Goal: Task Accomplishment & Management: Complete application form

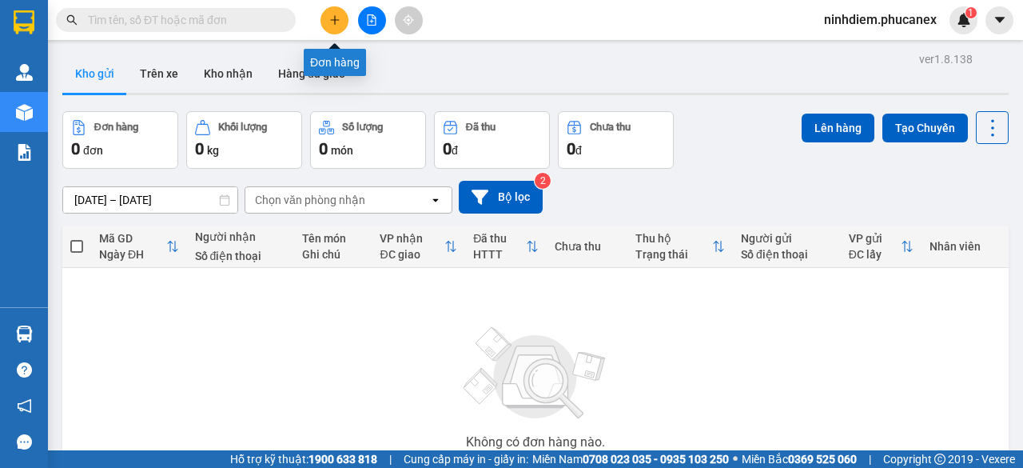
click at [328, 17] on button at bounding box center [335, 20] width 28 height 28
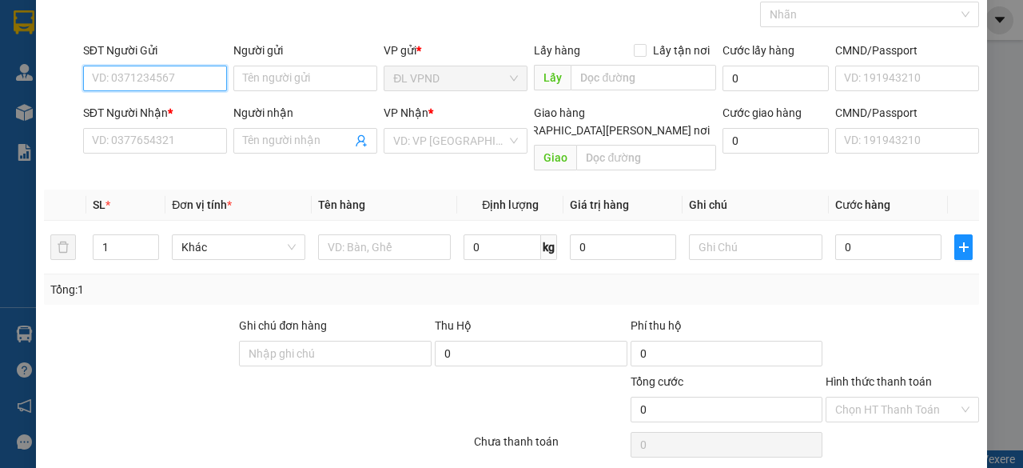
scroll to position [122, 0]
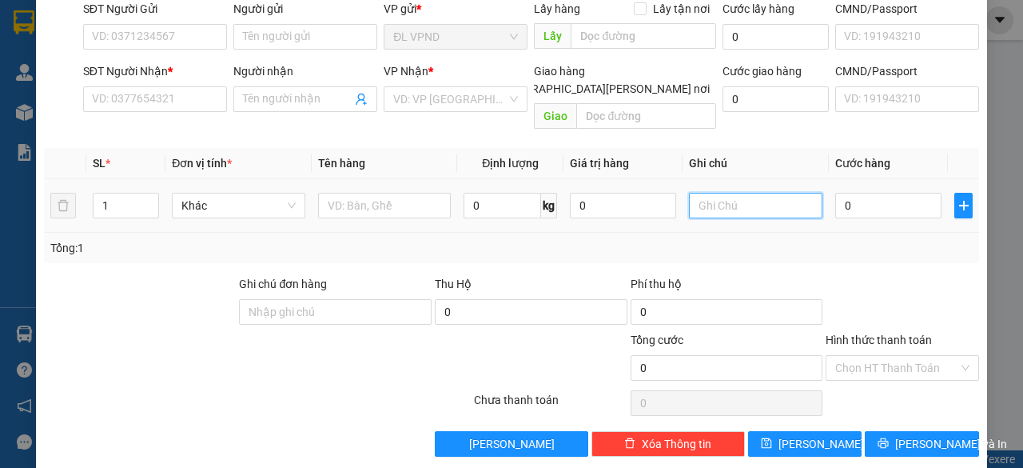
click at [711, 193] on input "text" at bounding box center [756, 206] width 134 height 26
drag, startPoint x: 727, startPoint y: 189, endPoint x: 556, endPoint y: 221, distance: 173.4
click at [559, 220] on div "SL * Đơn vị tính * Tên hàng Định [PERSON_NAME] trị hàng Ghi [PERSON_NAME] hàng …" at bounding box center [511, 205] width 935 height 115
type input "2056107"
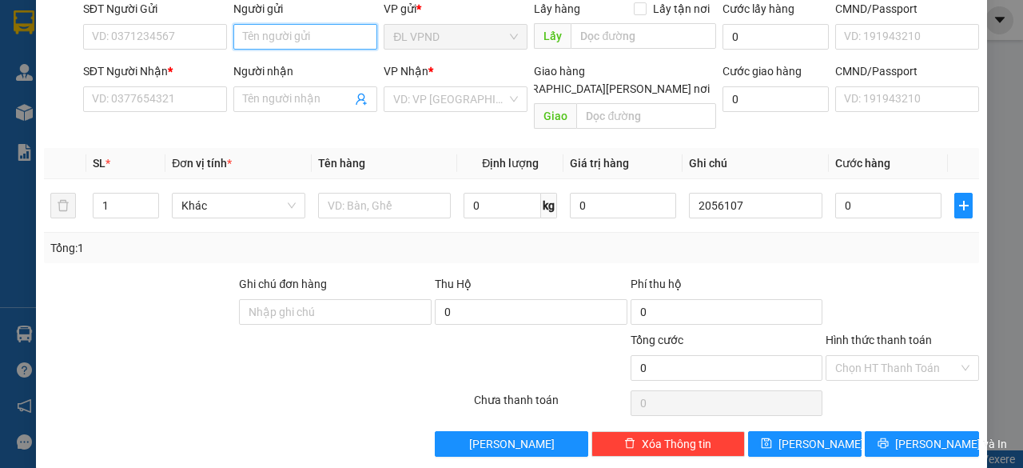
click at [327, 36] on input "Người gửi" at bounding box center [305, 37] width 144 height 26
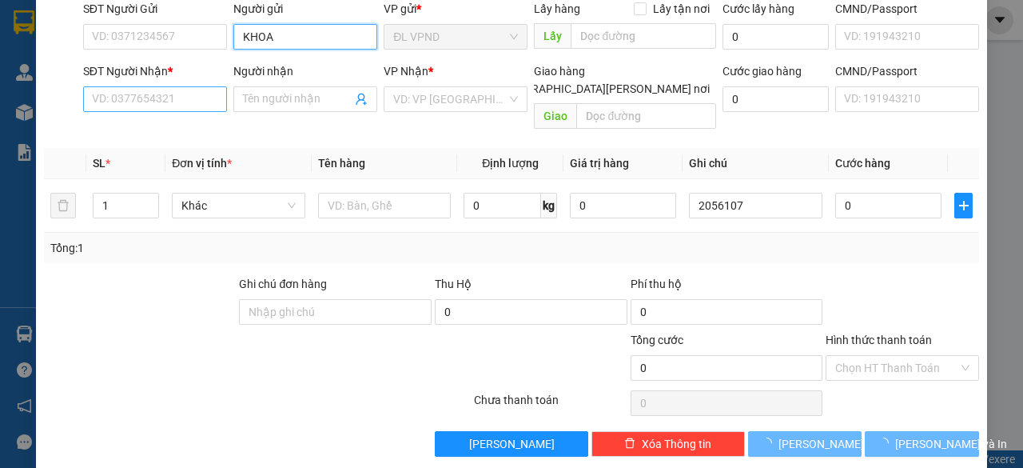
type input "KHOA"
click at [181, 102] on input "SĐT Người Nhận *" at bounding box center [155, 99] width 144 height 26
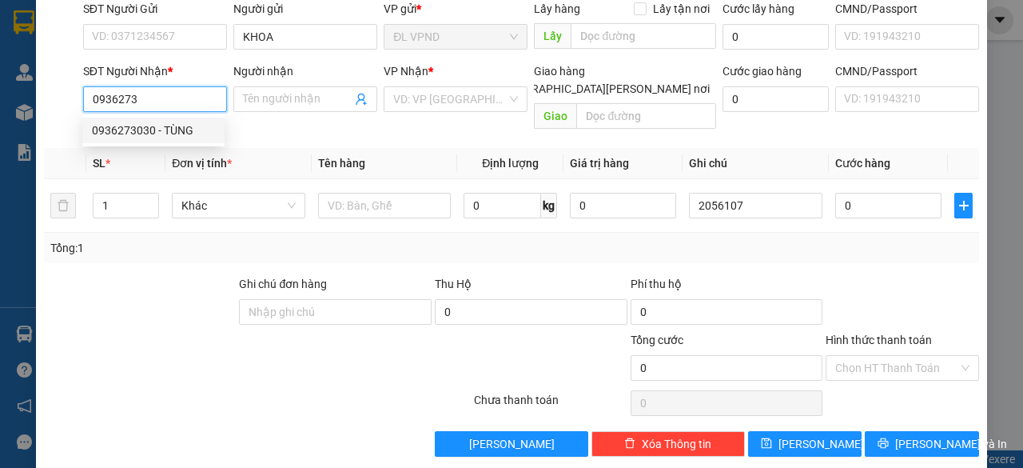
click at [178, 126] on div "0936273030 - TÙNG" at bounding box center [153, 131] width 123 height 18
type input "0936273030"
type input "TÙNG"
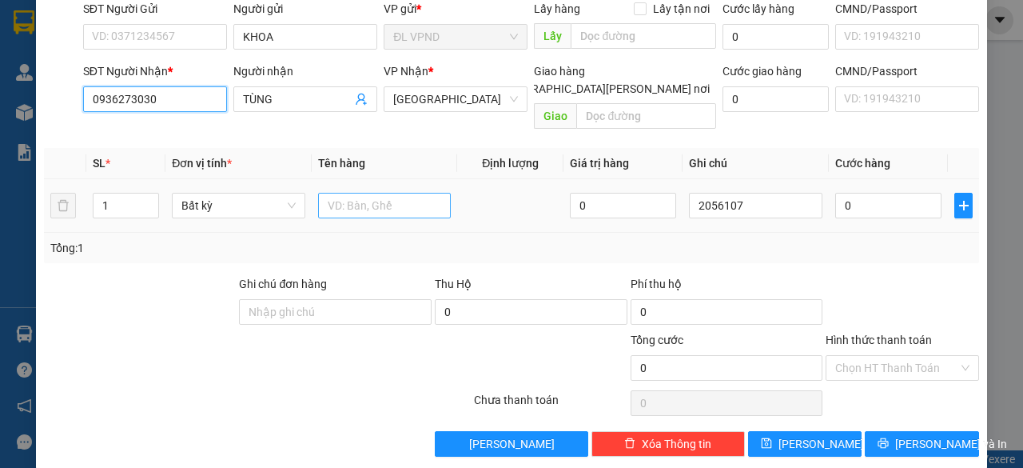
type input "0936273030"
click at [349, 193] on input "text" at bounding box center [385, 206] width 134 height 26
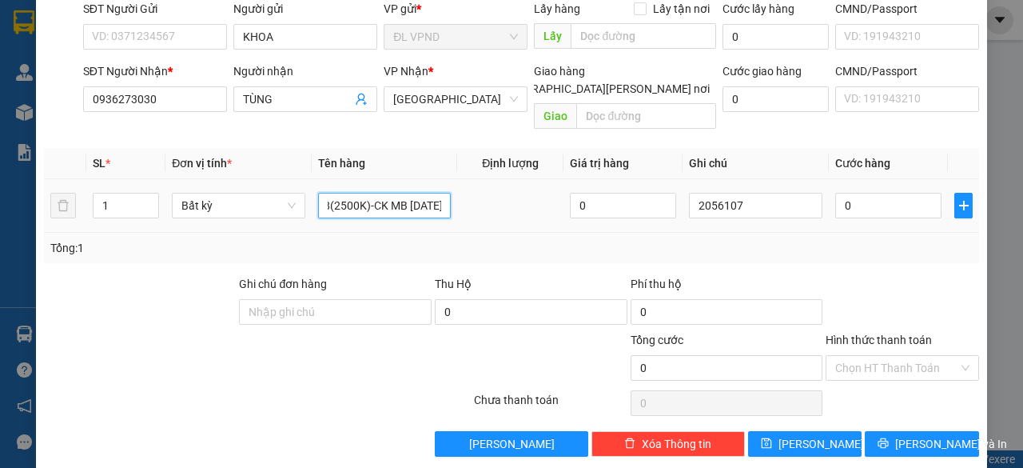
scroll to position [0, 118]
type input "1PBTH:A11208250118(2500K)-CK MB 14/8,9:39"
click at [868, 193] on input "0" at bounding box center [888, 206] width 106 height 26
type input "3"
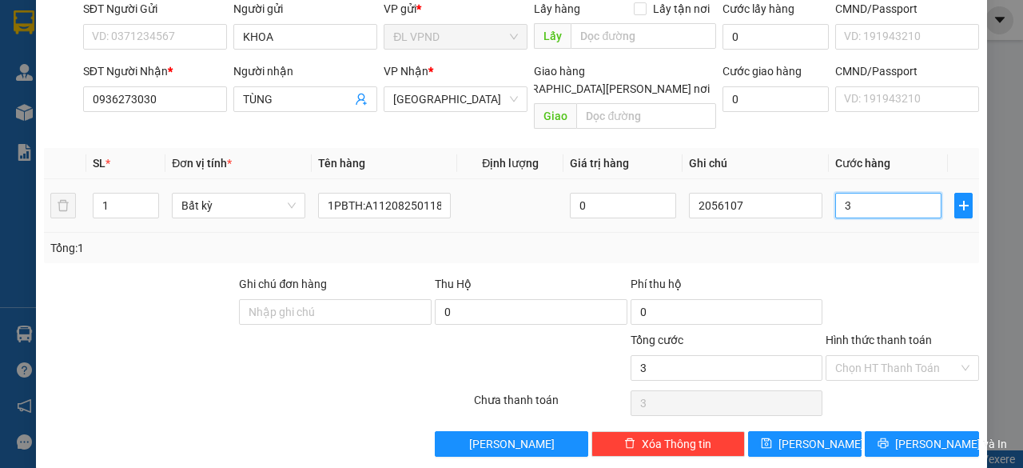
type input "3"
type input "30"
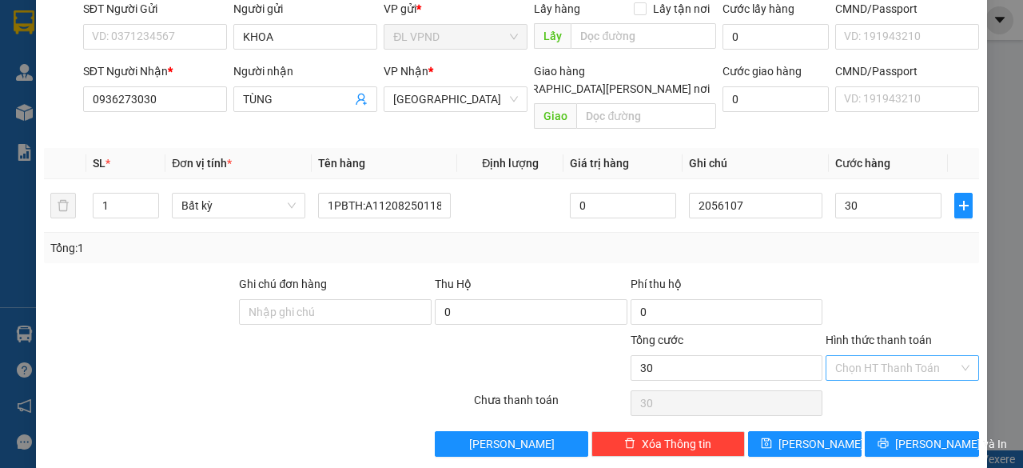
type input "30.000"
click at [849, 356] on input "Hình thức thanh toán" at bounding box center [896, 368] width 123 height 24
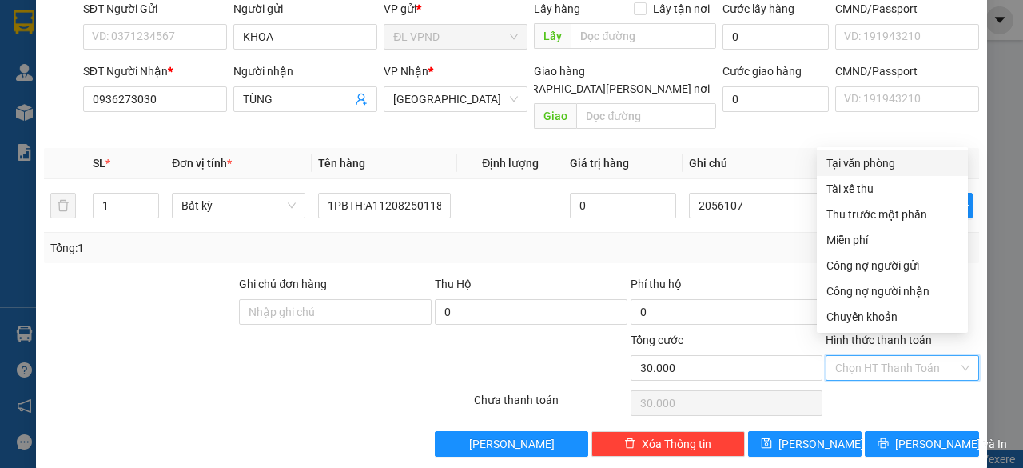
click at [873, 164] on div "Tại văn phòng" at bounding box center [893, 163] width 132 height 18
type input "0"
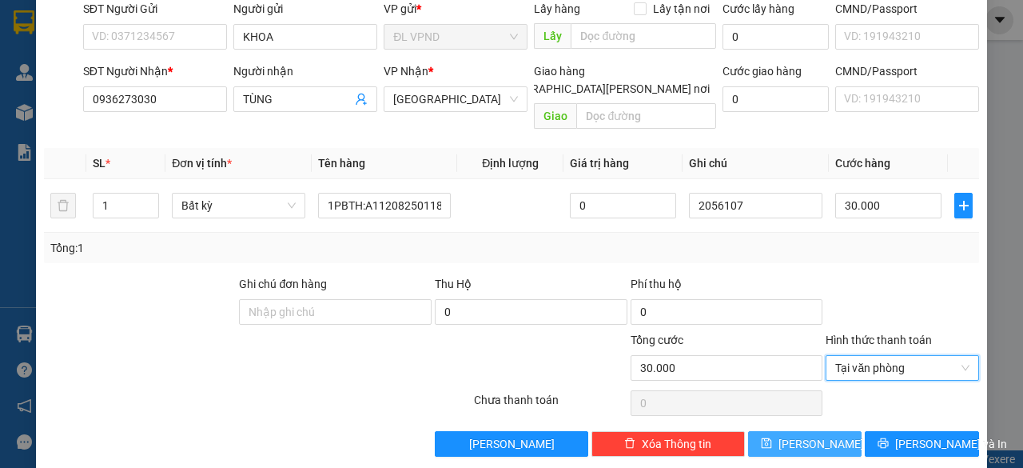
click at [811, 435] on span "Lưu" at bounding box center [822, 444] width 86 height 18
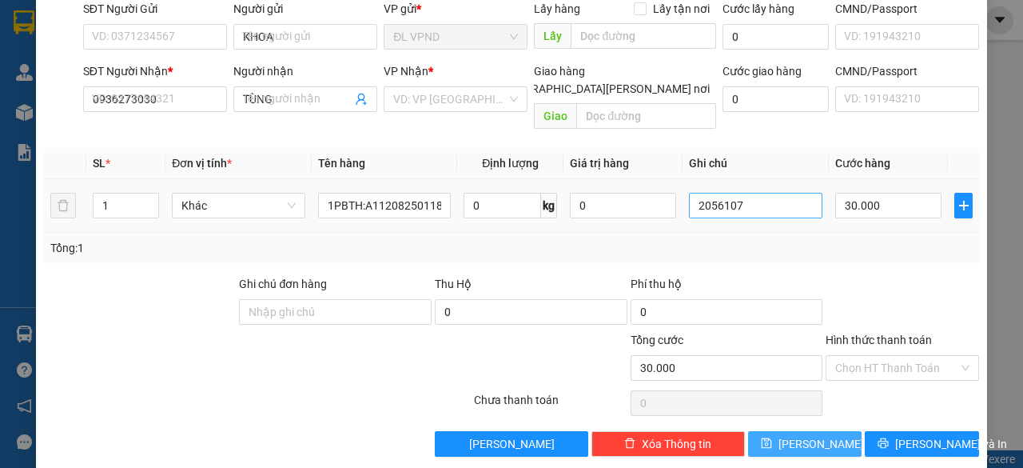
type input "0"
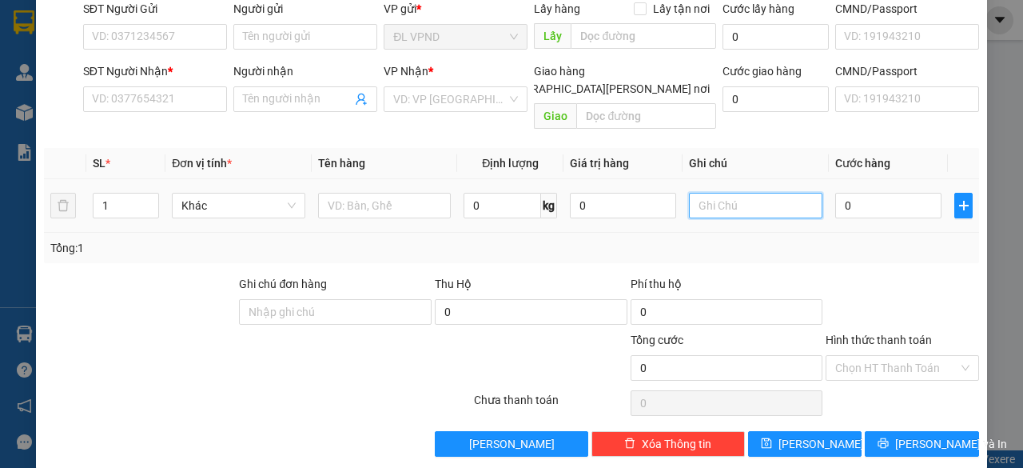
click at [759, 193] on input "text" at bounding box center [756, 206] width 134 height 26
paste input "205610"
type input "2056108"
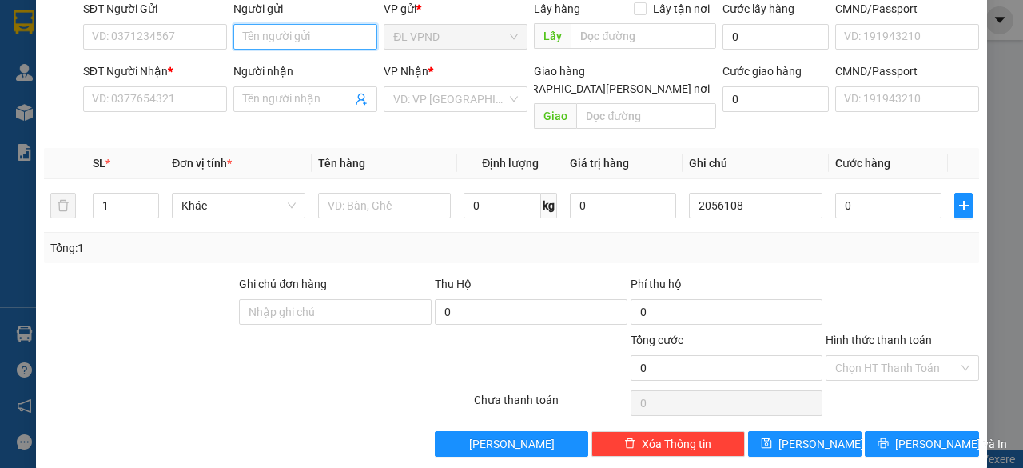
click at [309, 38] on input "Người gửi" at bounding box center [305, 37] width 144 height 26
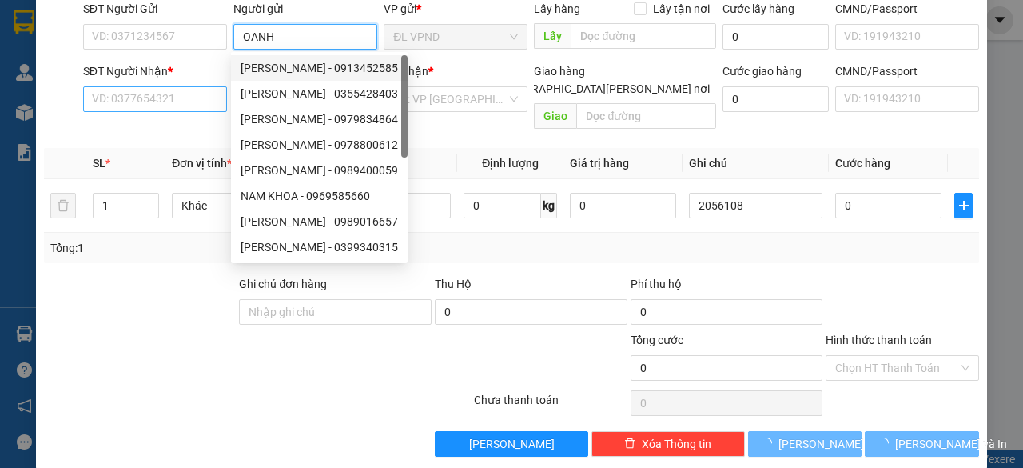
type input "OANH"
click at [177, 98] on input "SĐT Người Nhận *" at bounding box center [155, 99] width 144 height 26
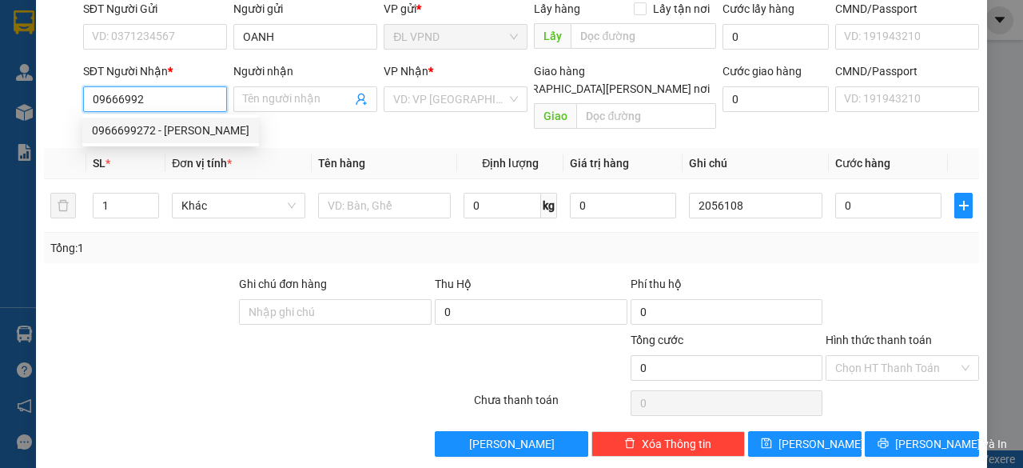
click at [144, 135] on div "0966699272 - HUY" at bounding box center [170, 131] width 157 height 18
type input "0966699272"
type input "HUY"
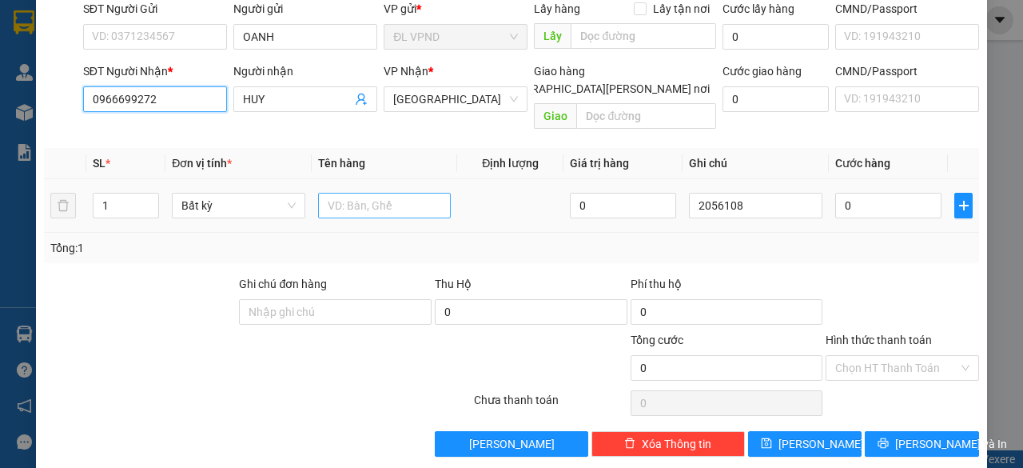
type input "0966699272"
click at [368, 193] on input "text" at bounding box center [385, 206] width 134 height 26
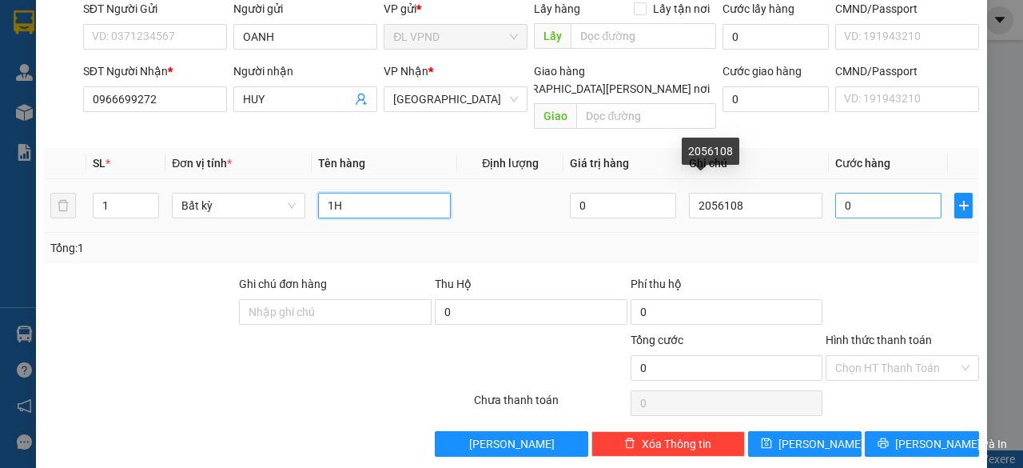
type input "1H"
click at [854, 193] on input "0" at bounding box center [888, 206] width 106 height 26
type input "3"
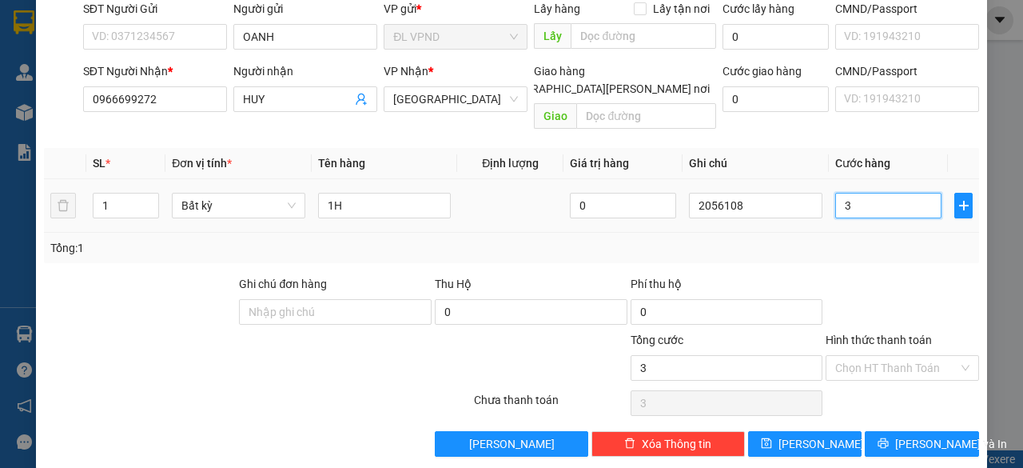
type input "0"
type input "02"
type input "2"
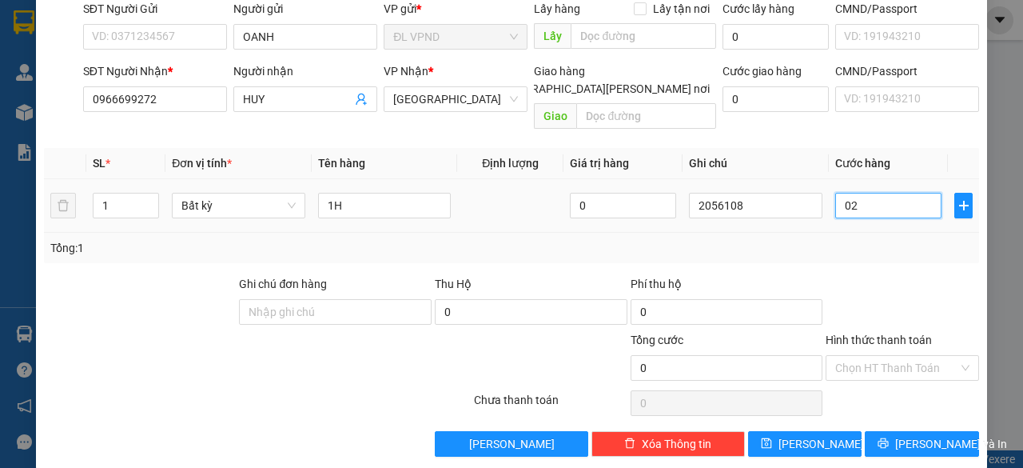
type input "2"
type input "020"
type input "20"
type input "20.000"
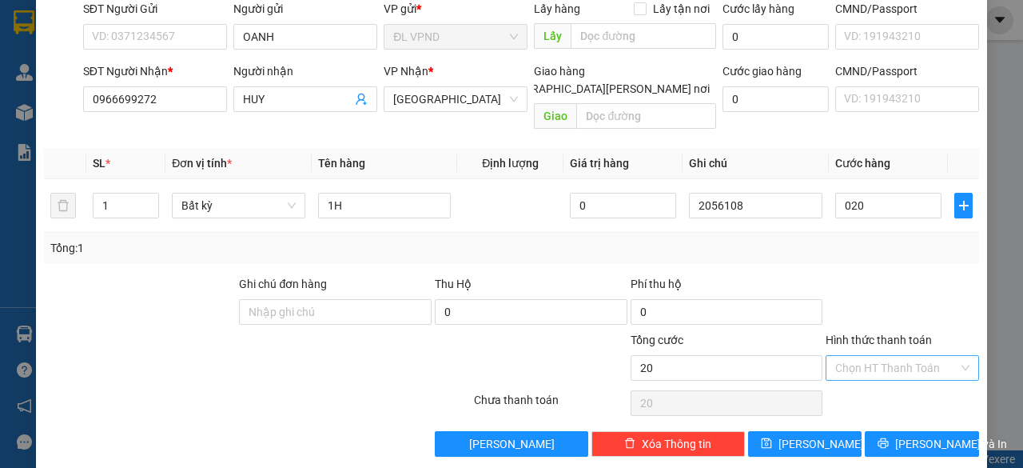
type input "20.000"
click at [843, 356] on input "Hình thức thanh toán" at bounding box center [896, 368] width 123 height 24
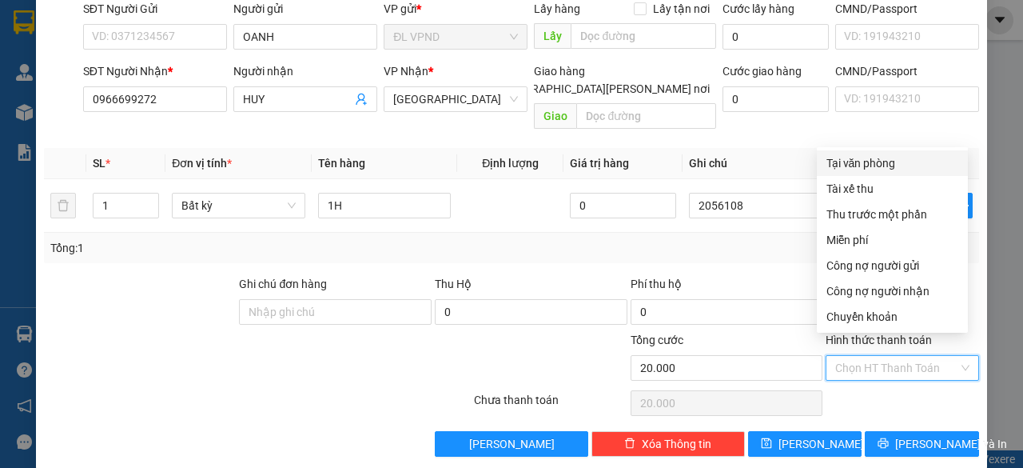
click at [900, 170] on div "Tại văn phòng" at bounding box center [893, 163] width 132 height 18
type input "0"
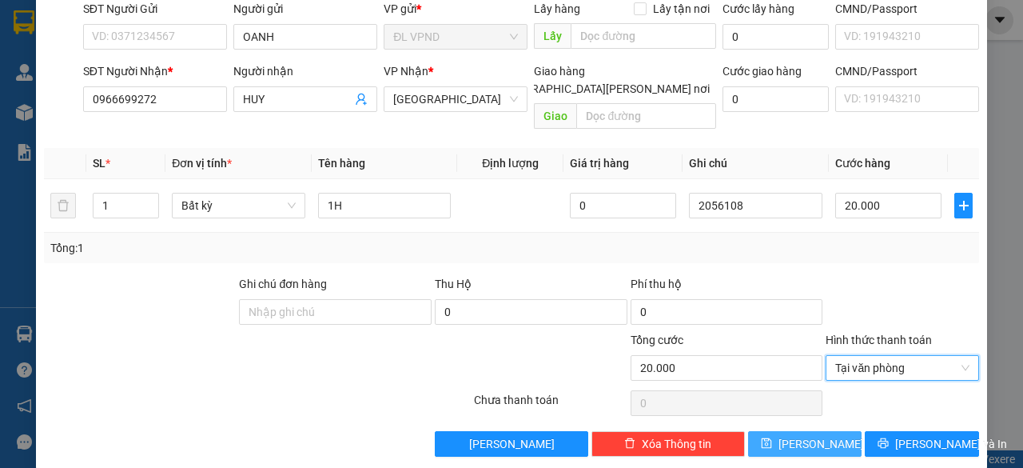
click at [803, 435] on span "Lưu" at bounding box center [822, 444] width 86 height 18
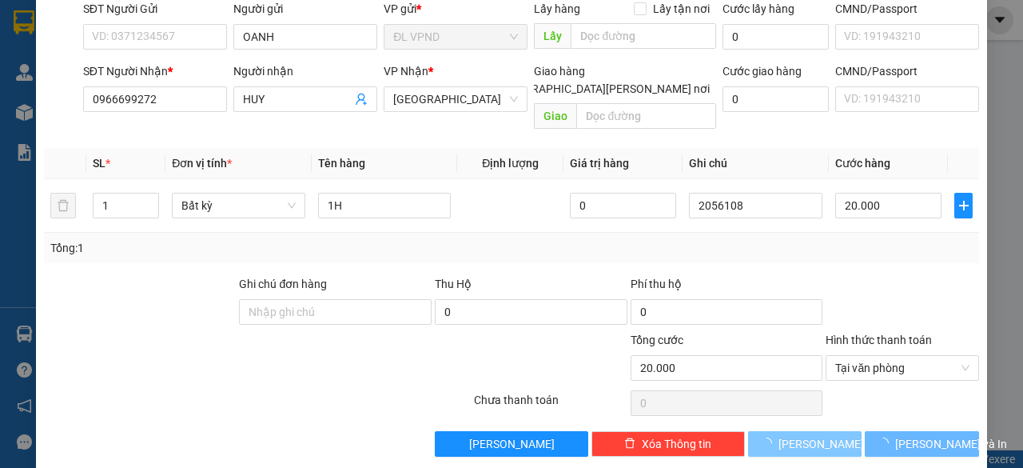
type input "0"
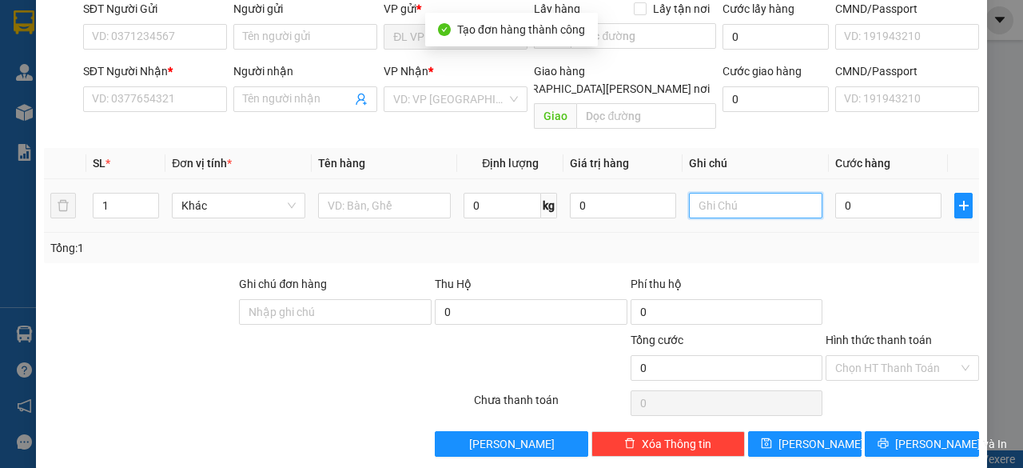
click at [753, 193] on input "text" at bounding box center [756, 206] width 134 height 26
paste input "205610"
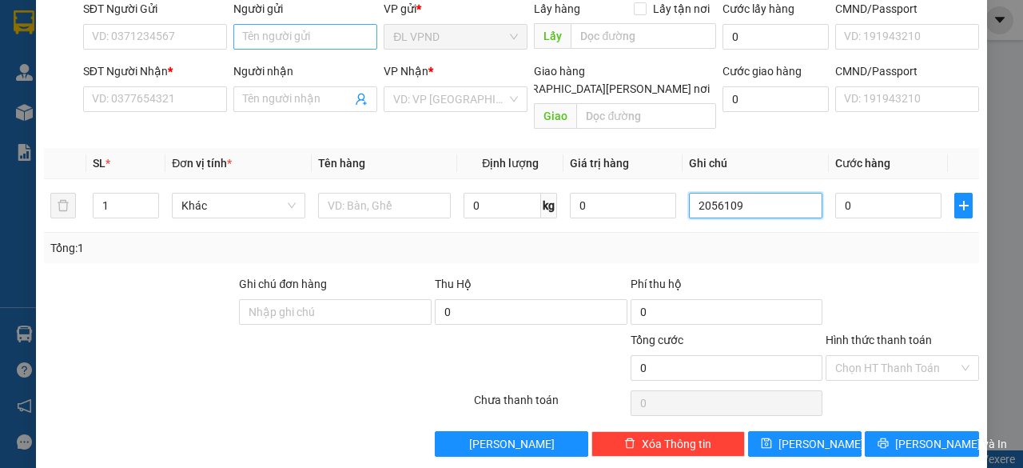
type input "2056109"
click at [286, 31] on input "Người gửi" at bounding box center [305, 37] width 144 height 26
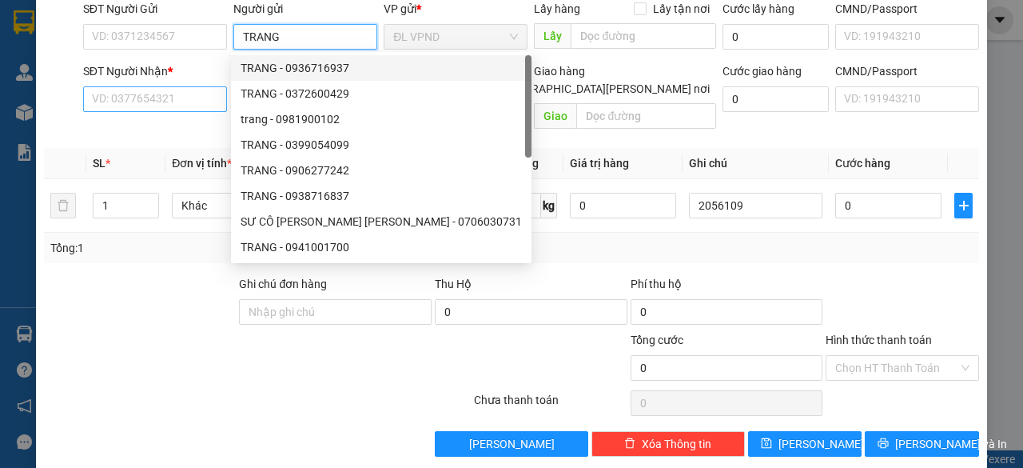
type input "TRANG"
click at [169, 90] on input "SĐT Người Nhận *" at bounding box center [155, 99] width 144 height 26
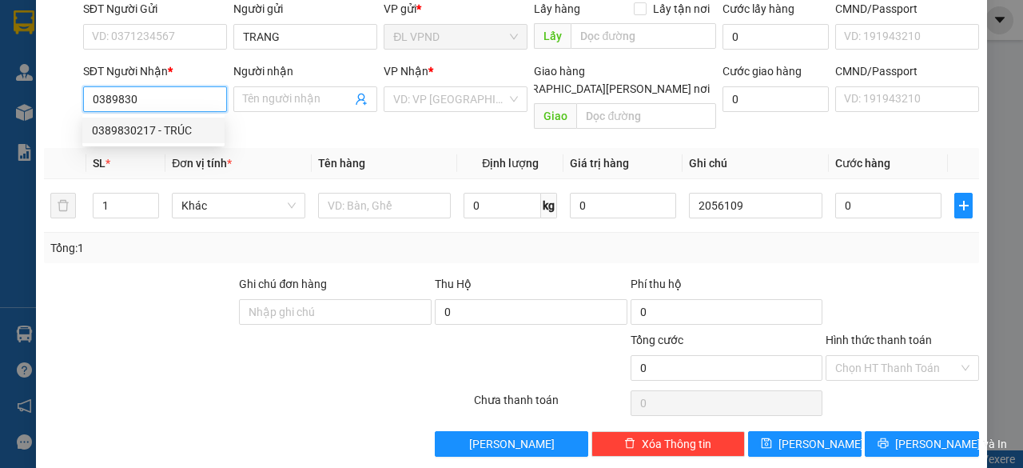
click at [158, 123] on div "0389830217 - TRÚC" at bounding box center [153, 131] width 123 height 18
type input "0389830217"
type input "TRÚC"
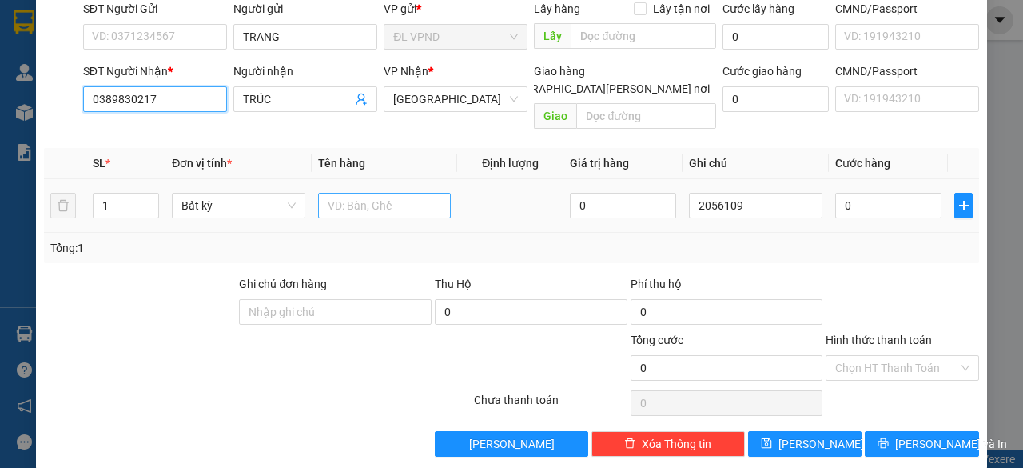
type input "0389830217"
click at [345, 193] on input "text" at bounding box center [385, 206] width 134 height 26
type input "1HS"
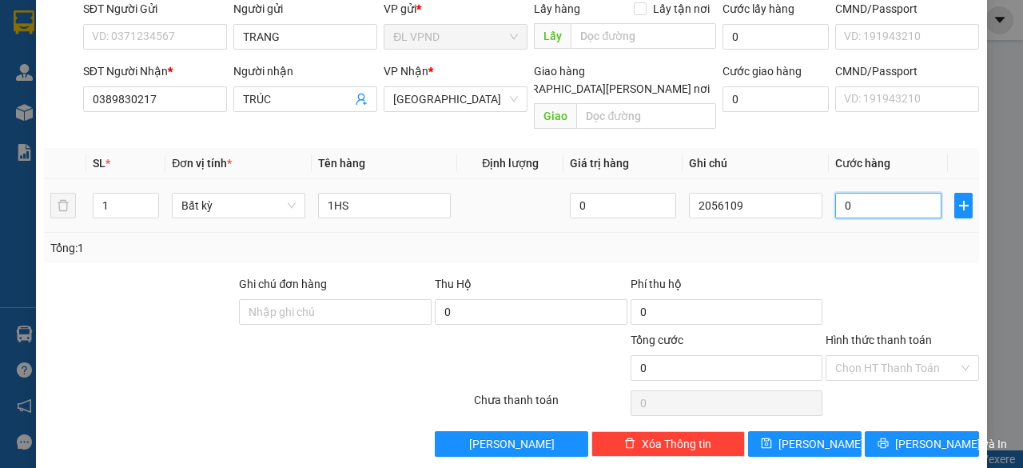
click at [855, 193] on input "0" at bounding box center [888, 206] width 106 height 26
type input "2"
type input "20"
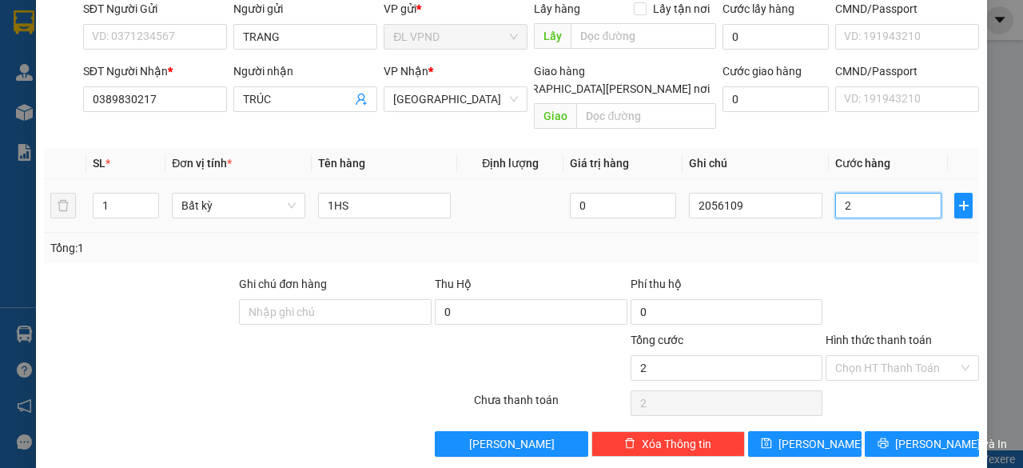
type input "20"
type input "20.000"
click at [883, 356] on input "Hình thức thanh toán" at bounding box center [896, 368] width 123 height 24
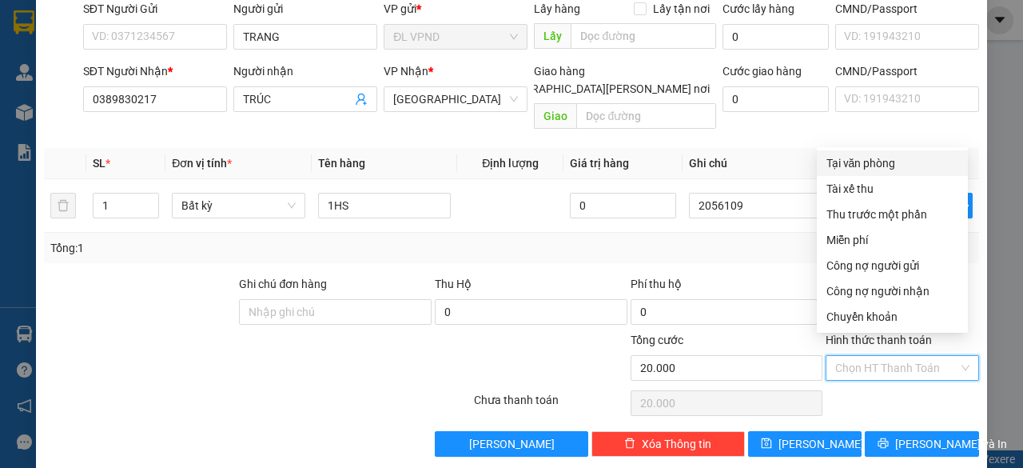
click at [868, 159] on div "Tại văn phòng" at bounding box center [893, 163] width 132 height 18
type input "0"
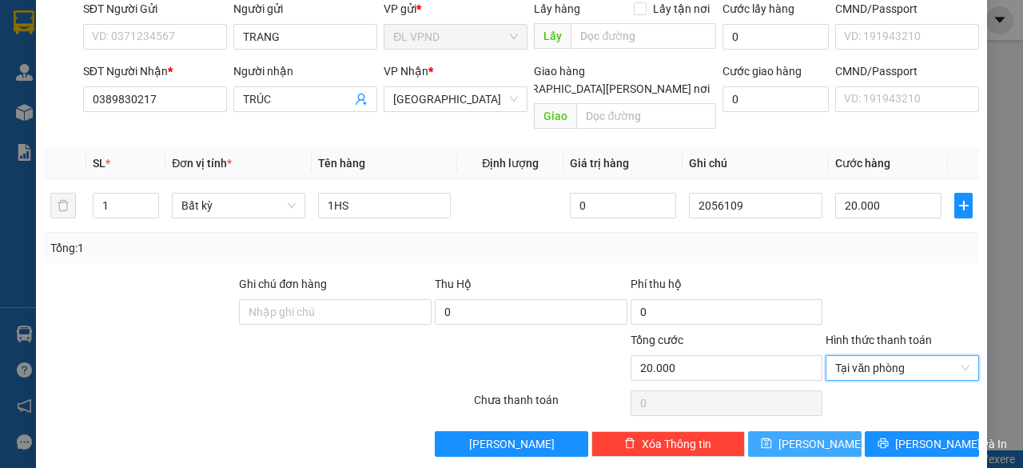
click at [788, 431] on button "Lưu" at bounding box center [805, 444] width 114 height 26
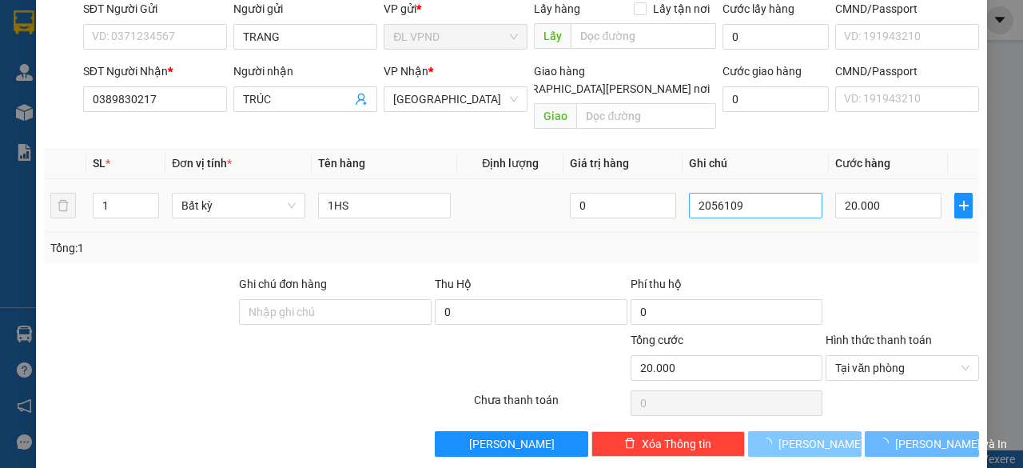
type input "0"
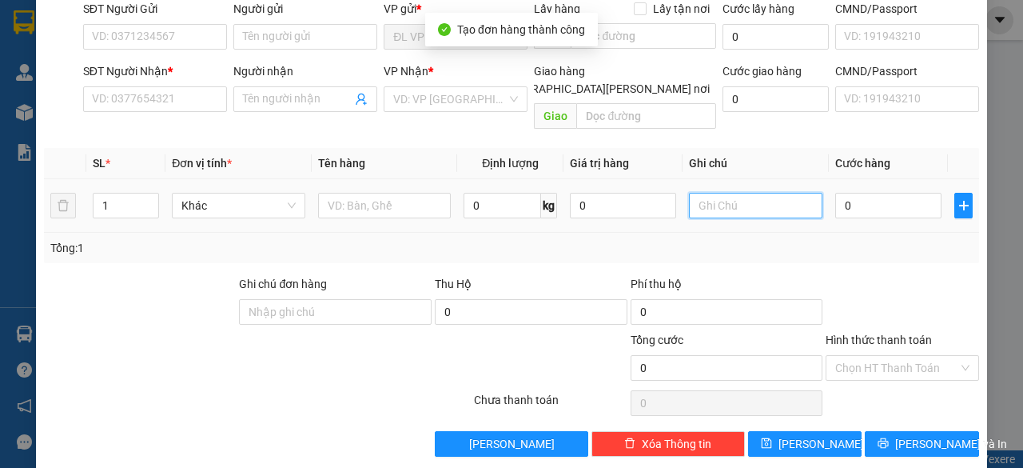
click at [751, 193] on input "text" at bounding box center [756, 206] width 134 height 26
paste input "205610"
drag, startPoint x: 726, startPoint y: 184, endPoint x: 518, endPoint y: 224, distance: 211.7
click at [540, 237] on div "SL * Đơn vị tính * Tên hàng Định lượng Giá trị hàng Ghi chú Cước hàng 1 Khác 0 …" at bounding box center [511, 205] width 935 height 115
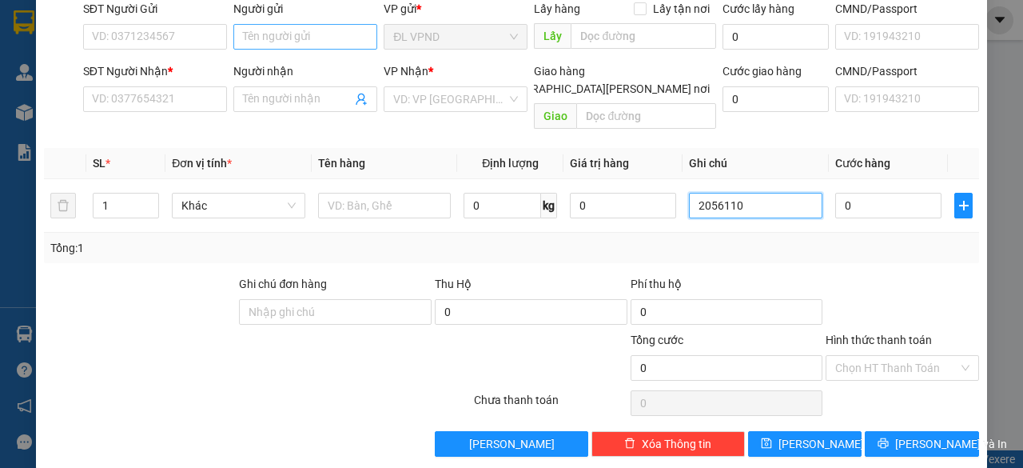
type input "2056110"
click at [293, 46] on input "Người gửi" at bounding box center [305, 37] width 144 height 26
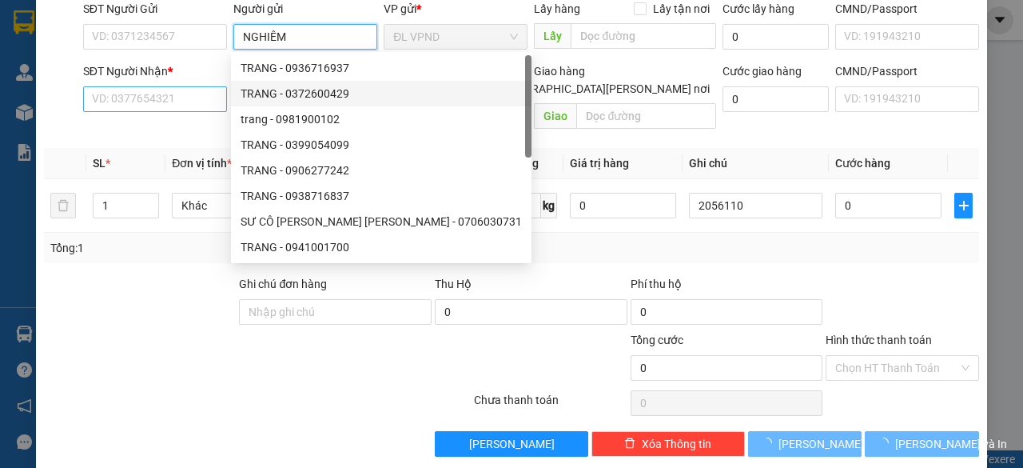
type input "NGHIÊM"
click at [139, 98] on input "SĐT Người Nhận *" at bounding box center [155, 99] width 144 height 26
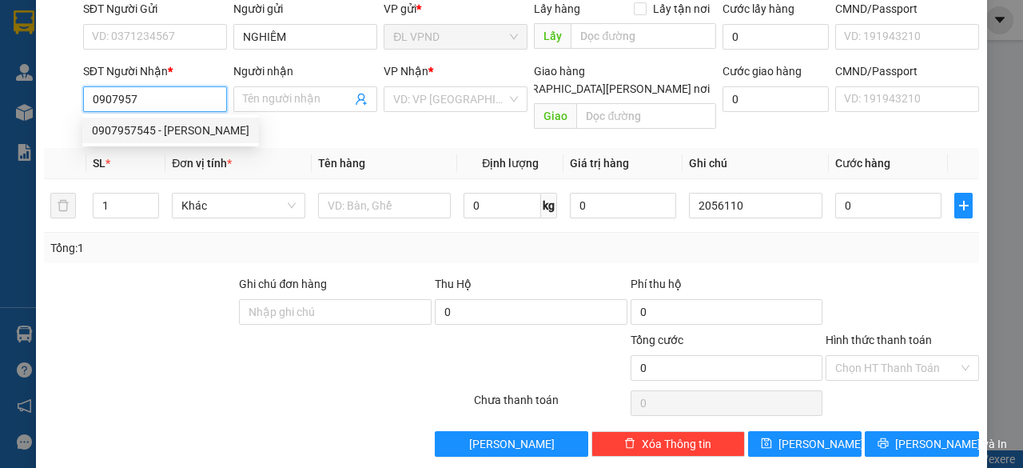
click at [131, 137] on div "0907957545 - VĂN TRỌNG" at bounding box center [170, 131] width 157 height 18
type input "0907957545"
type input "VĂN TRỌNG"
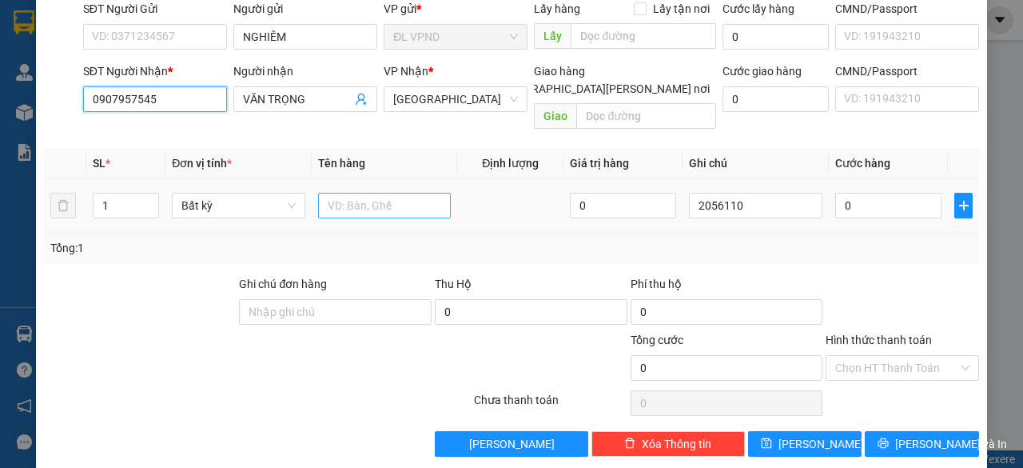
type input "0907957545"
click at [362, 194] on input "text" at bounding box center [385, 206] width 134 height 26
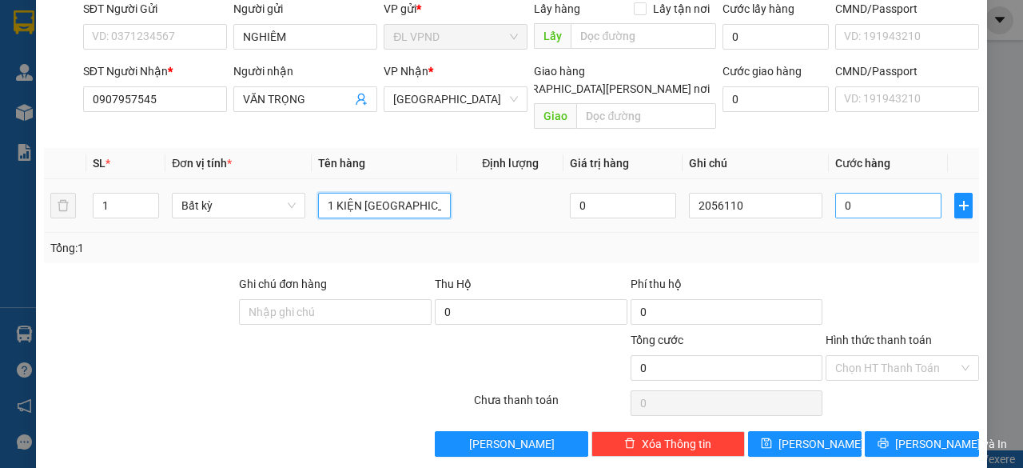
type input "1 KIỆN TX"
click at [903, 193] on input "0" at bounding box center [888, 206] width 106 height 26
type input "4"
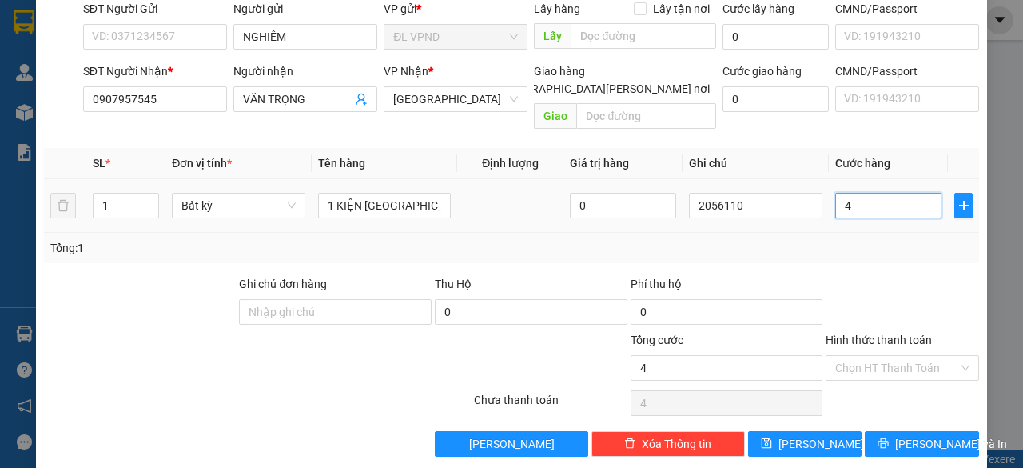
type input "40"
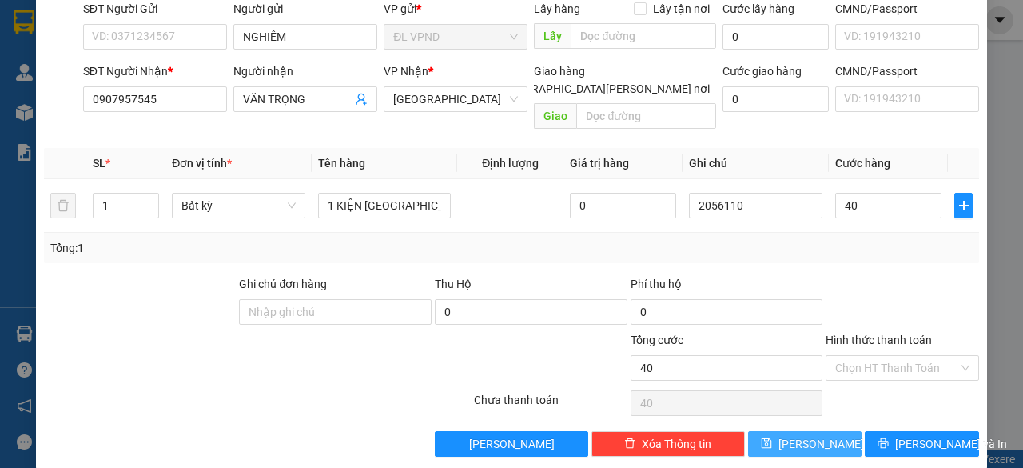
type input "40.000"
click at [772, 437] on icon "save" at bounding box center [766, 442] width 11 height 11
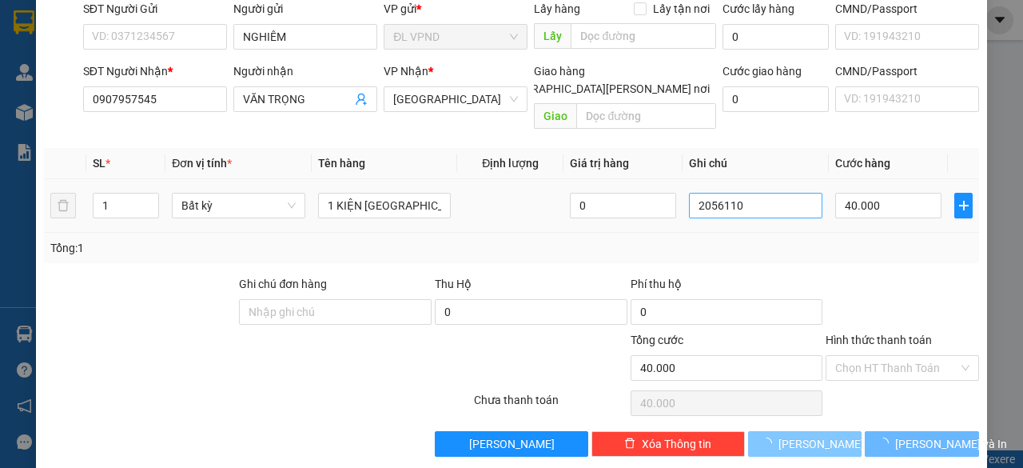
type input "0"
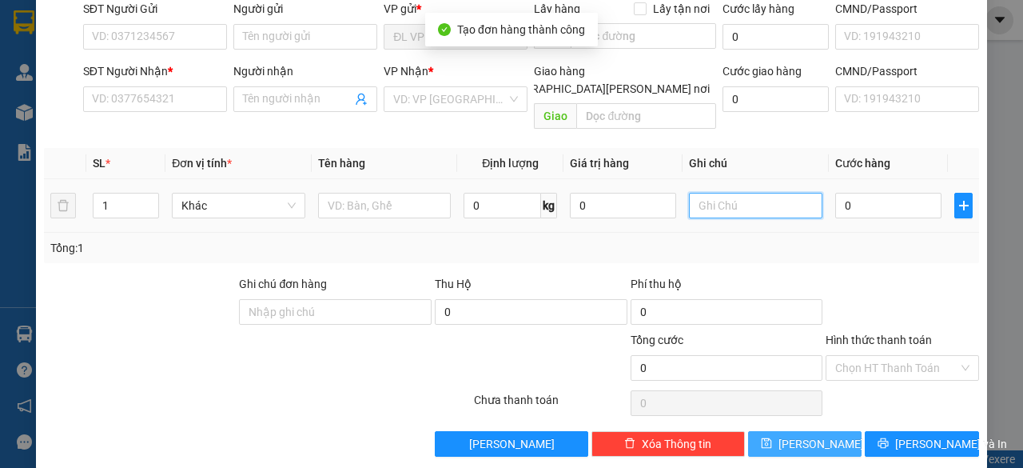
click at [753, 193] on input "text" at bounding box center [756, 206] width 134 height 26
paste input "205611"
type input "2056111"
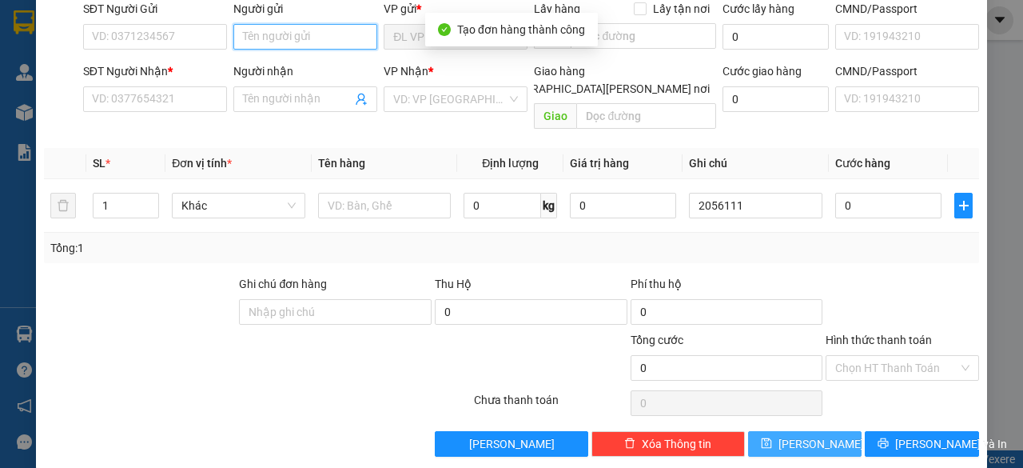
click at [297, 37] on input "Người gửi" at bounding box center [305, 37] width 144 height 26
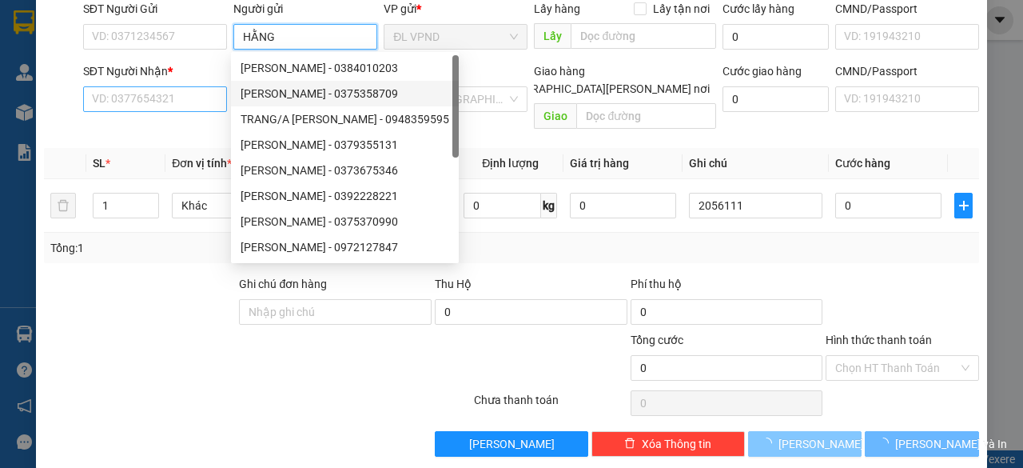
type input "HẰNG"
click at [201, 101] on input "SĐT Người Nhận *" at bounding box center [155, 99] width 144 height 26
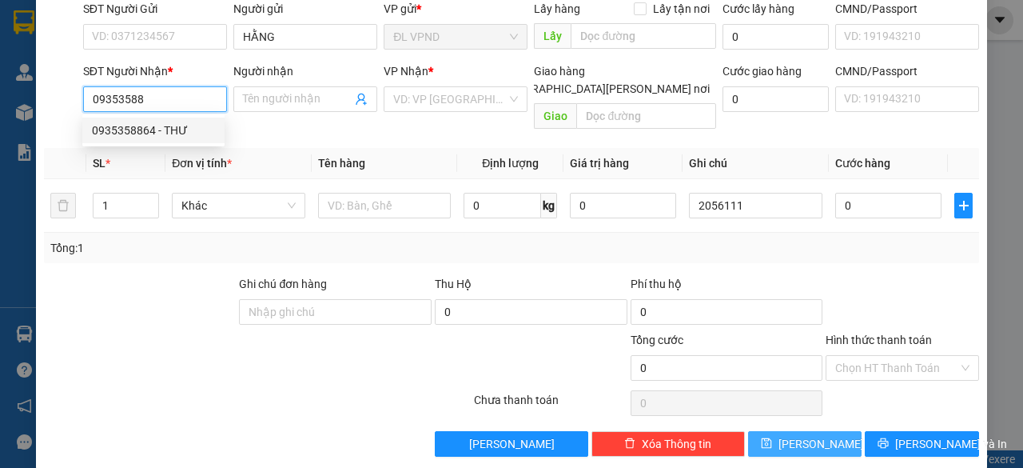
click at [187, 129] on div "0935358864 - THƯ" at bounding box center [153, 131] width 123 height 18
type input "0935358864"
type input "THƯ"
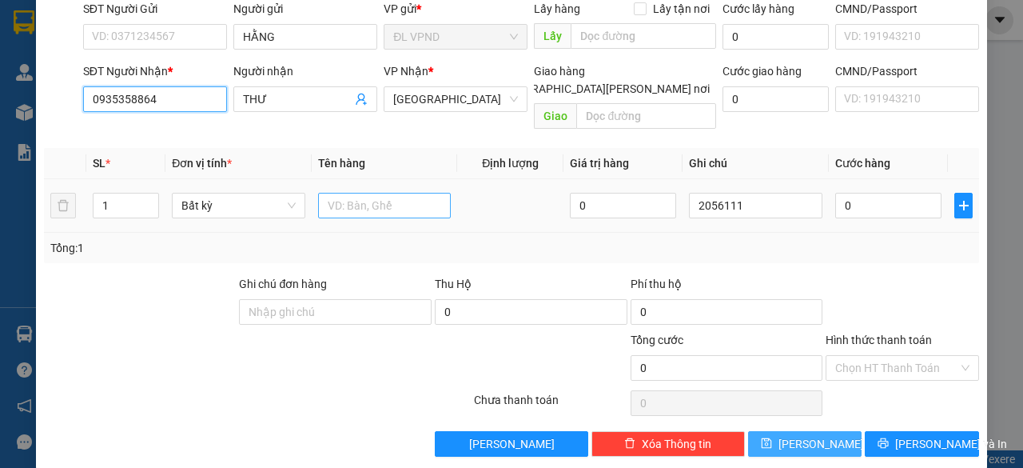
type input "0935358864"
click at [352, 193] on input "text" at bounding box center [385, 206] width 134 height 26
type input "1TX"
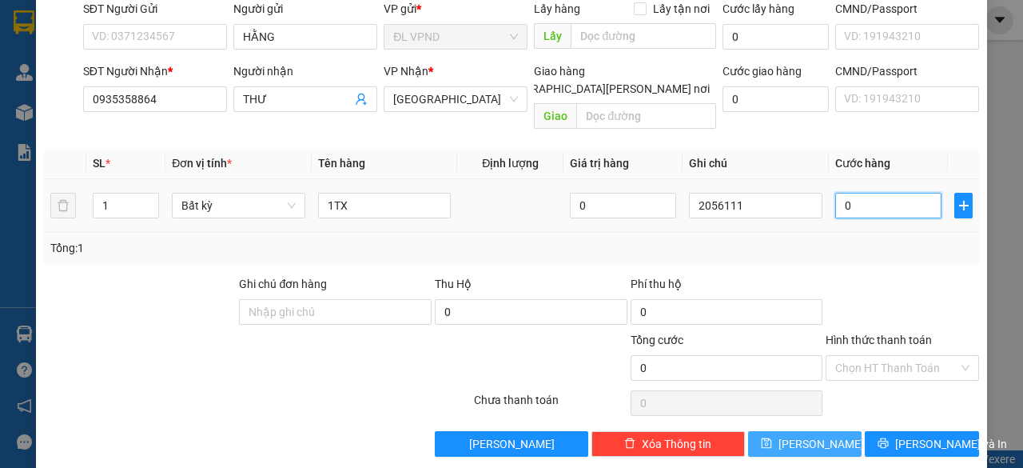
click at [855, 193] on input "0" at bounding box center [888, 206] width 106 height 26
type input "2"
type input "22"
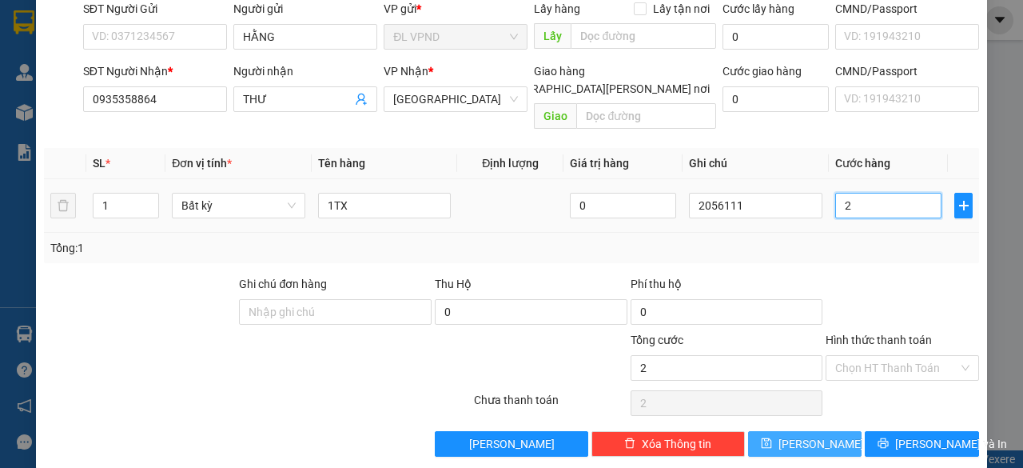
type input "22"
type input "2"
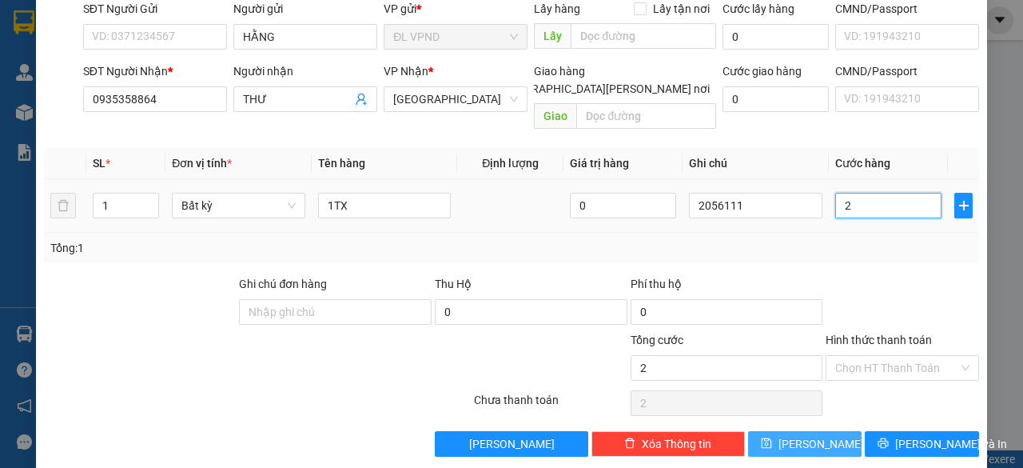
type input "20"
type input "20.000"
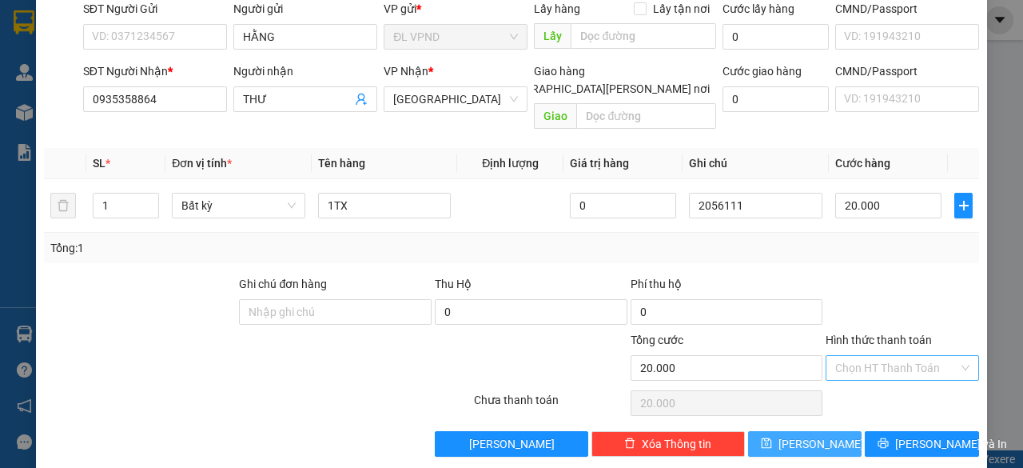
click at [857, 356] on input "Hình thức thanh toán" at bounding box center [896, 368] width 123 height 24
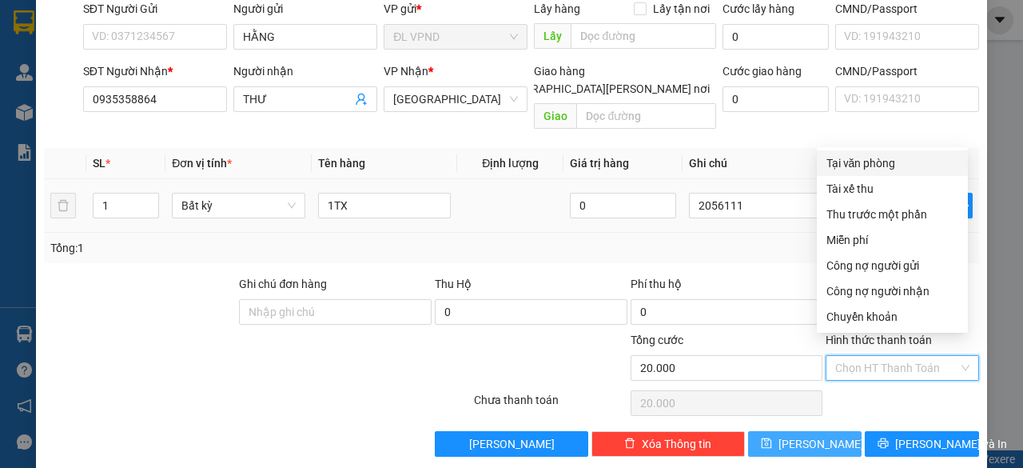
click at [883, 161] on div "Tại văn phòng" at bounding box center [893, 163] width 132 height 18
type input "0"
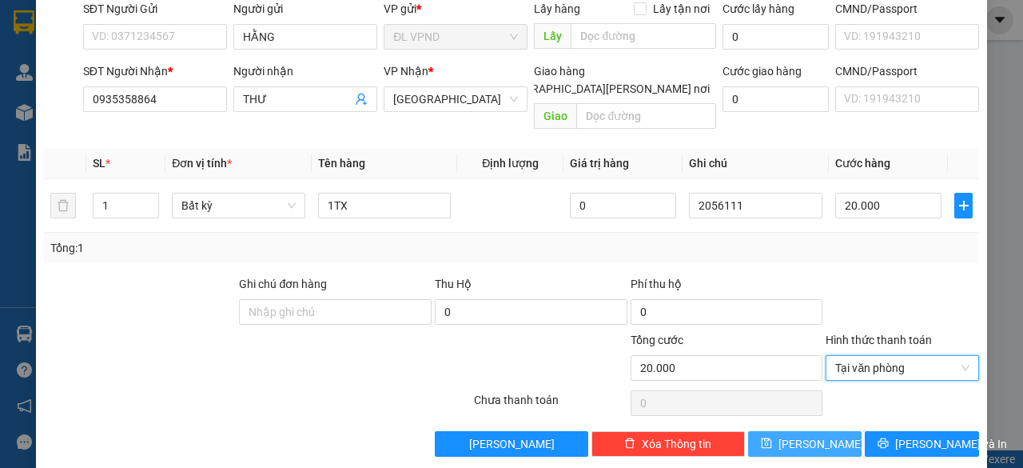
click at [780, 433] on button "Lưu" at bounding box center [805, 444] width 114 height 26
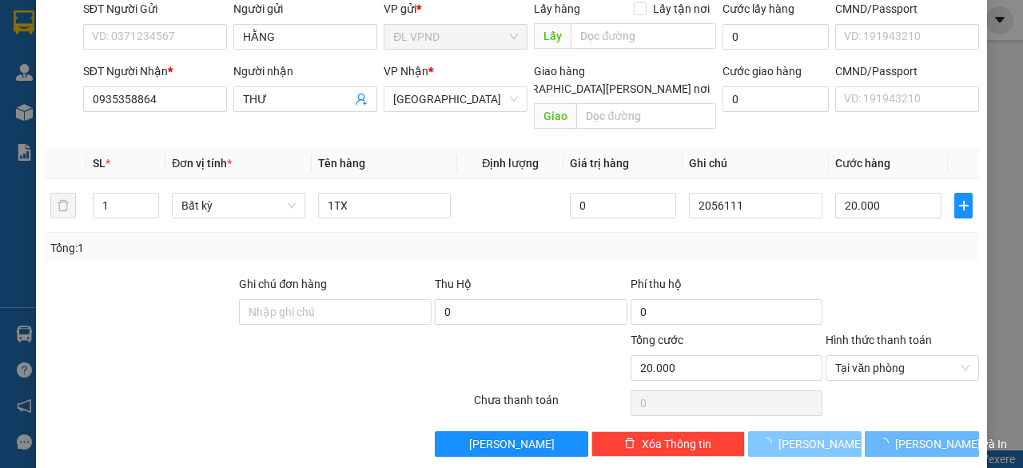
type input "0"
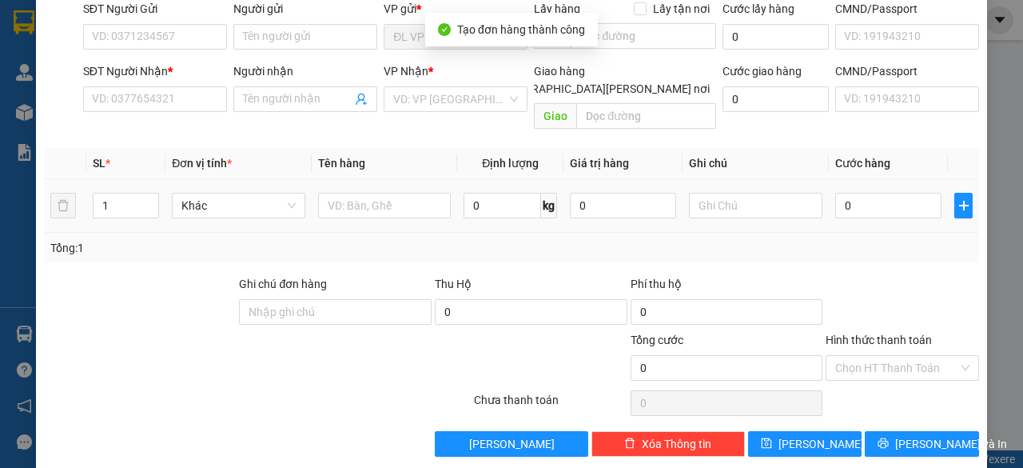
click at [749, 201] on div at bounding box center [756, 205] width 134 height 32
click at [739, 193] on input "text" at bounding box center [756, 206] width 134 height 26
paste input "205611"
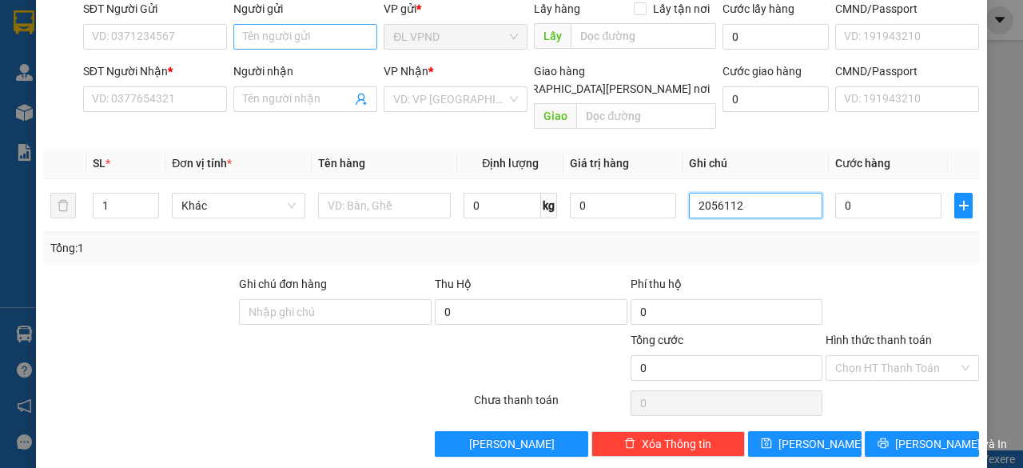
type input "2056112"
click at [315, 38] on input "Người gửi" at bounding box center [305, 37] width 144 height 26
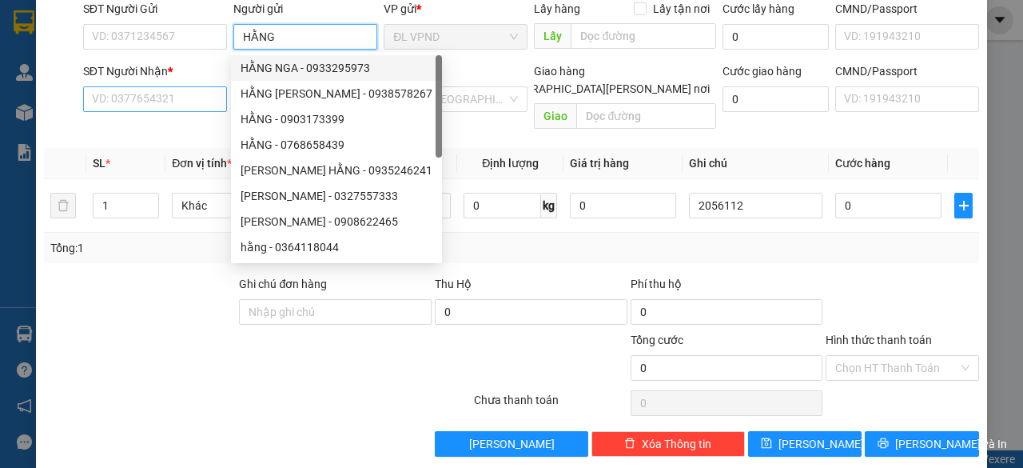
type input "HẰNG"
click at [173, 95] on input "SĐT Người Nhận *" at bounding box center [155, 99] width 144 height 26
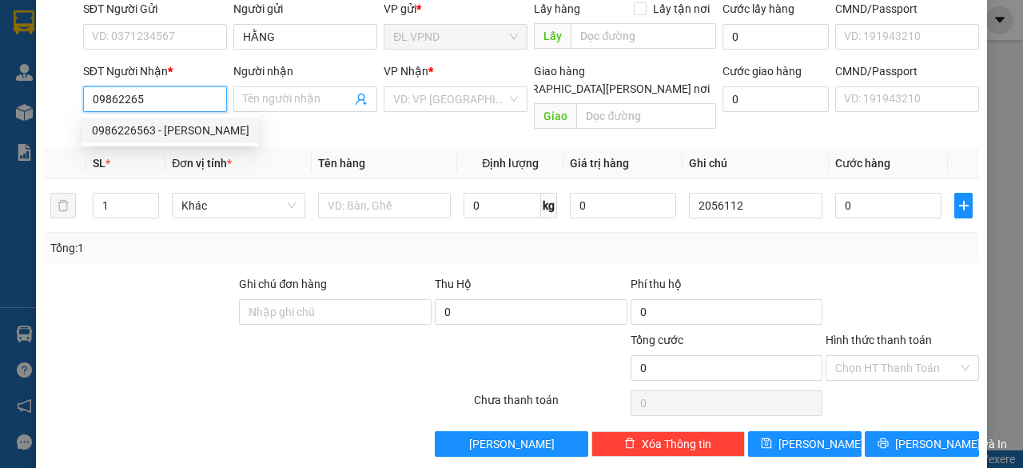
click at [152, 137] on div "0986226563 - TRÂM ANH" at bounding box center [170, 131] width 157 height 18
type input "0986226563"
type input "TRÂM ANH"
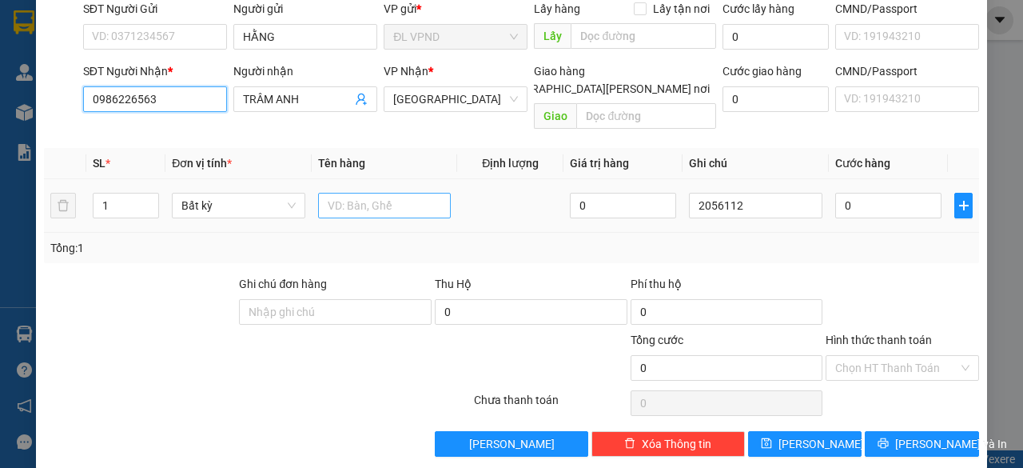
type input "0986226563"
click at [350, 193] on input "text" at bounding box center [385, 206] width 134 height 26
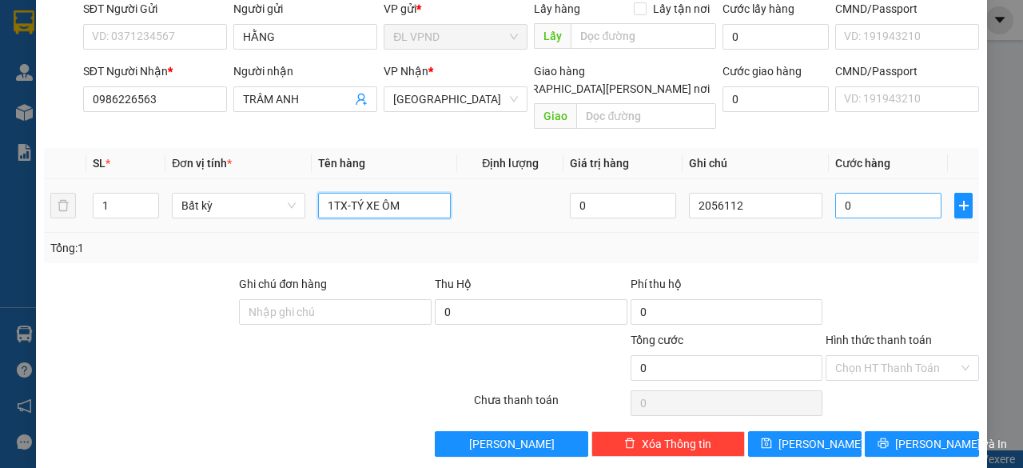
type input "1TX-TÝ XE ÔM"
click at [871, 193] on input "0" at bounding box center [888, 206] width 106 height 26
type input "2"
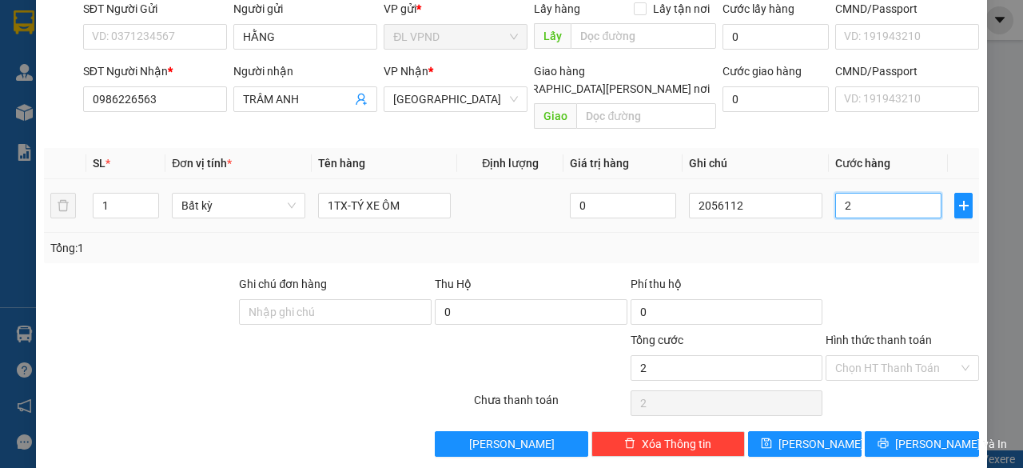
type input "20"
type input "20.000"
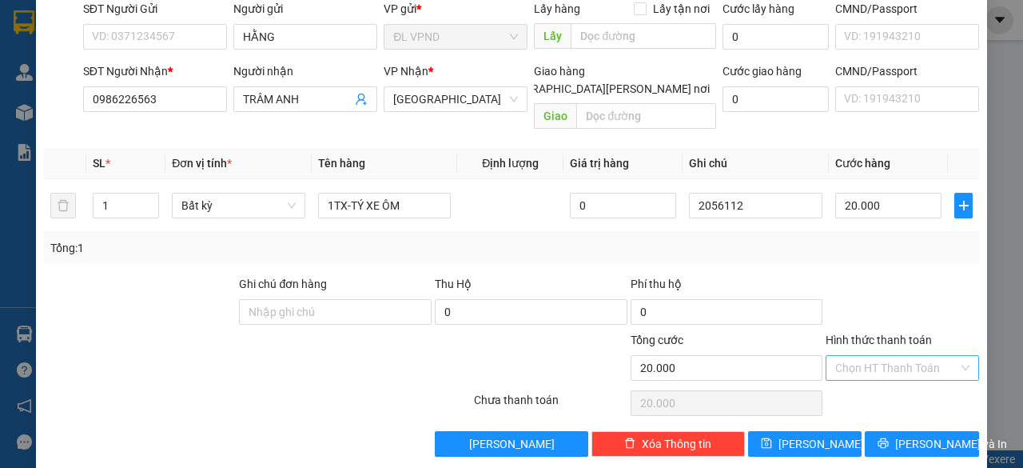
click at [870, 356] on input "Hình thức thanh toán" at bounding box center [896, 368] width 123 height 24
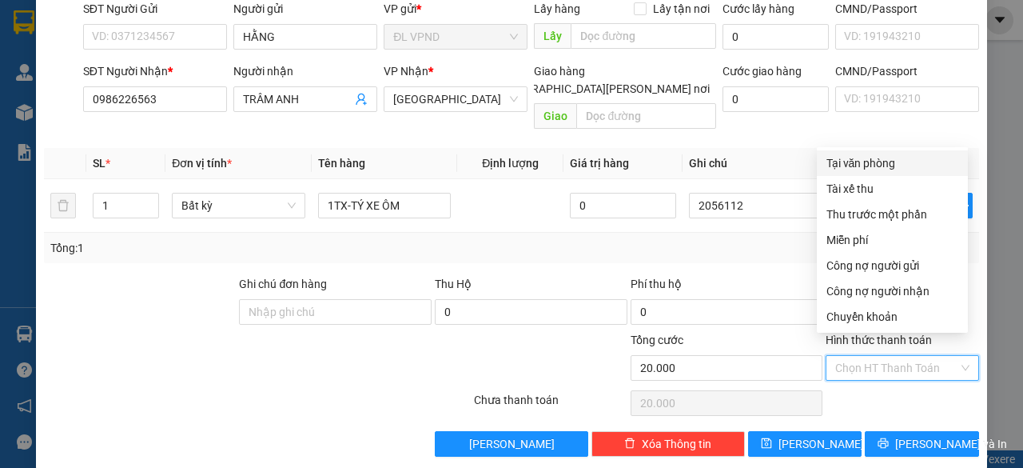
click at [871, 162] on div "Tại văn phòng" at bounding box center [893, 163] width 132 height 18
type input "0"
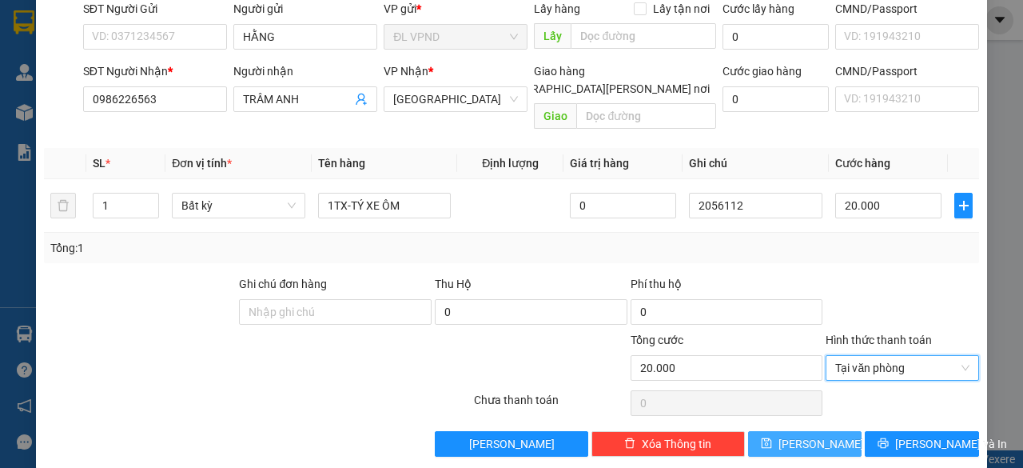
click at [795, 435] on span "Lưu" at bounding box center [822, 444] width 86 height 18
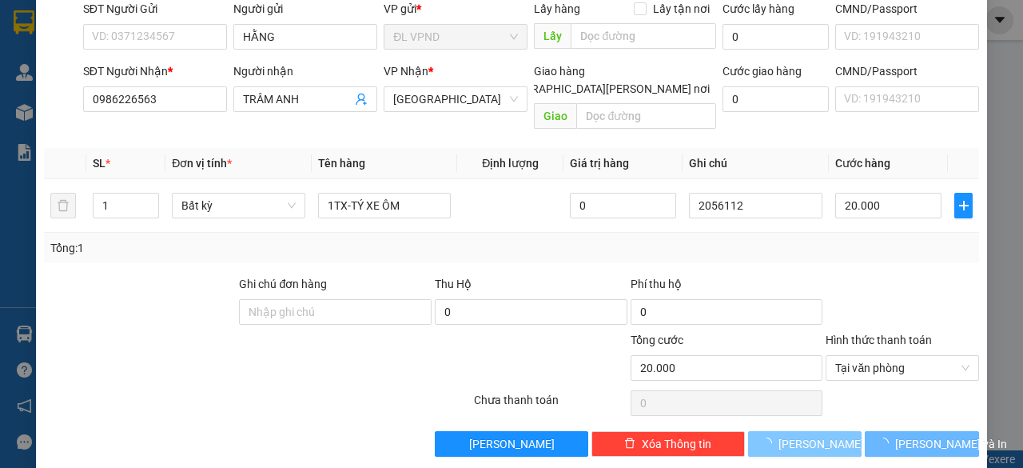
type input "0"
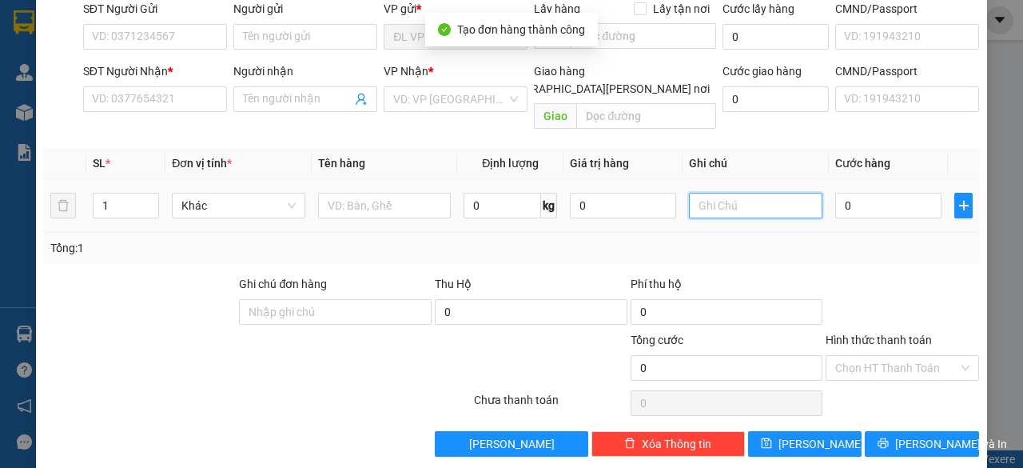
click at [757, 193] on input "text" at bounding box center [756, 206] width 134 height 26
paste input "205611"
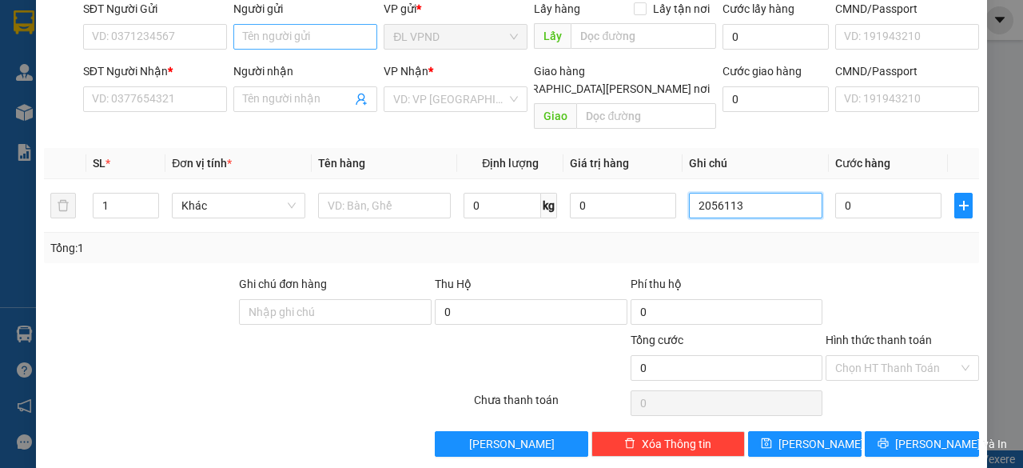
type input "2056113"
click at [327, 38] on input "Người gửi" at bounding box center [305, 37] width 144 height 26
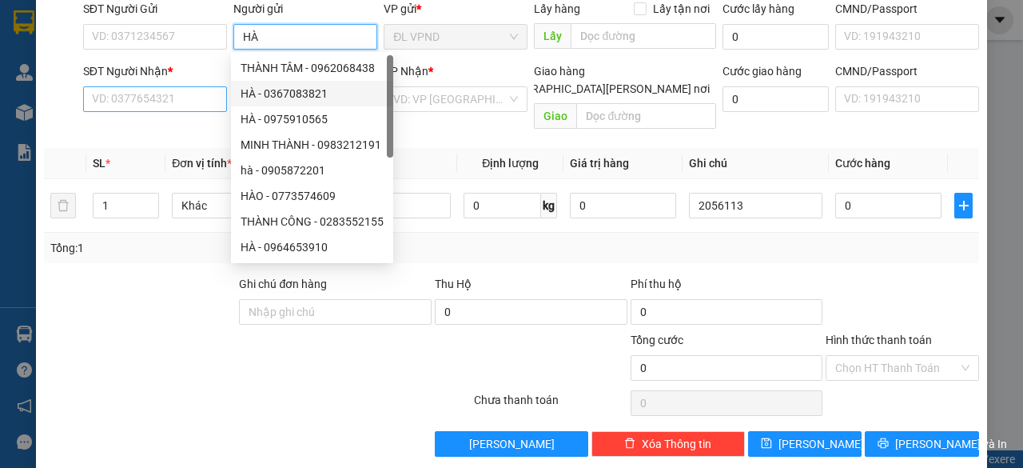
type input "HÀ"
click at [189, 97] on input "SĐT Người Nhận *" at bounding box center [155, 99] width 144 height 26
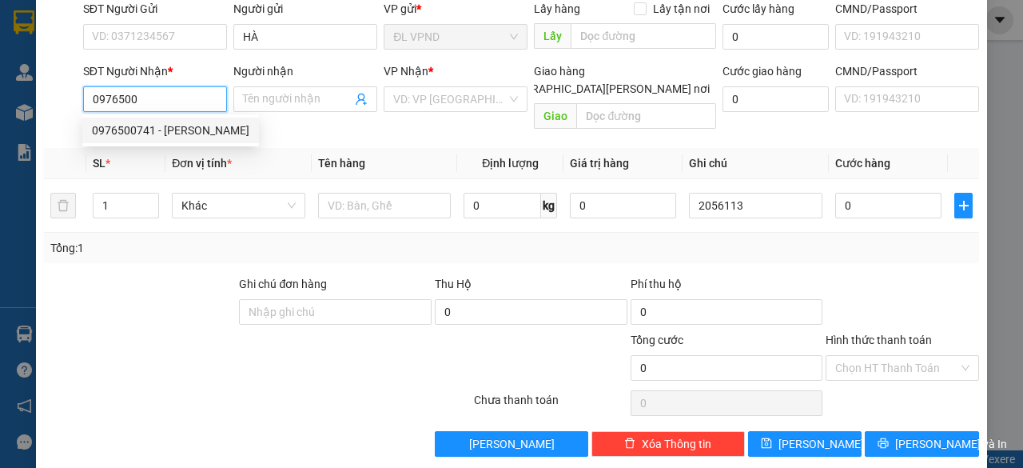
click at [140, 129] on div "0976500741 - TRÂN" at bounding box center [170, 131] width 157 height 18
type input "0976500741"
type input "TRÂN"
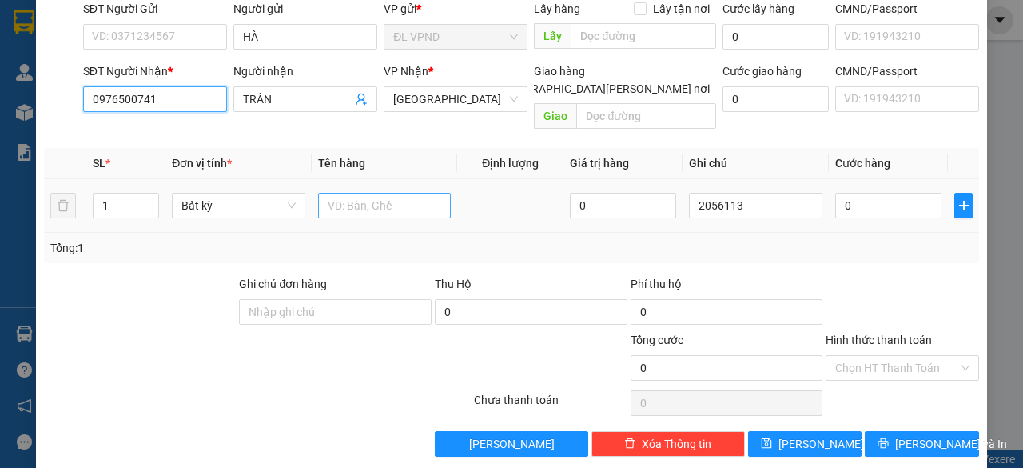
type input "0976500741"
click at [321, 193] on input "text" at bounding box center [385, 206] width 134 height 26
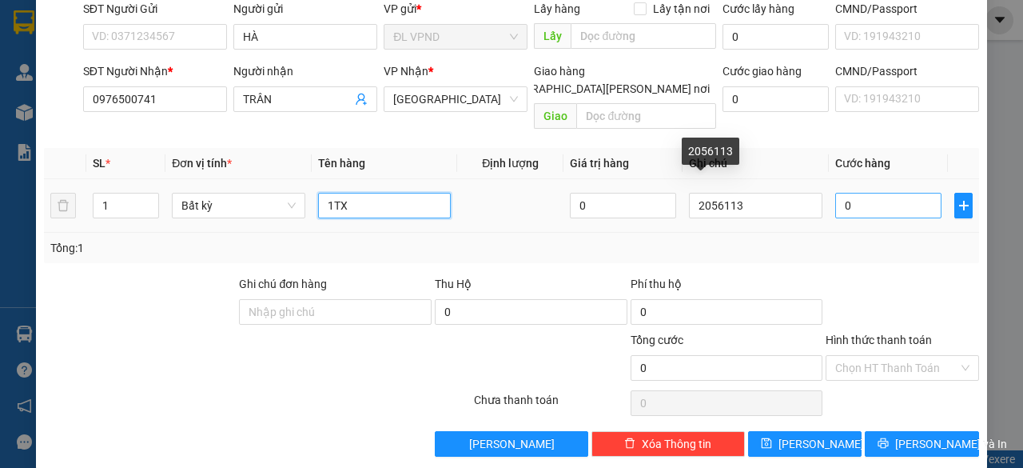
type input "1TX"
click at [859, 193] on input "0" at bounding box center [888, 206] width 106 height 26
type input "3"
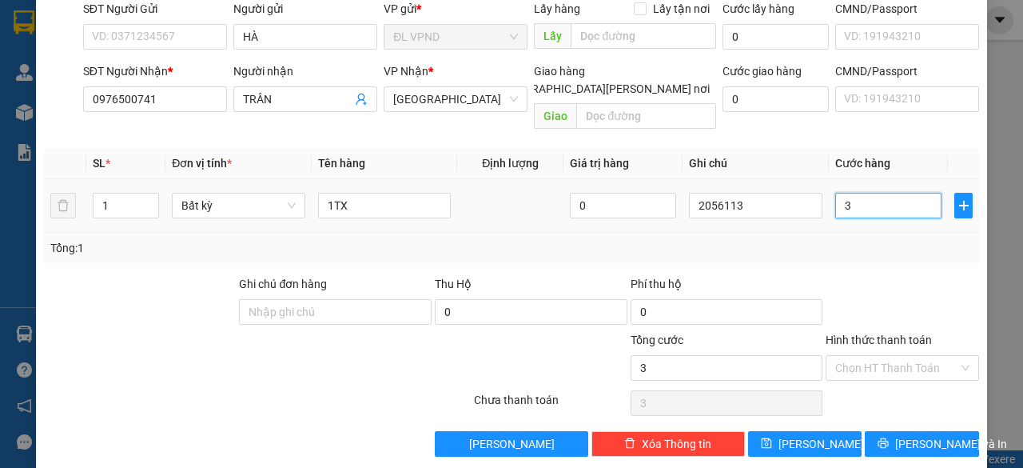
type input "30"
type input "30.000"
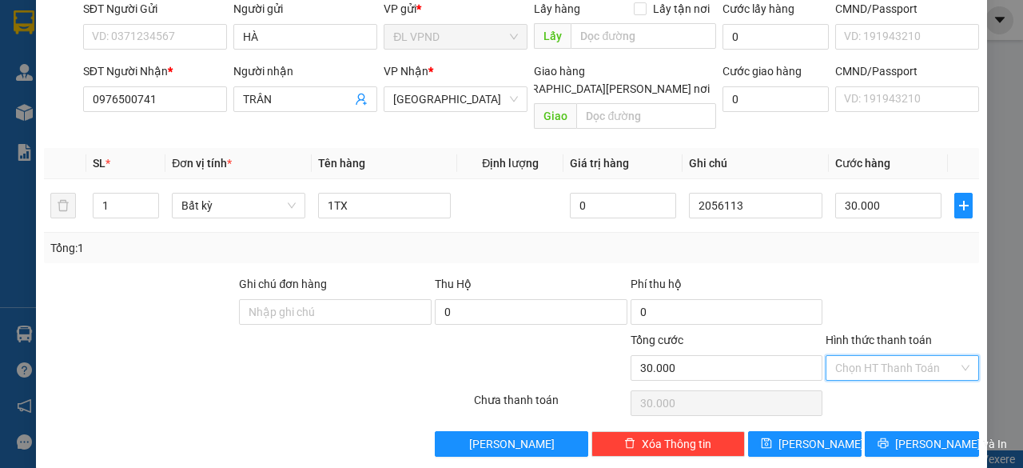
click at [844, 356] on input "Hình thức thanh toán" at bounding box center [896, 368] width 123 height 24
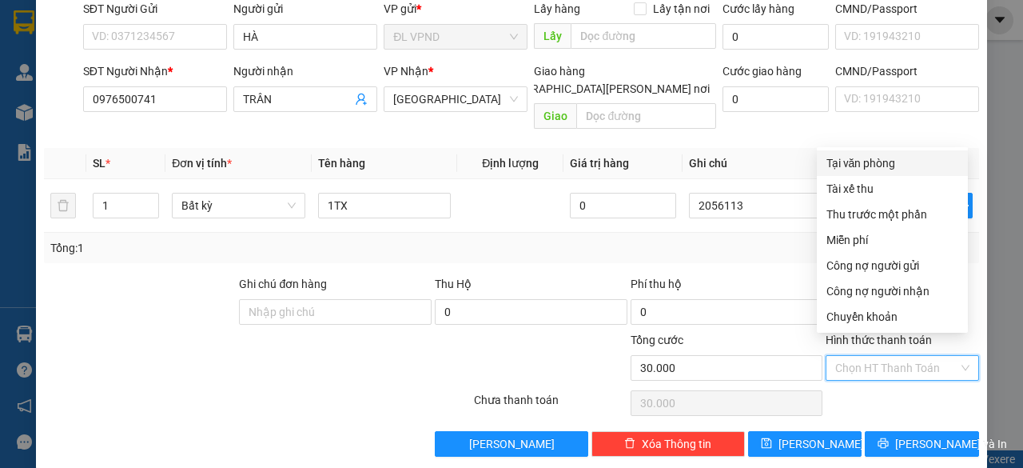
click at [877, 163] on div "Tại văn phòng" at bounding box center [893, 163] width 132 height 18
type input "0"
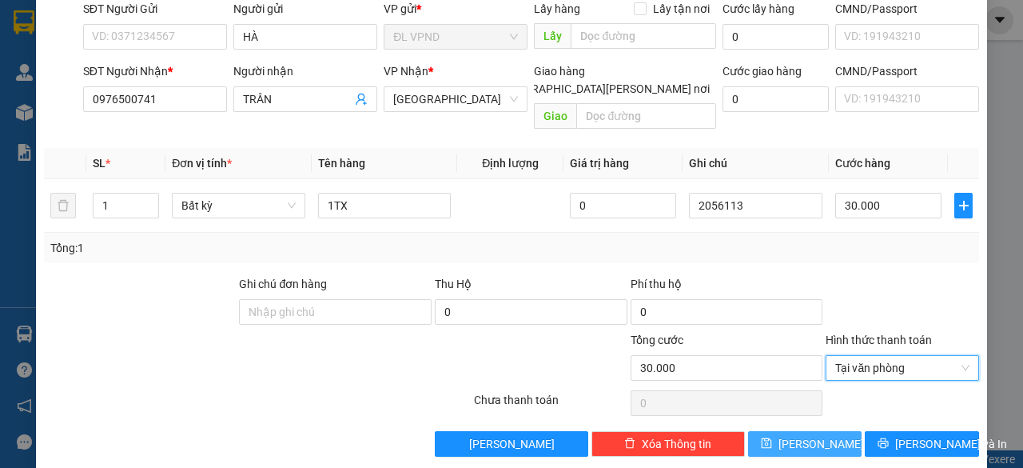
click at [772, 437] on icon "save" at bounding box center [766, 442] width 11 height 11
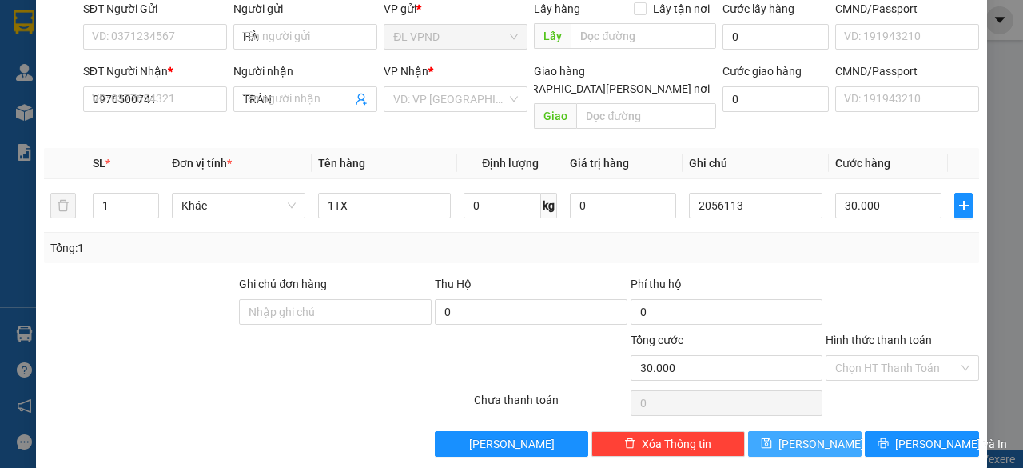
type input "0"
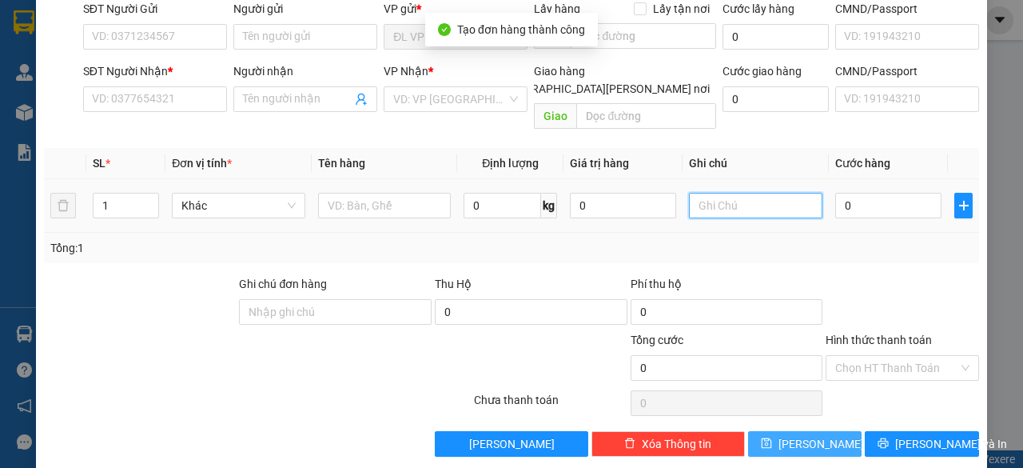
click at [745, 193] on input "text" at bounding box center [756, 206] width 134 height 26
paste input "205611"
type input "2056114"
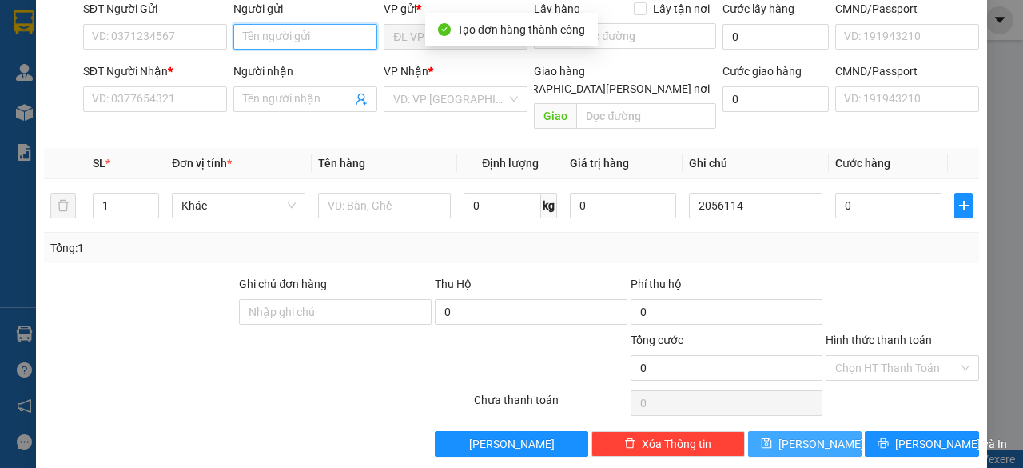
click at [310, 42] on input "Người gửi" at bounding box center [305, 37] width 144 height 26
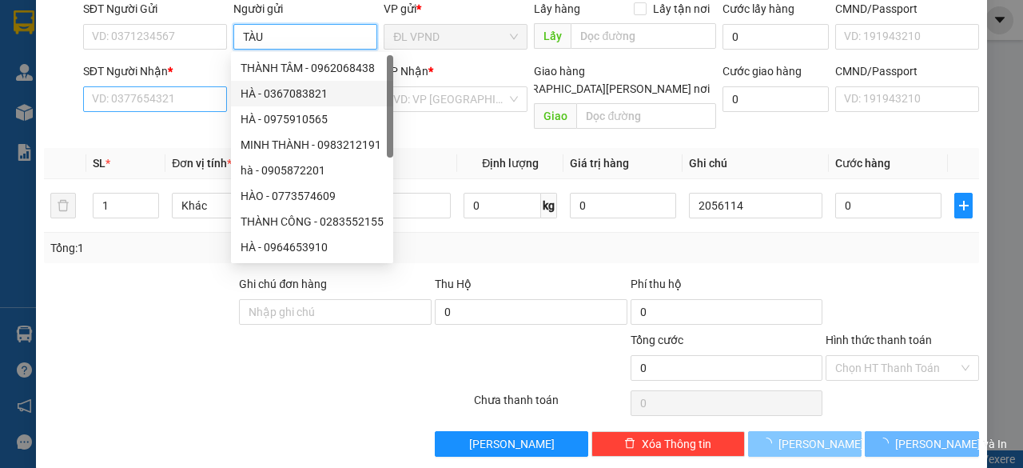
type input "TÀU"
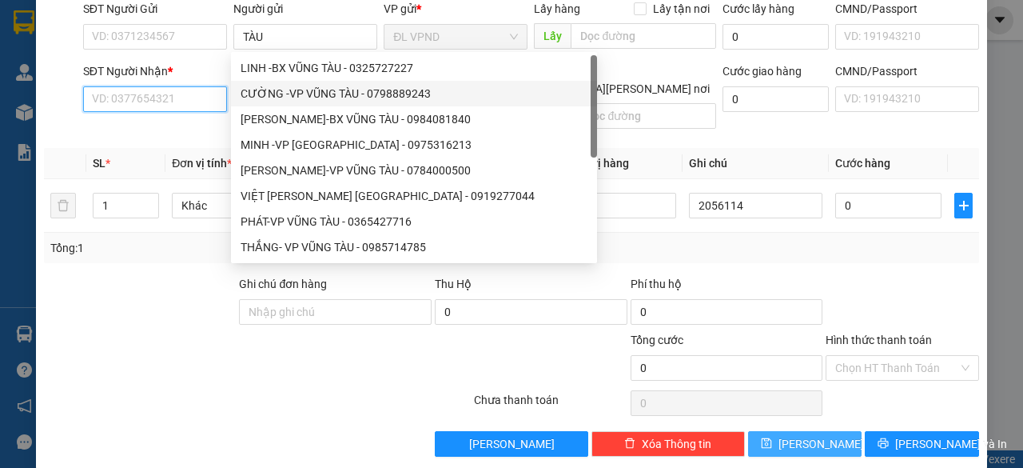
click at [179, 103] on input "SĐT Người Nhận *" at bounding box center [155, 99] width 144 height 26
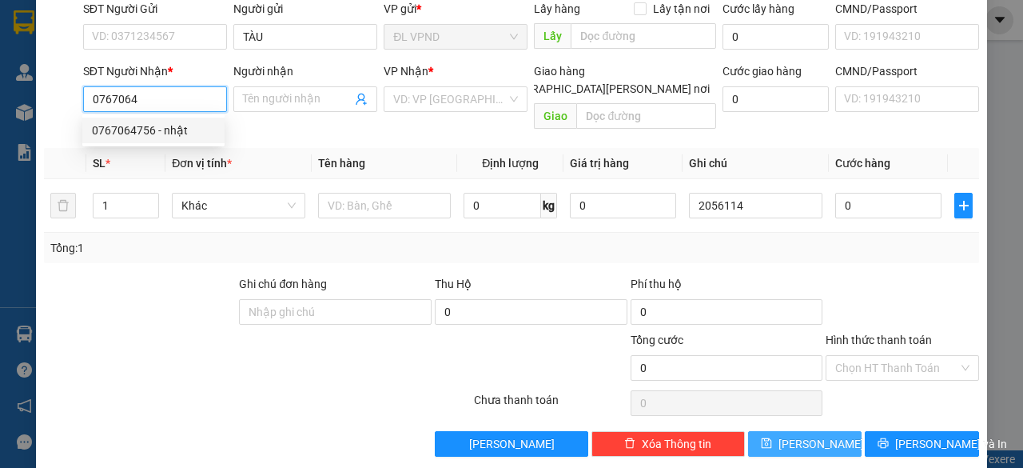
click at [173, 135] on div "0767064756 - nhật" at bounding box center [153, 131] width 123 height 18
type input "0767064756"
type input "nhật"
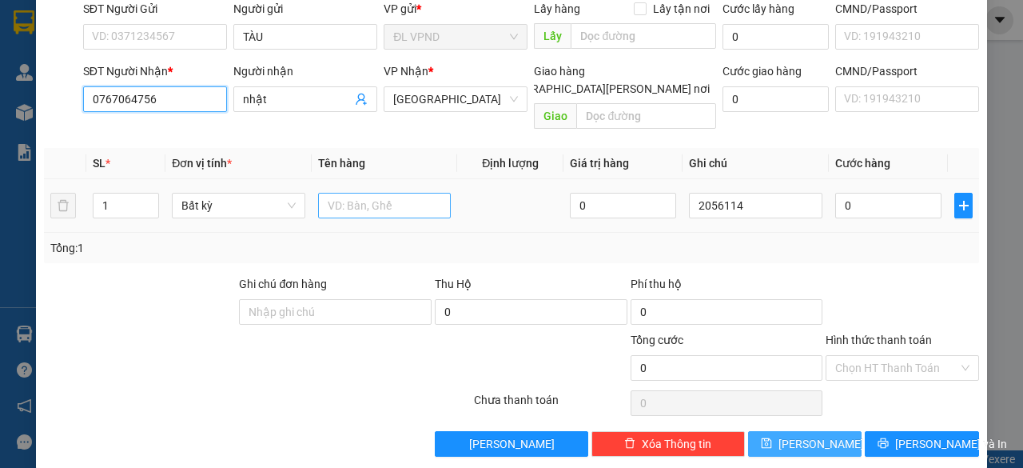
type input "0767064756"
click at [396, 194] on input "text" at bounding box center [385, 206] width 134 height 26
type input "1TG"
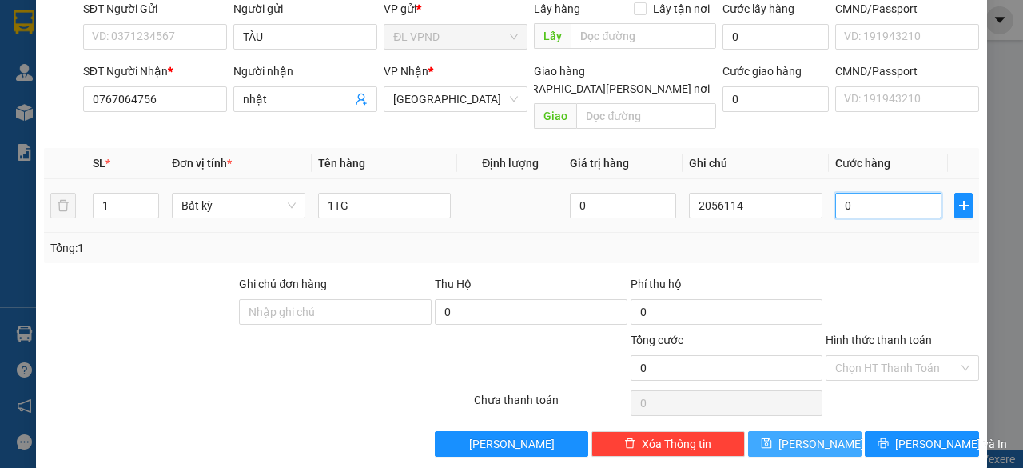
click at [870, 193] on input "0" at bounding box center [888, 206] width 106 height 26
type input "3"
type input "30"
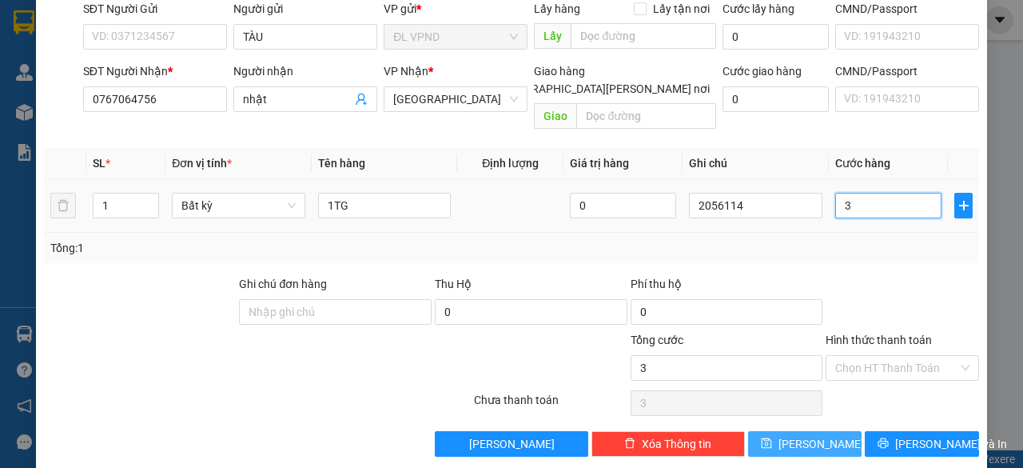
type input "30"
type input "30.000"
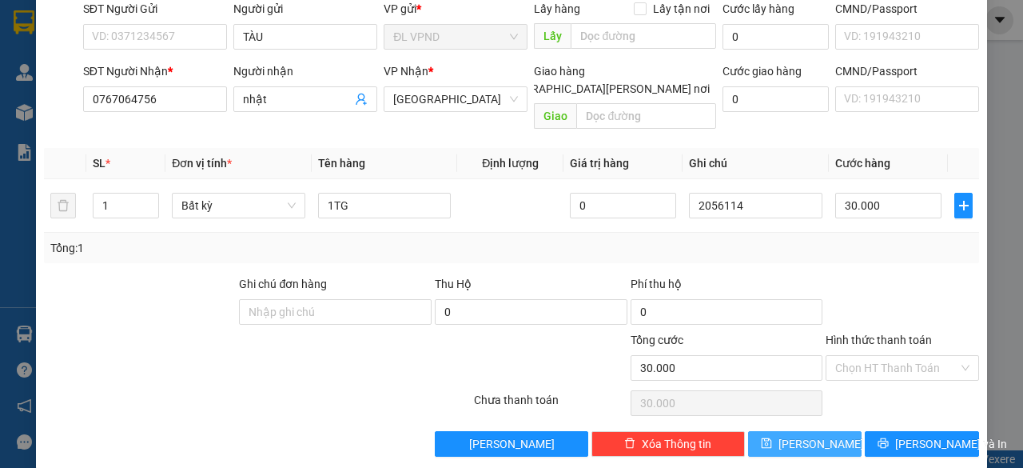
click at [799, 435] on span "Lưu" at bounding box center [822, 444] width 86 height 18
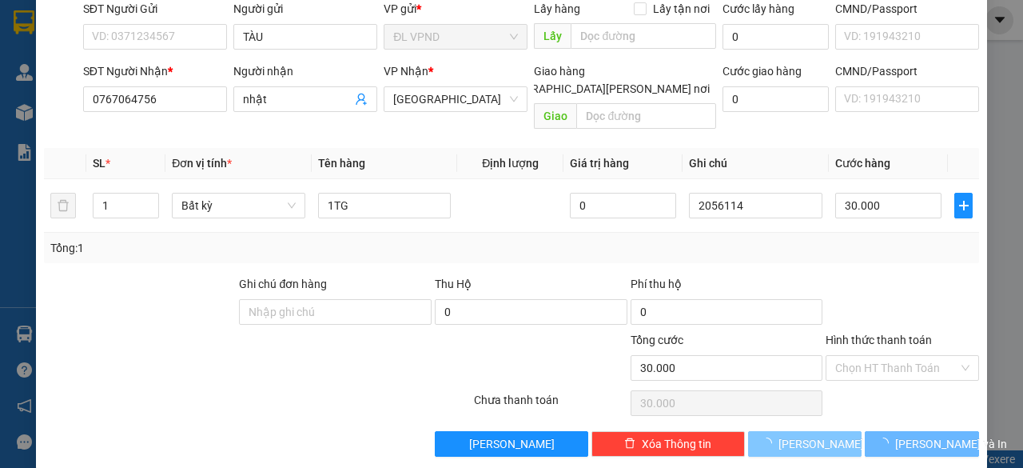
type input "0"
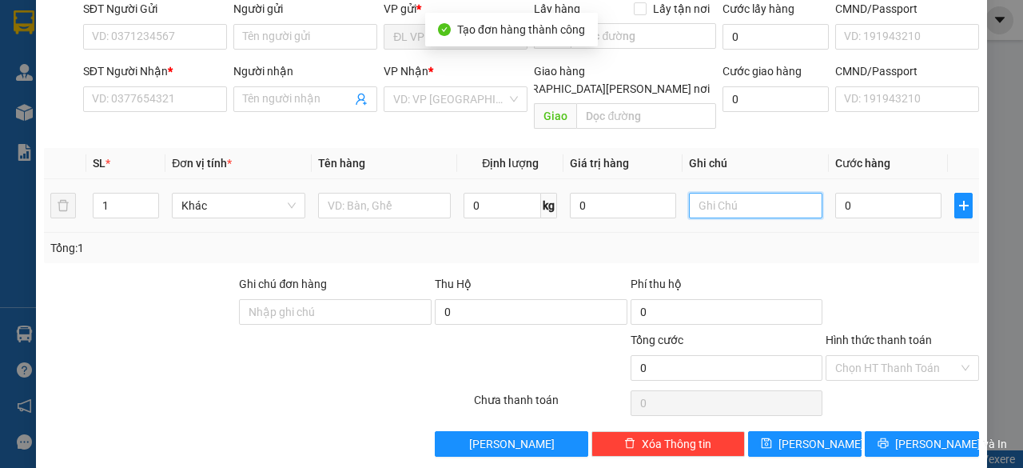
click at [755, 193] on input "text" at bounding box center [756, 206] width 134 height 26
click at [713, 193] on input "text" at bounding box center [756, 206] width 134 height 26
paste input "205611"
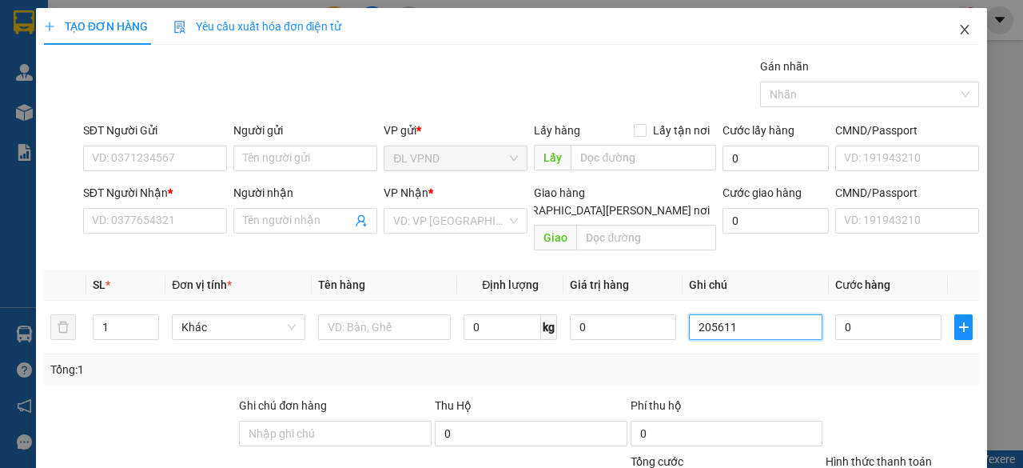
type input "205611"
click at [959, 21] on span "Close" at bounding box center [965, 30] width 45 height 45
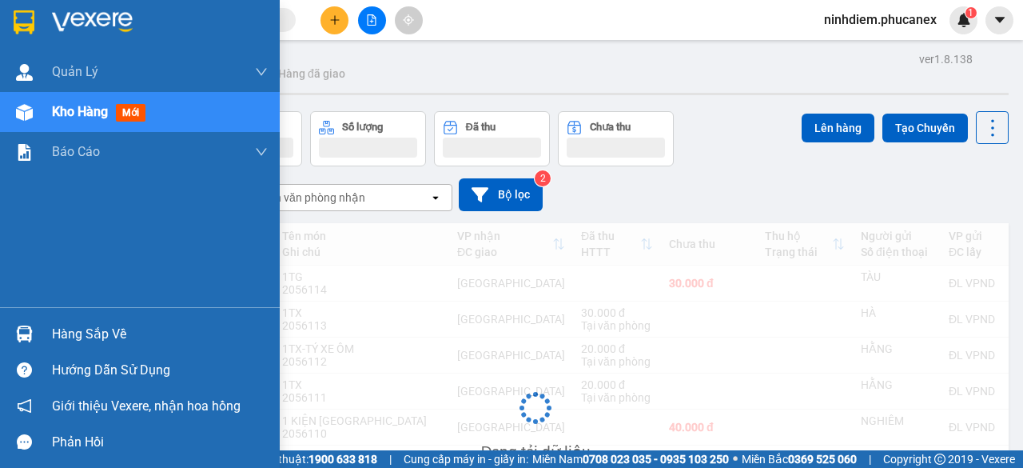
click at [21, 109] on img at bounding box center [24, 112] width 17 height 17
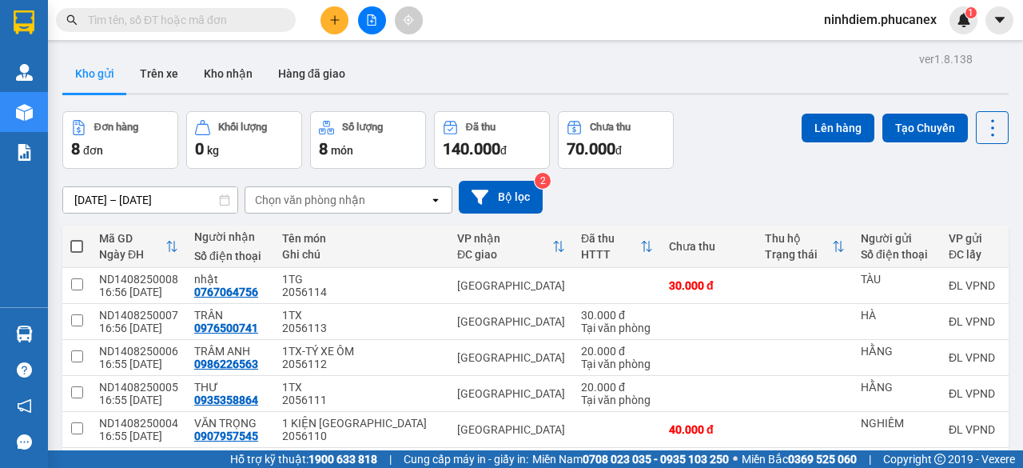
click at [336, 19] on icon "plus" at bounding box center [334, 19] width 11 height 11
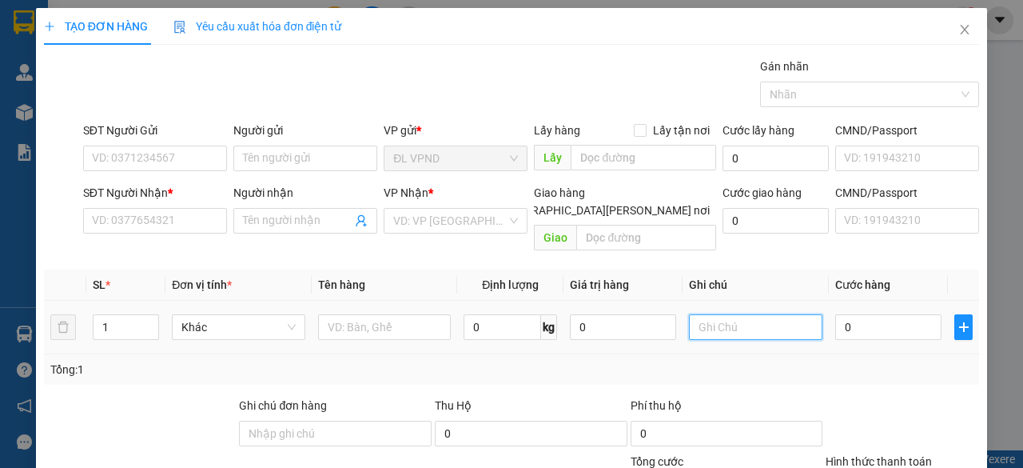
click at [767, 314] on input "text" at bounding box center [756, 327] width 134 height 26
paste input "205611"
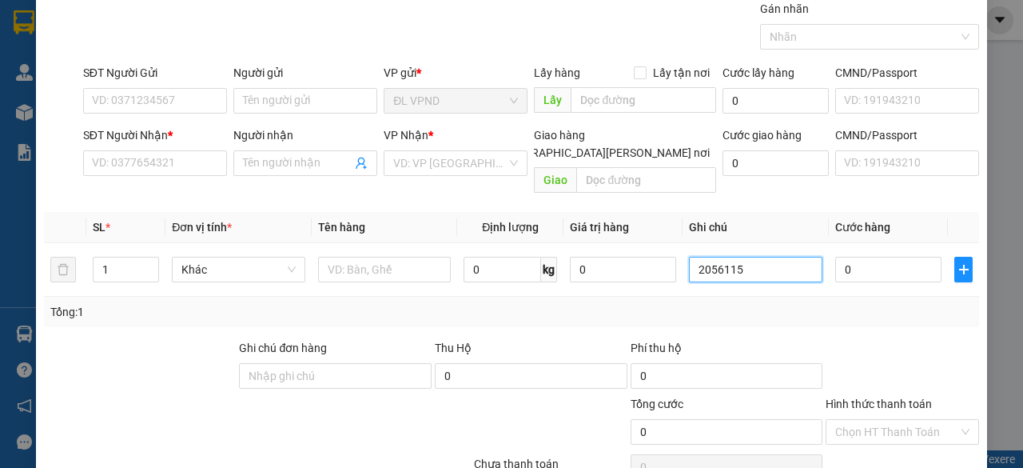
scroll to position [122, 0]
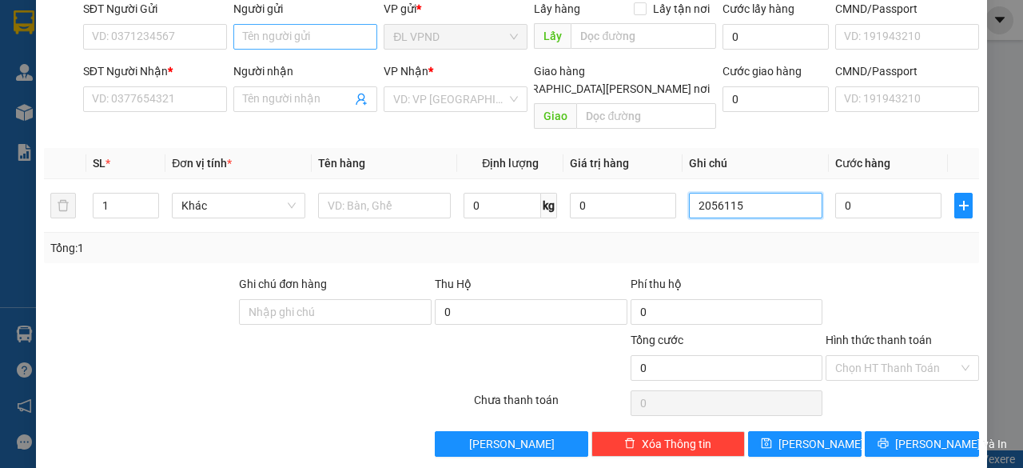
type input "2056115"
click at [313, 39] on input "Người gửi" at bounding box center [305, 37] width 144 height 26
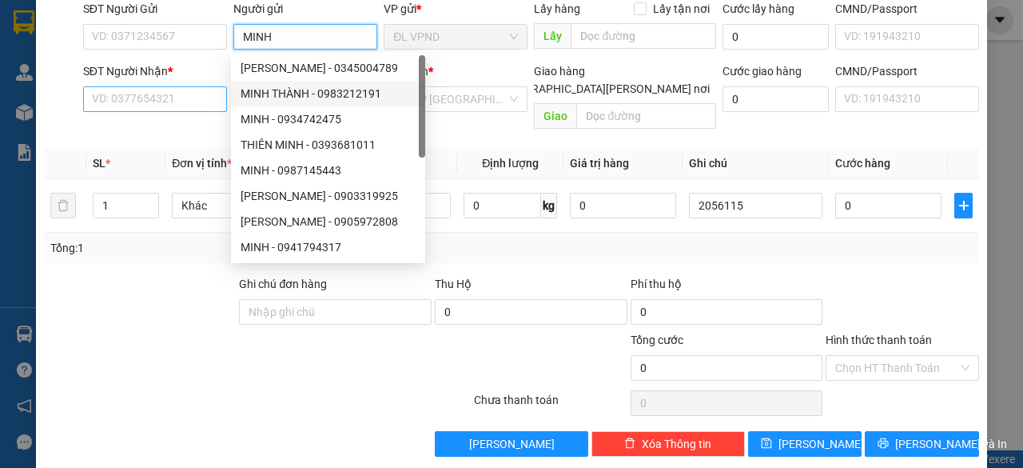
type input "MINH"
click at [153, 88] on input "SĐT Người Nhận *" at bounding box center [155, 99] width 144 height 26
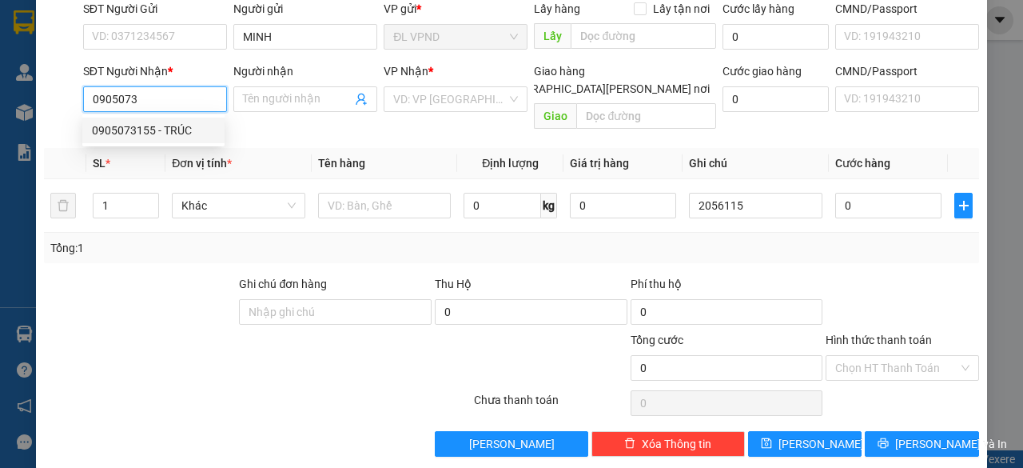
click at [114, 127] on div "0905073155 - TRÚC" at bounding box center [153, 131] width 123 height 18
type input "0905073155"
type input "TRÚC"
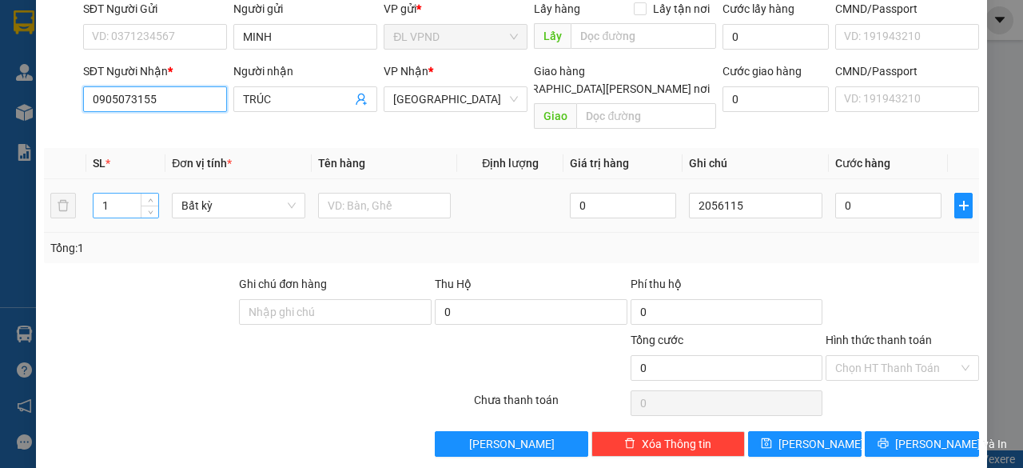
type input "0905073155"
drag, startPoint x: 110, startPoint y: 185, endPoint x: 80, endPoint y: 191, distance: 30.1
click at [101, 193] on input "1" at bounding box center [127, 205] width 66 height 24
type input "2"
click at [341, 193] on input "text" at bounding box center [385, 206] width 134 height 26
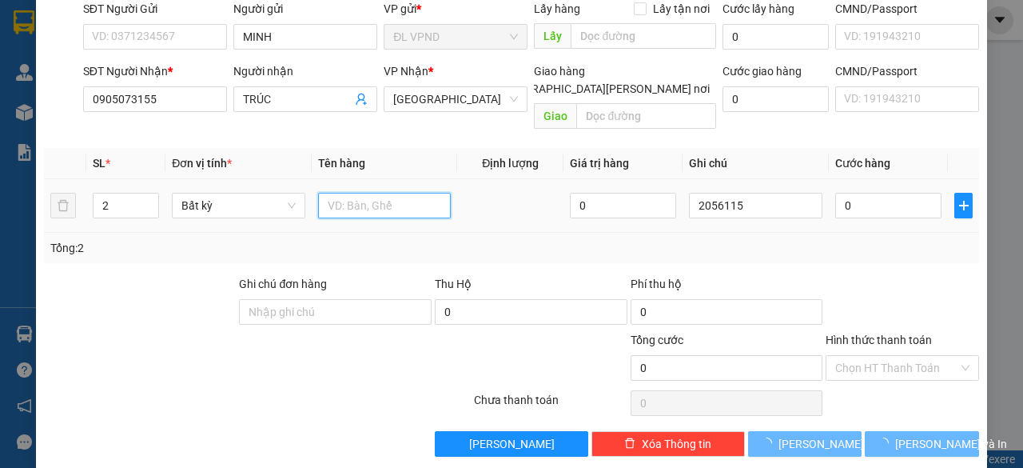
type input "2"
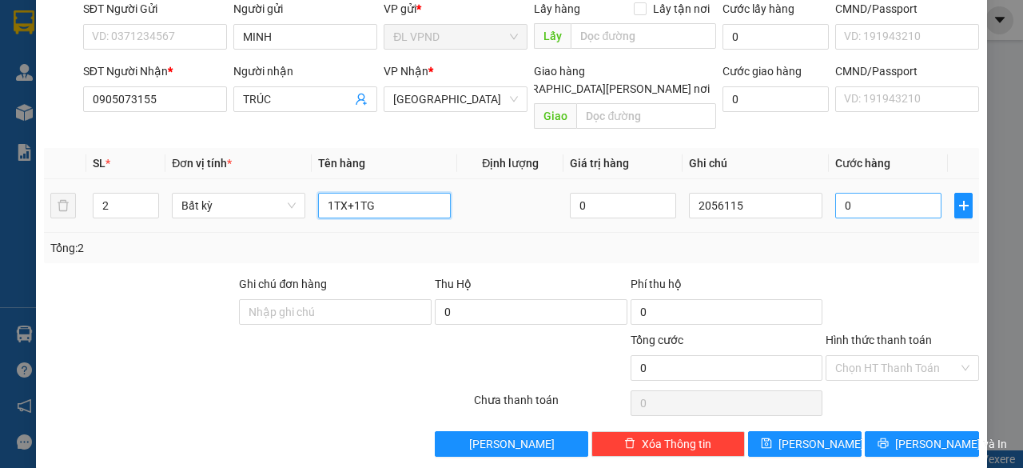
type input "1TX+1TG"
click at [863, 196] on input "0" at bounding box center [888, 206] width 106 height 26
type input "1"
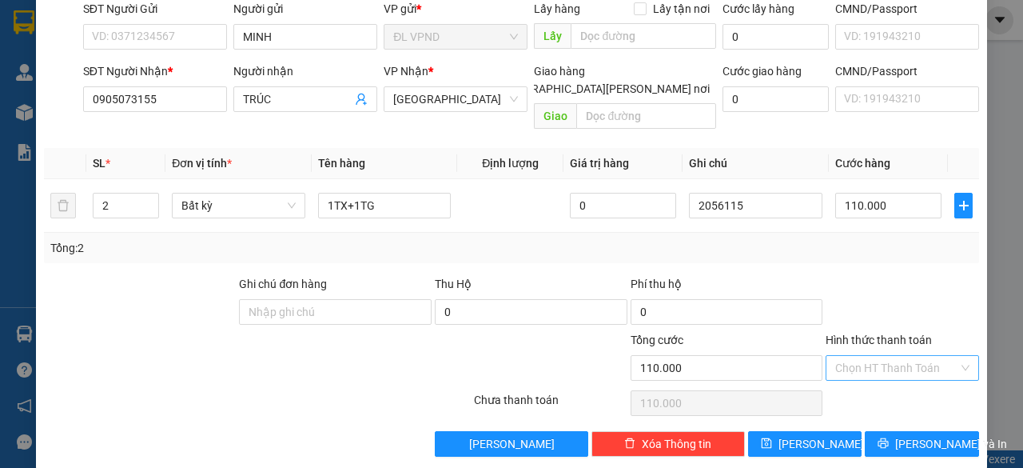
click at [862, 356] on input "Hình thức thanh toán" at bounding box center [896, 368] width 123 height 24
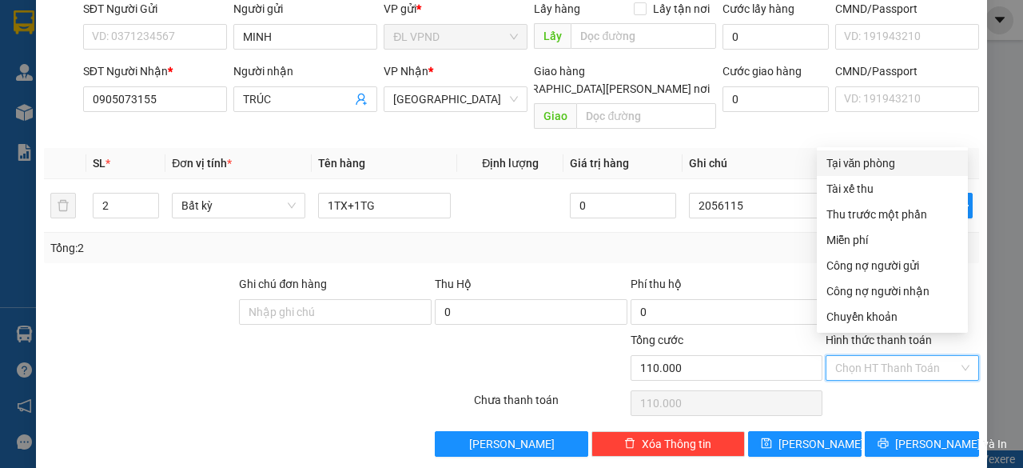
click at [877, 161] on div "Tại văn phòng" at bounding box center [893, 163] width 132 height 18
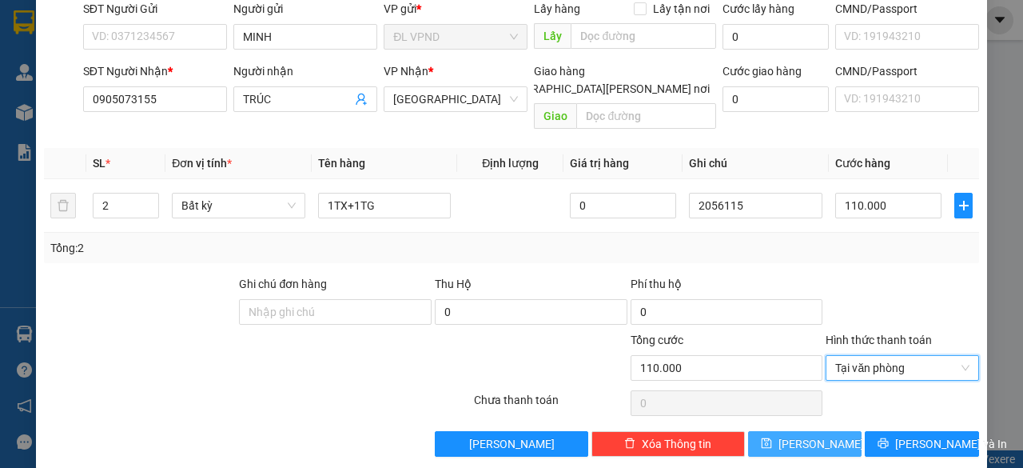
click at [772, 437] on icon "save" at bounding box center [766, 442] width 11 height 11
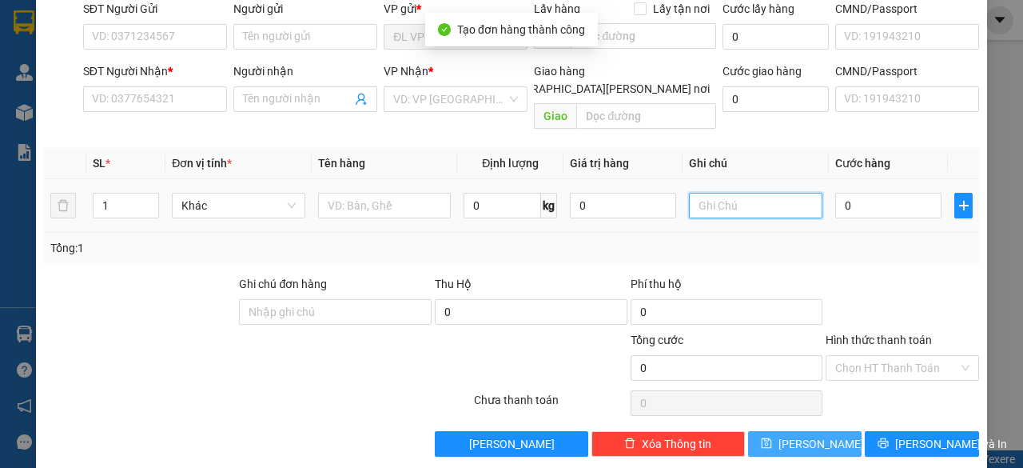
click at [743, 193] on input "text" at bounding box center [756, 206] width 134 height 26
paste input "205611"
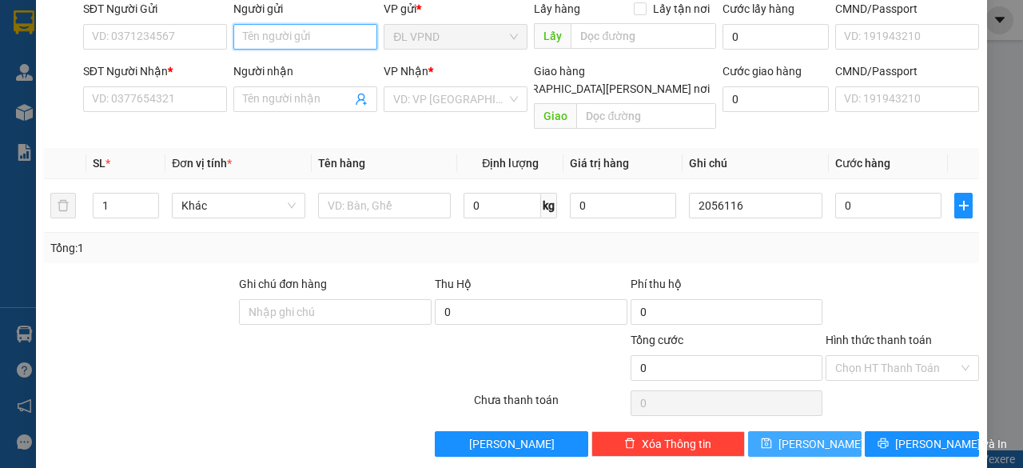
click at [281, 42] on input "Người gửi" at bounding box center [305, 37] width 144 height 26
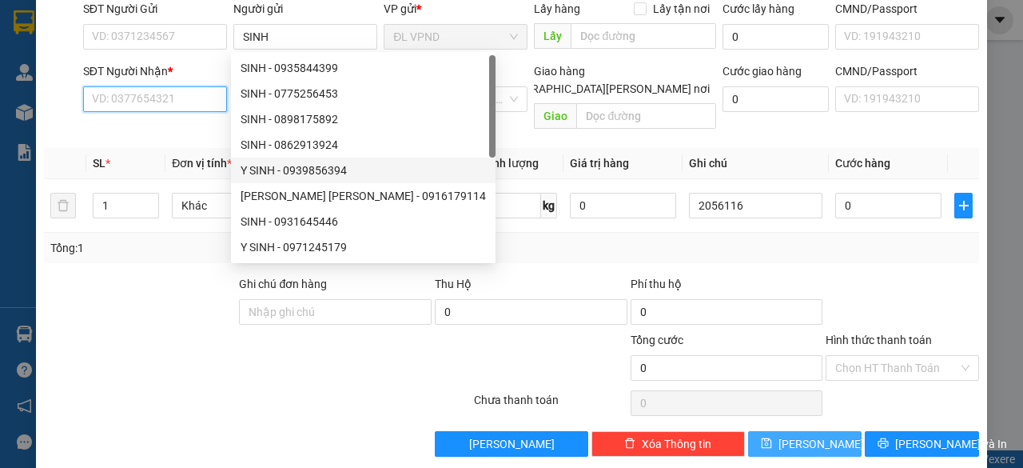
click at [153, 92] on input "SĐT Người Nhận *" at bounding box center [155, 99] width 144 height 26
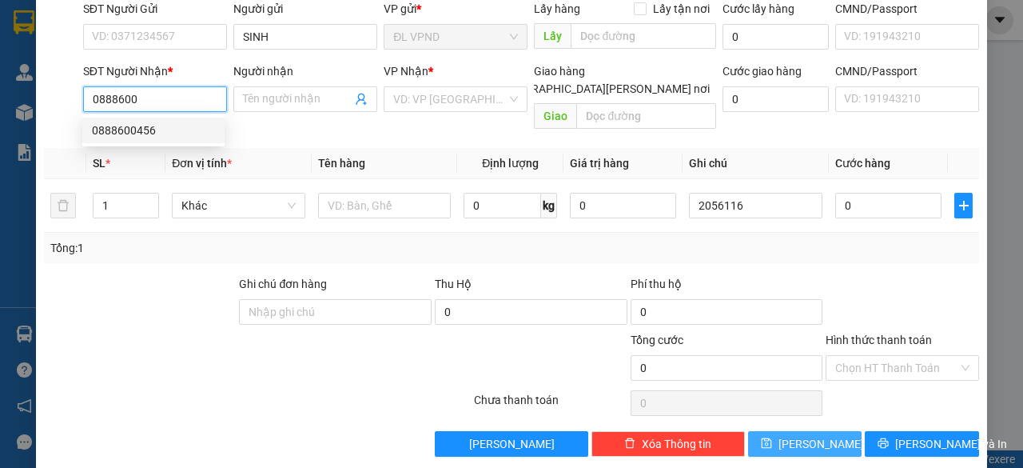
click at [123, 132] on div "0888600456" at bounding box center [153, 131] width 123 height 18
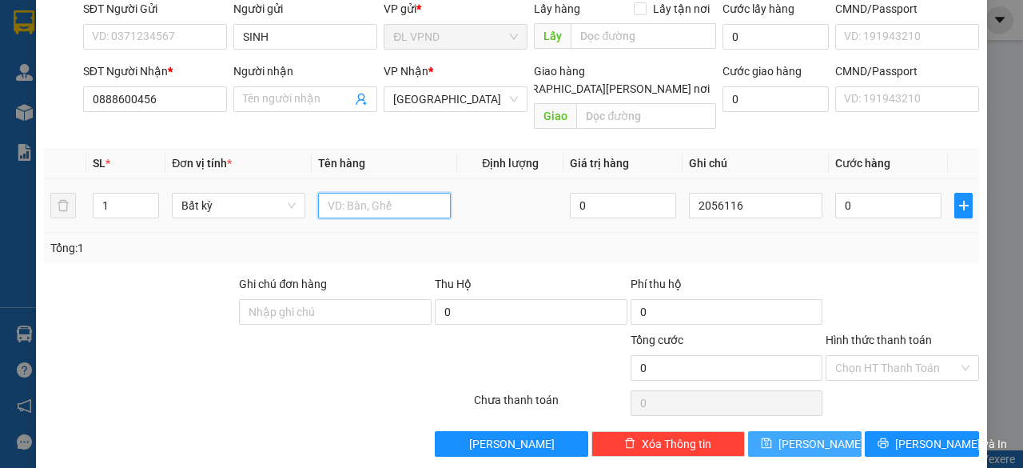
click at [348, 193] on input "text" at bounding box center [385, 206] width 134 height 26
click at [882, 193] on input "0" at bounding box center [888, 206] width 106 height 26
click at [825, 431] on button "Lưu" at bounding box center [805, 444] width 114 height 26
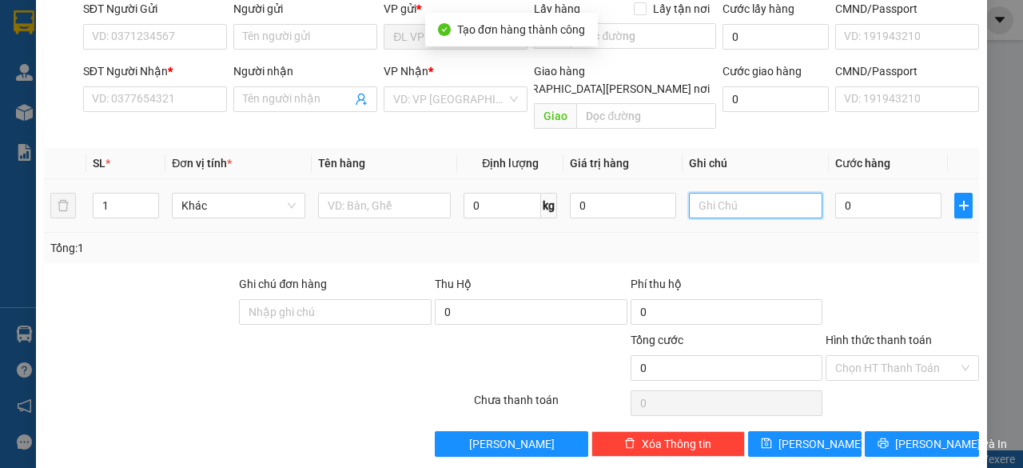
click at [749, 193] on input "text" at bounding box center [756, 206] width 134 height 26
paste input "205611"
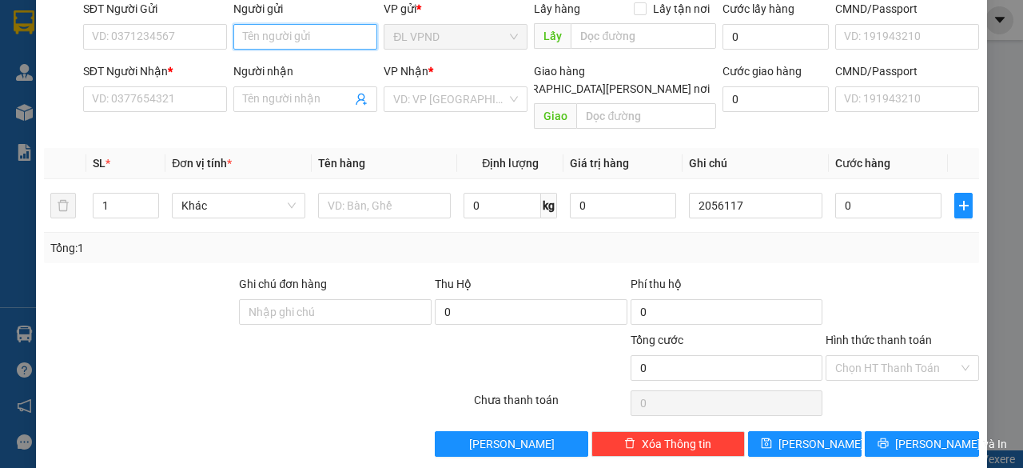
click at [314, 26] on input "Người gửi" at bounding box center [305, 37] width 144 height 26
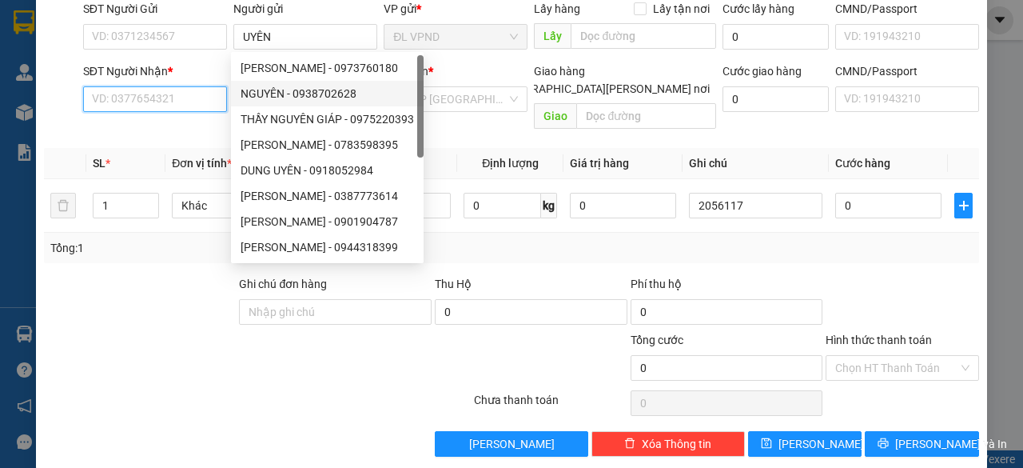
click at [171, 90] on input "SĐT Người Nhận *" at bounding box center [155, 99] width 144 height 26
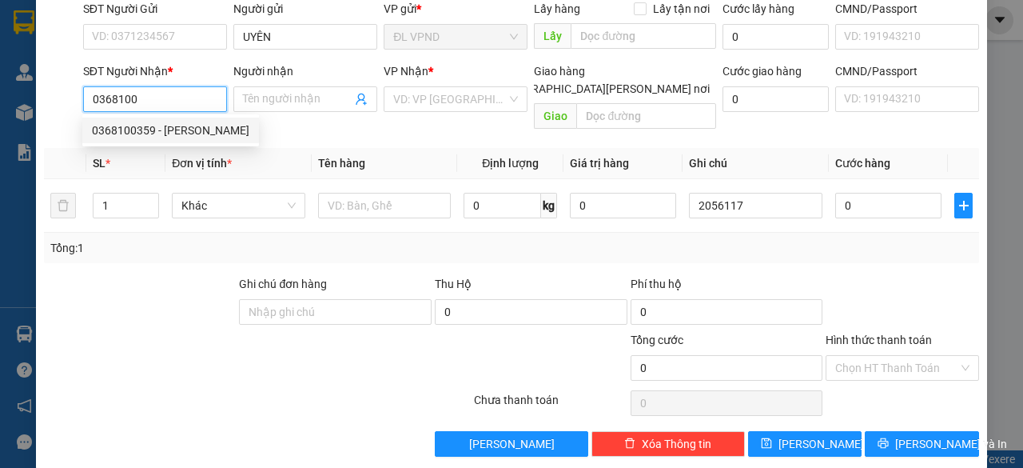
click at [122, 126] on div "0368100359 - PHƯƠNG" at bounding box center [170, 131] width 157 height 18
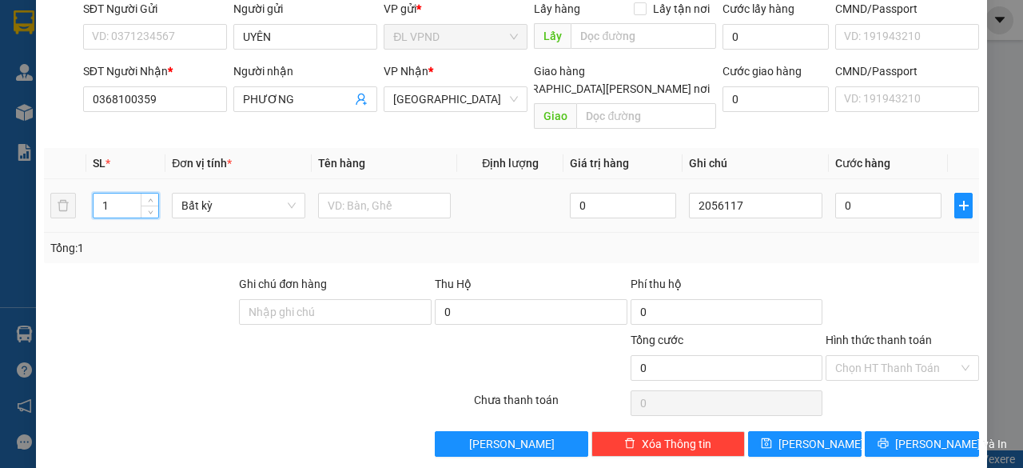
drag, startPoint x: 127, startPoint y: 183, endPoint x: 78, endPoint y: 193, distance: 49.7
click at [102, 193] on input "1" at bounding box center [127, 205] width 66 height 24
click at [391, 193] on input "text" at bounding box center [385, 206] width 134 height 26
click at [849, 193] on input "0" at bounding box center [888, 206] width 106 height 26
click at [839, 356] on input "Hình thức thanh toán" at bounding box center [896, 368] width 123 height 24
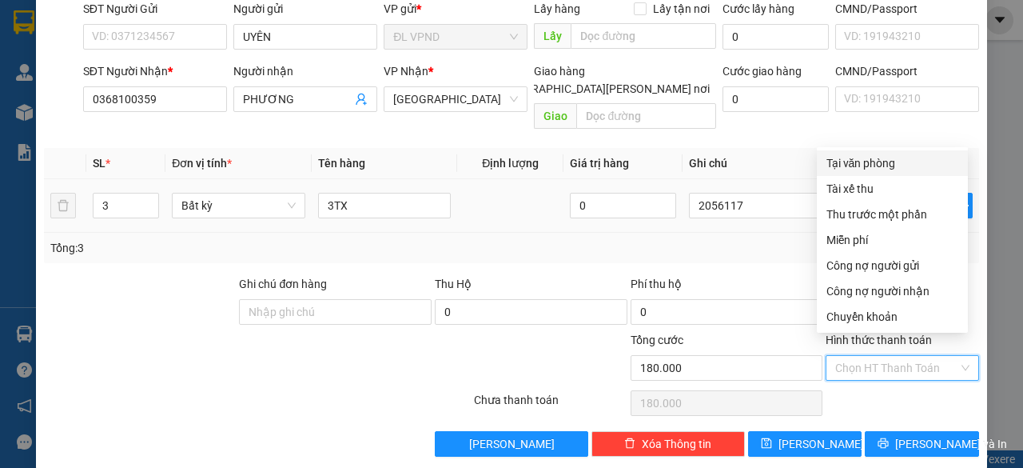
click at [883, 166] on div "Tại văn phòng" at bounding box center [893, 163] width 132 height 18
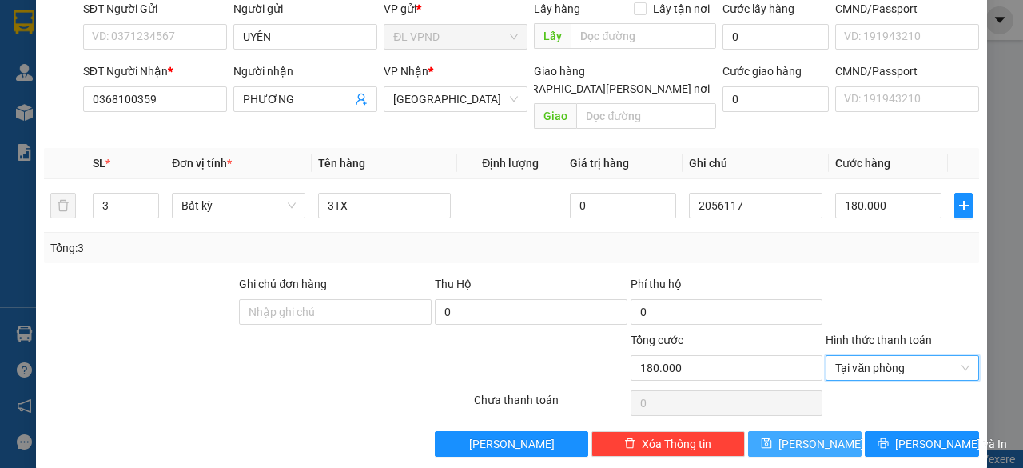
click at [801, 435] on span "Lưu" at bounding box center [822, 444] width 86 height 18
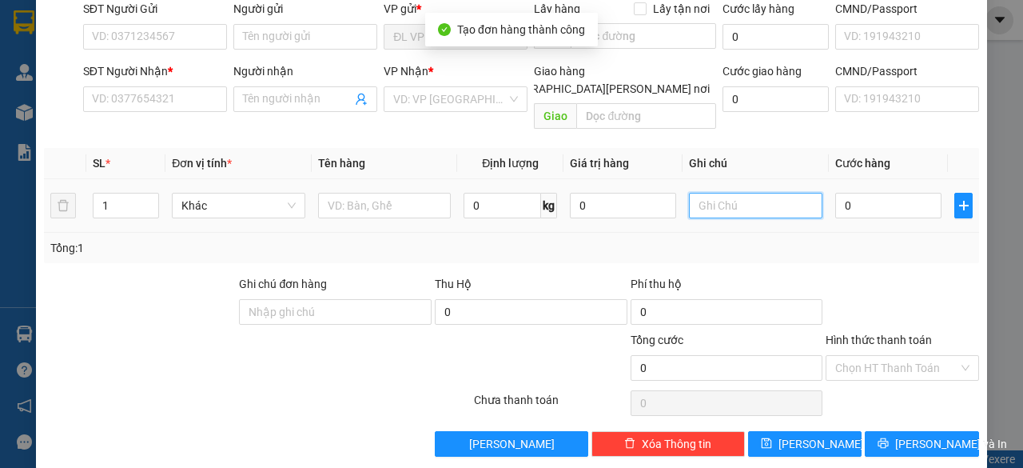
click at [737, 193] on input "text" at bounding box center [756, 206] width 134 height 26
paste input "205611"
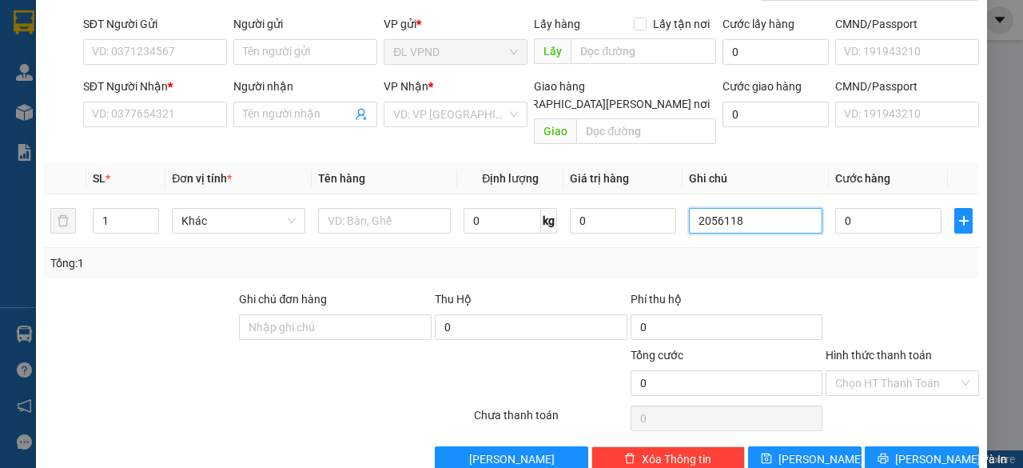
scroll to position [122, 0]
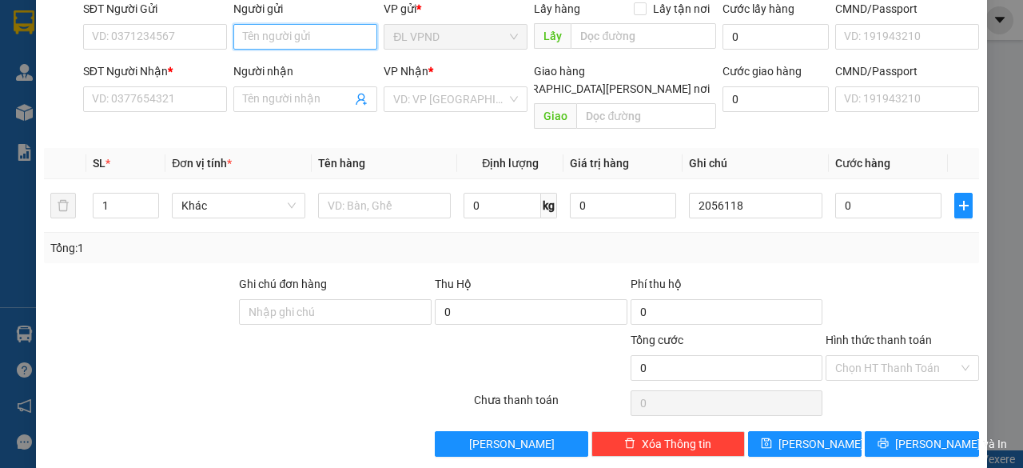
click at [313, 38] on input "Người gửi" at bounding box center [305, 37] width 144 height 26
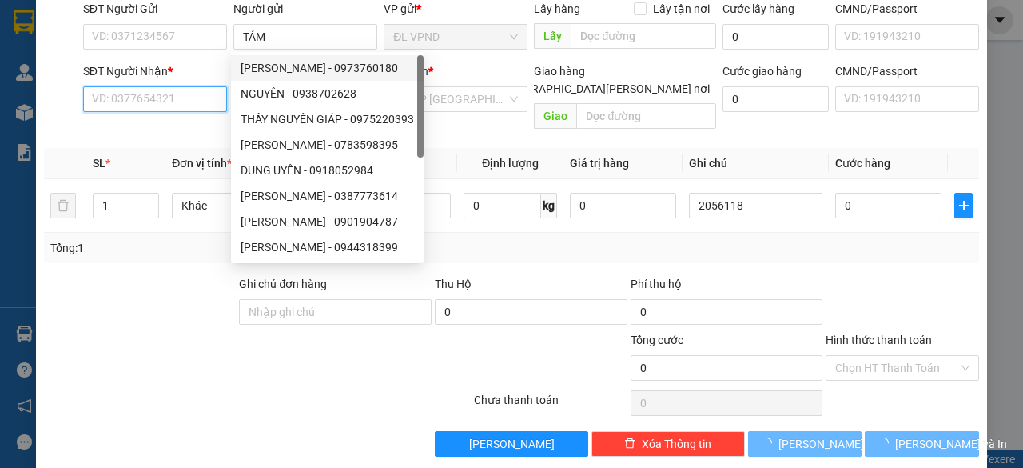
click at [165, 94] on input "SĐT Người Nhận *" at bounding box center [155, 99] width 144 height 26
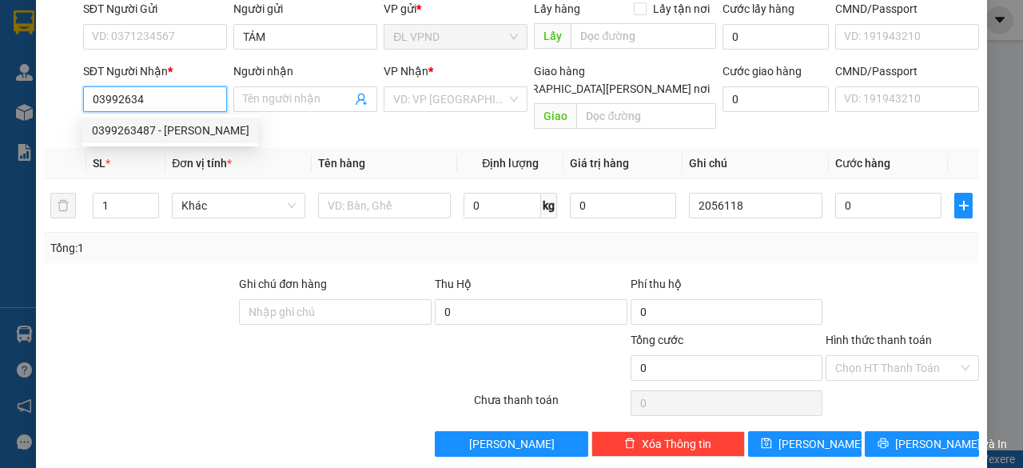
drag, startPoint x: 144, startPoint y: 131, endPoint x: 200, endPoint y: 128, distance: 56.1
click at [145, 131] on div "0399263487 - NHẬT LY" at bounding box center [170, 131] width 157 height 18
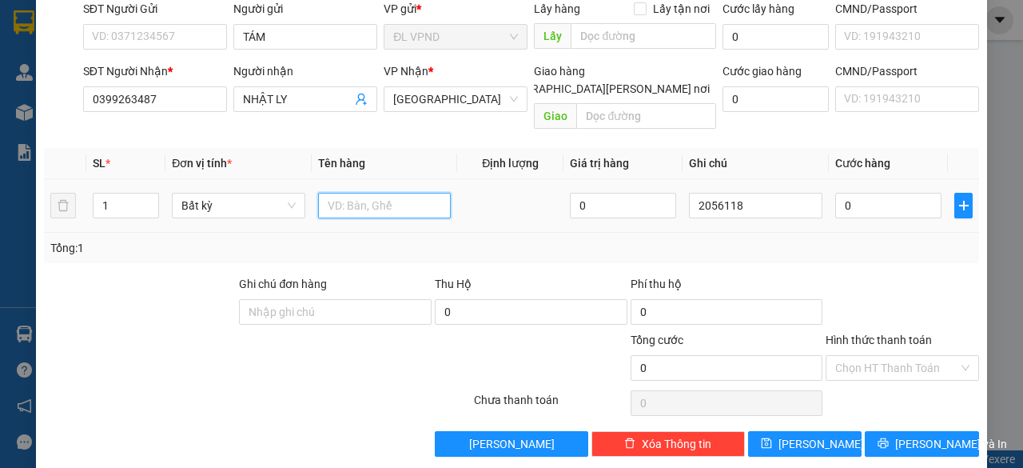
click at [365, 193] on input "text" at bounding box center [385, 206] width 134 height 26
click at [874, 193] on input "0" at bounding box center [888, 206] width 106 height 26
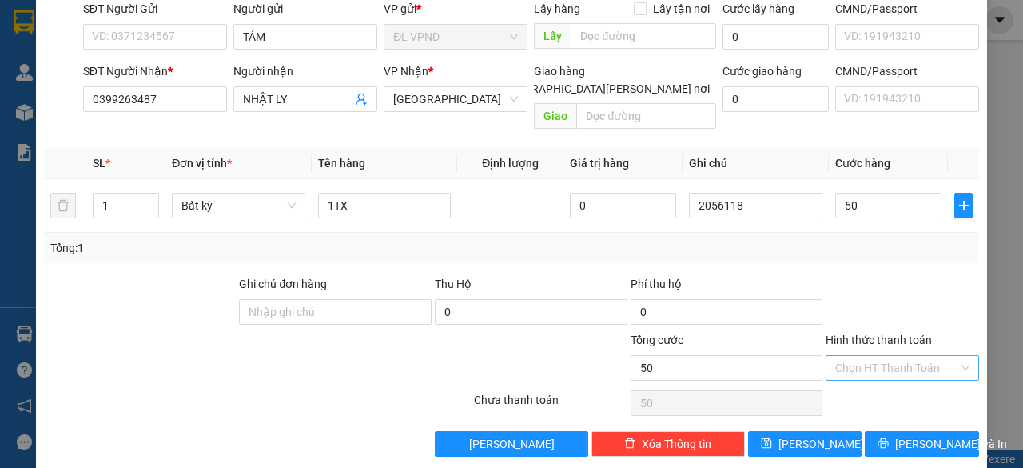
click at [871, 356] on input "Hình thức thanh toán" at bounding box center [896, 368] width 123 height 24
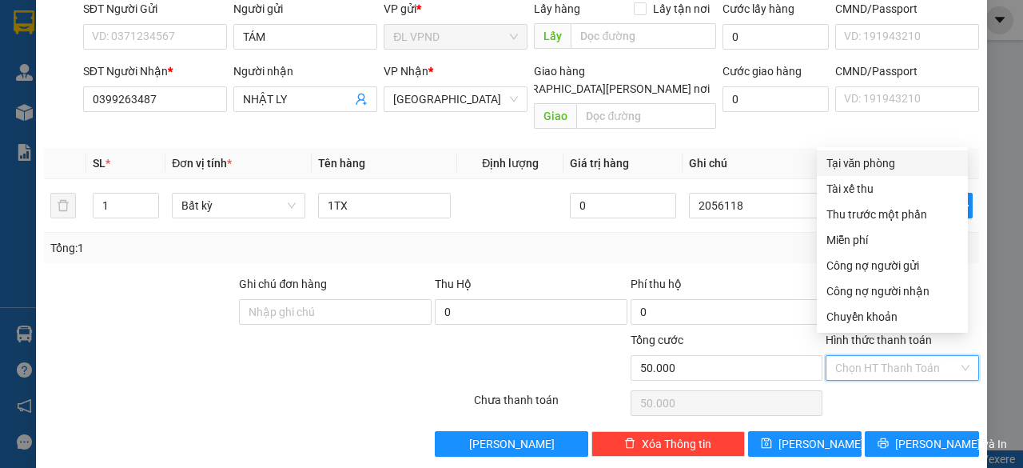
click at [879, 159] on div "Tại văn phòng" at bounding box center [893, 163] width 132 height 18
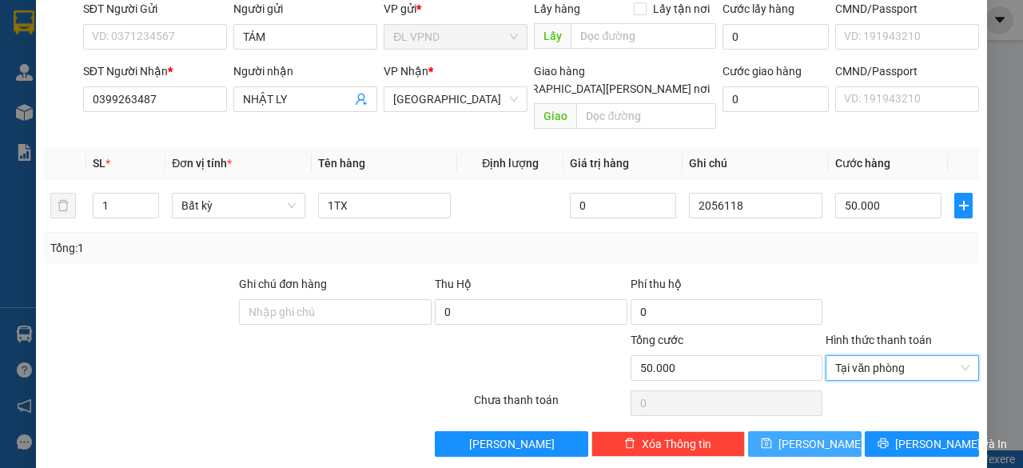
click at [823, 431] on button "Lưu" at bounding box center [805, 444] width 114 height 26
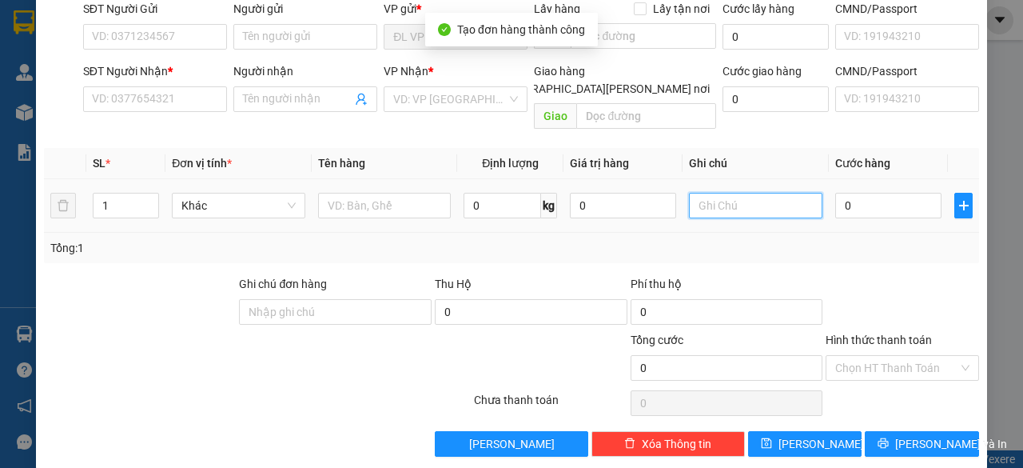
click at [754, 193] on input "text" at bounding box center [756, 206] width 134 height 26
paste input "205611"
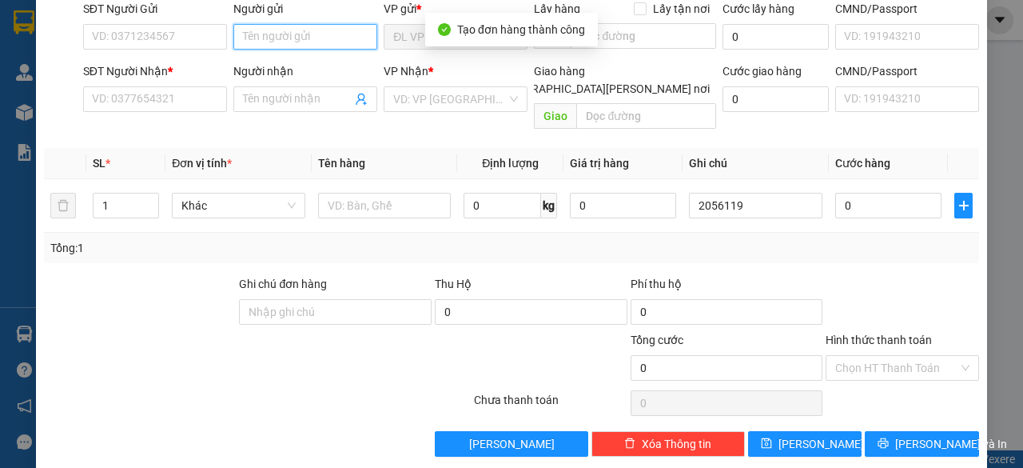
click at [324, 34] on input "Người gửi" at bounding box center [305, 37] width 144 height 26
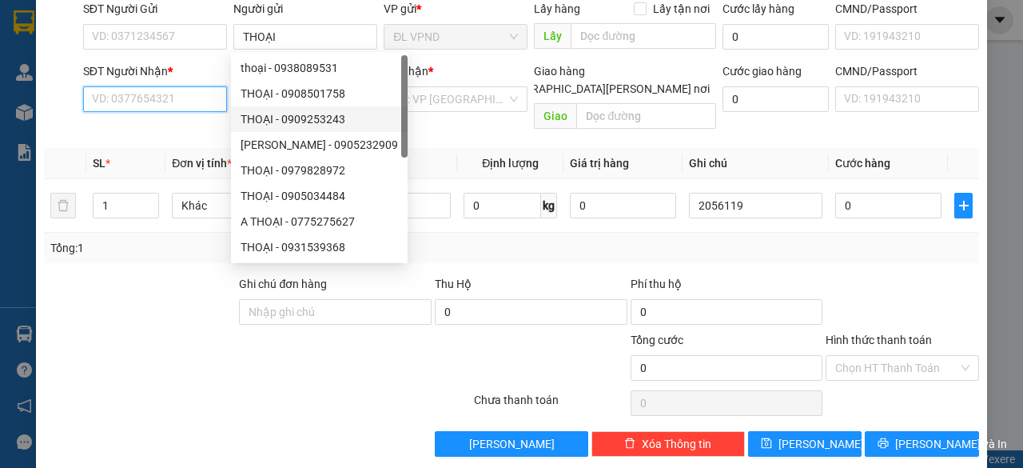
click at [145, 92] on input "SĐT Người Nhận *" at bounding box center [155, 99] width 144 height 26
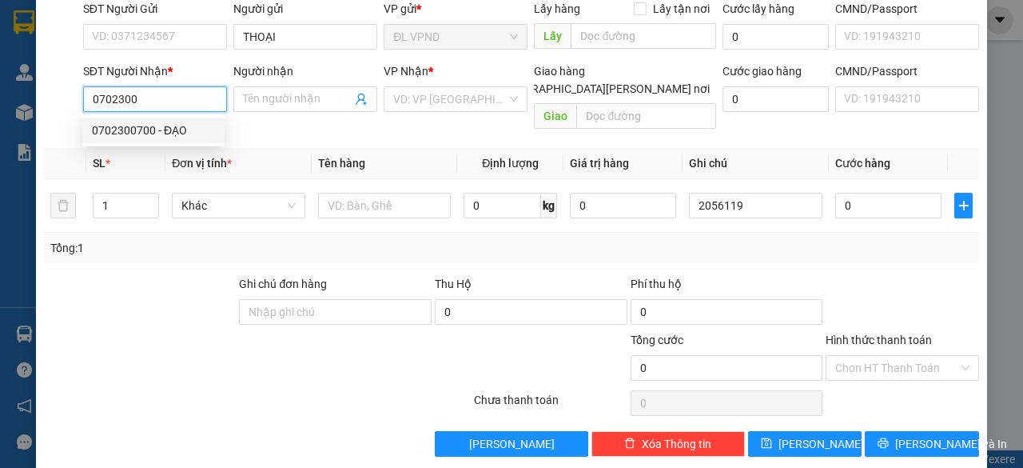
click at [119, 134] on div "0702300700 - ĐẠO" at bounding box center [153, 131] width 123 height 18
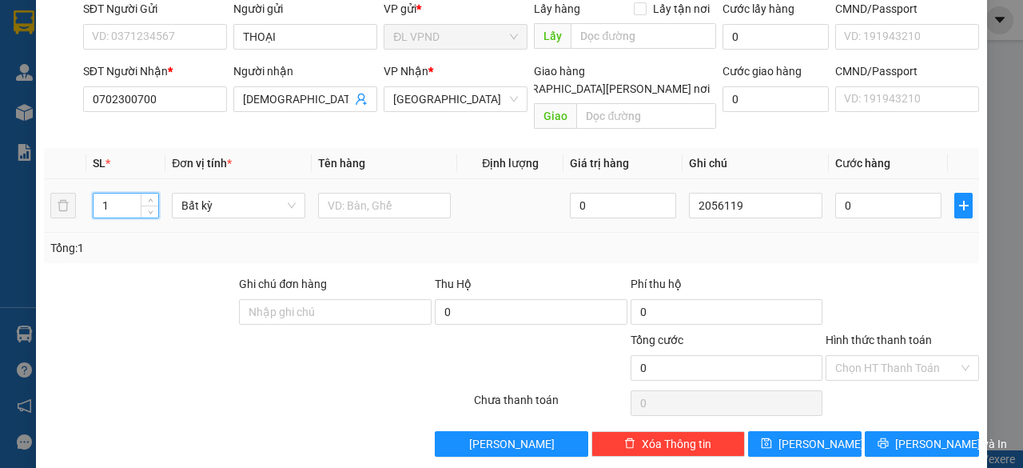
click at [61, 185] on tr "1 Bất kỳ 0 2056119 0" at bounding box center [511, 206] width 935 height 54
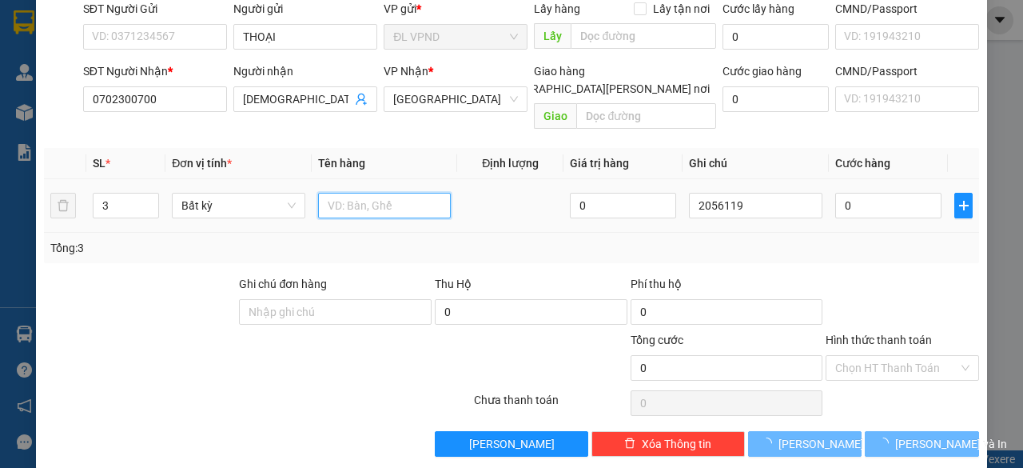
click at [341, 194] on input "text" at bounding box center [385, 206] width 134 height 26
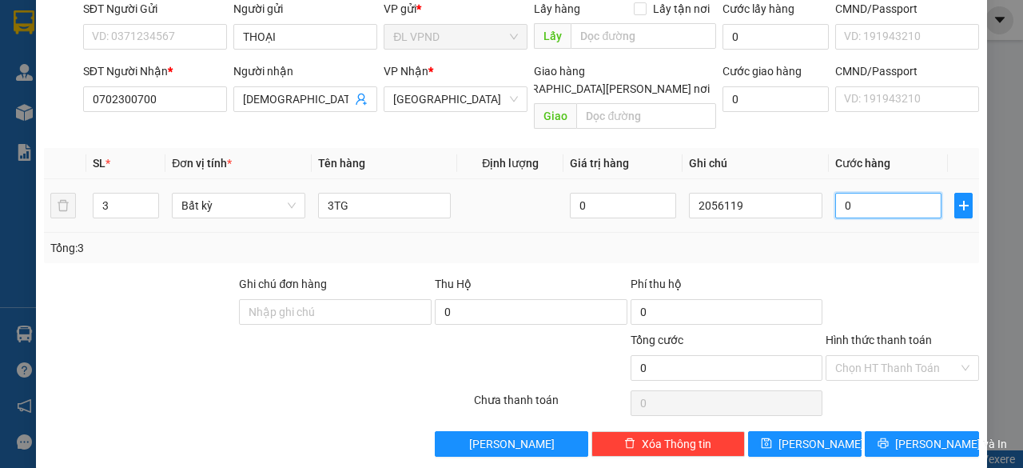
click at [857, 193] on input "0" at bounding box center [888, 206] width 106 height 26
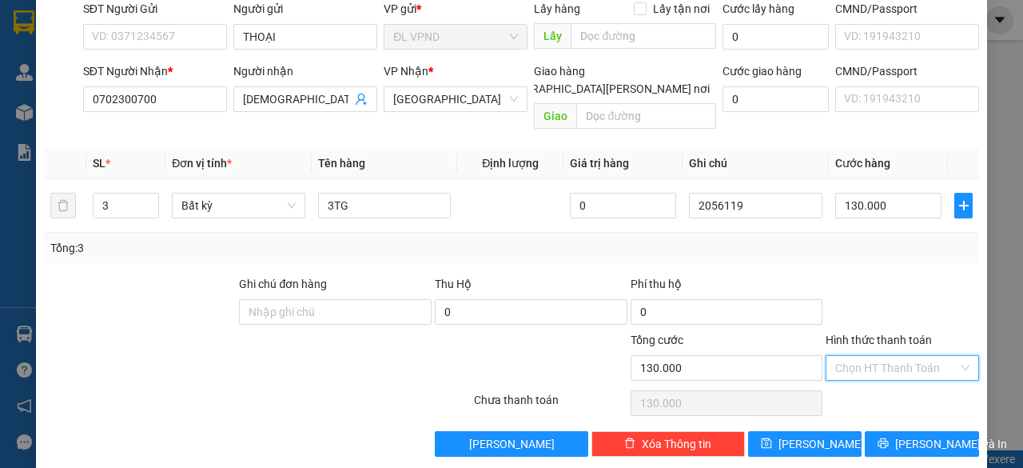
click at [876, 356] on input "Hình thức thanh toán" at bounding box center [896, 368] width 123 height 24
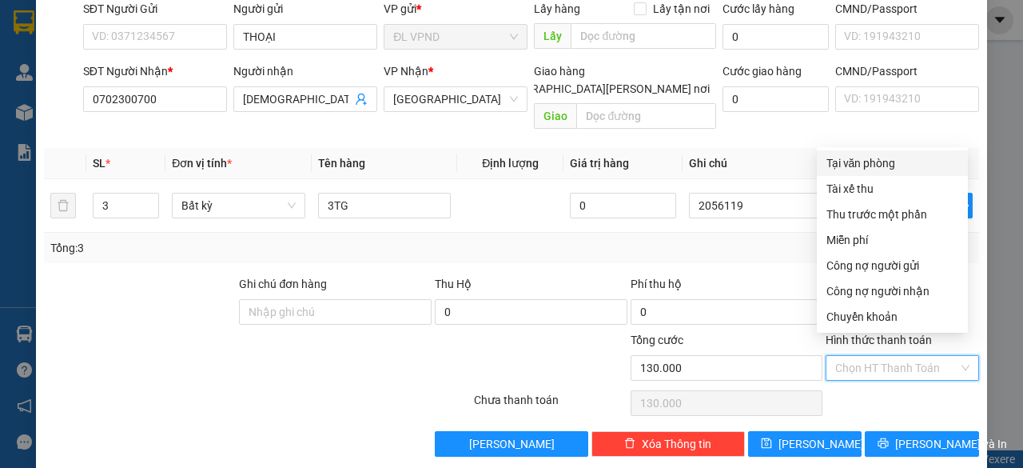
click at [867, 150] on div "Tại văn phòng" at bounding box center [892, 163] width 151 height 26
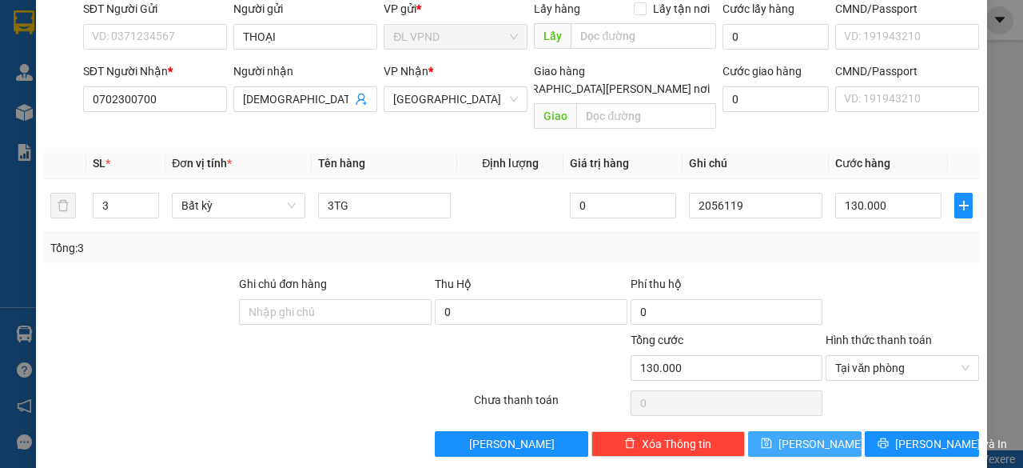
click at [782, 432] on button "Lưu" at bounding box center [805, 444] width 114 height 26
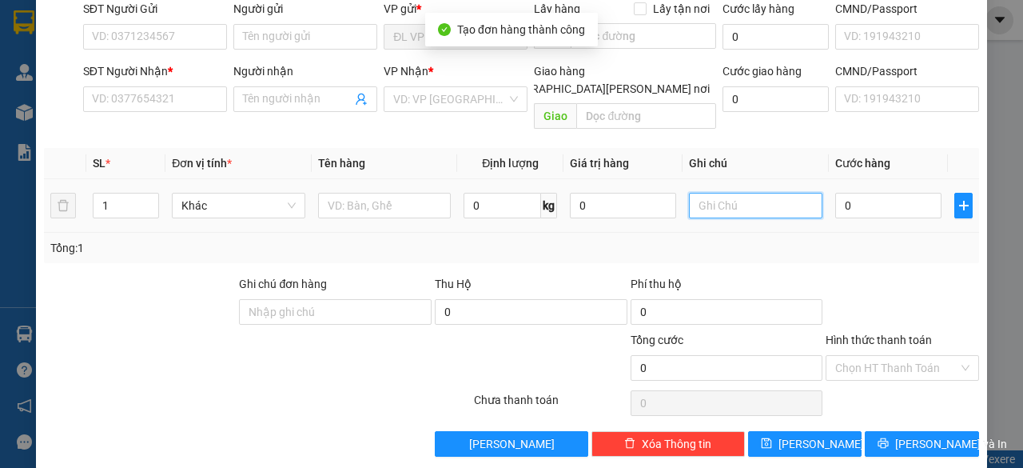
click at [758, 193] on input "text" at bounding box center [756, 206] width 134 height 26
paste input "205611"
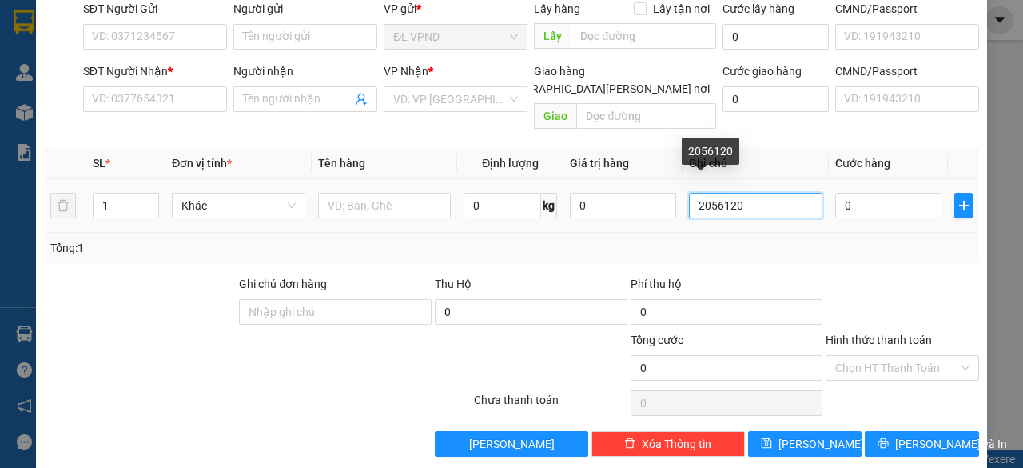
drag, startPoint x: 727, startPoint y: 185, endPoint x: 539, endPoint y: 185, distance: 188.7
click at [624, 210] on tr "1 Khác 0 kg 0 2056120 0" at bounding box center [511, 206] width 935 height 54
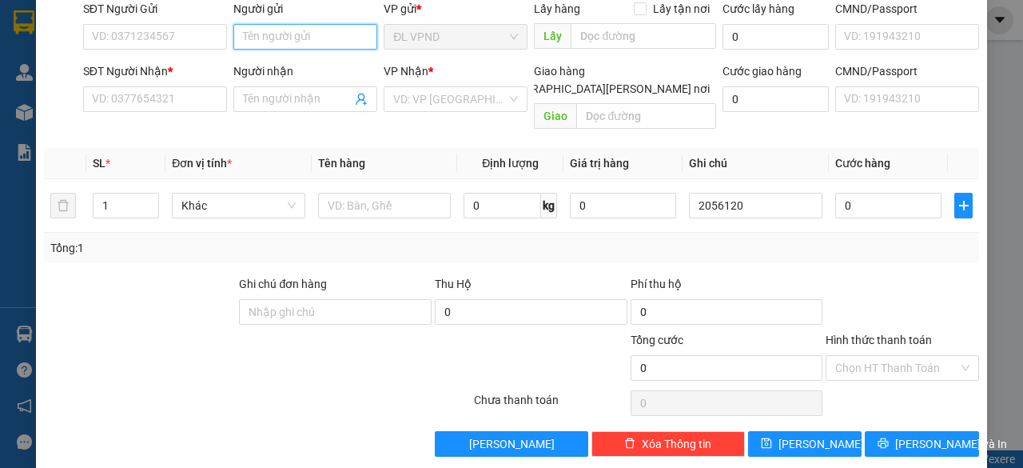
click at [297, 38] on input "Người gửi" at bounding box center [305, 37] width 144 height 26
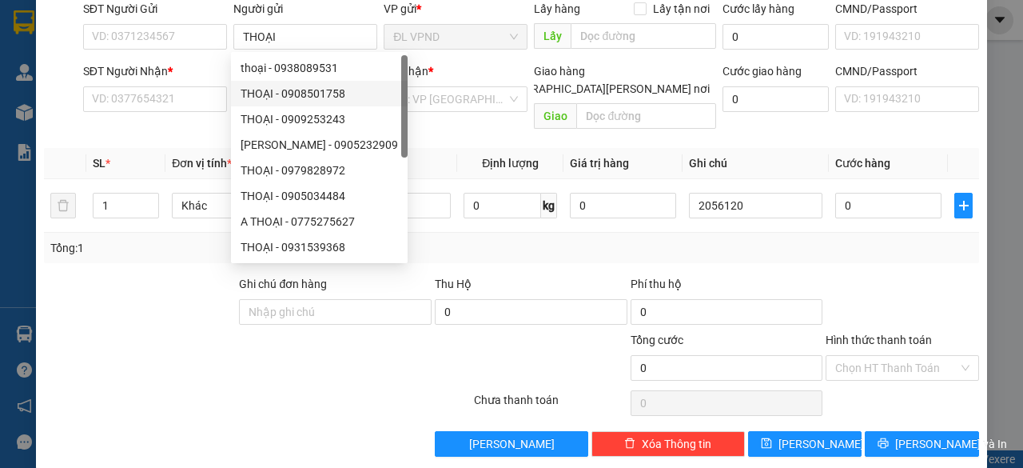
click at [183, 85] on div "SĐT Người Nhận *" at bounding box center [155, 74] width 144 height 24
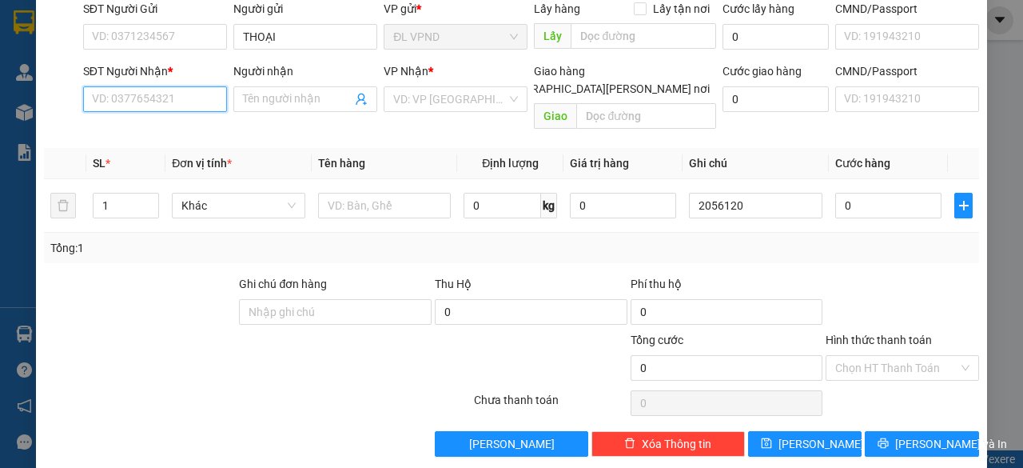
click at [182, 94] on input "SĐT Người Nhận *" at bounding box center [155, 99] width 144 height 26
click at [166, 134] on div "0983444743 - MINH" at bounding box center [153, 131] width 123 height 18
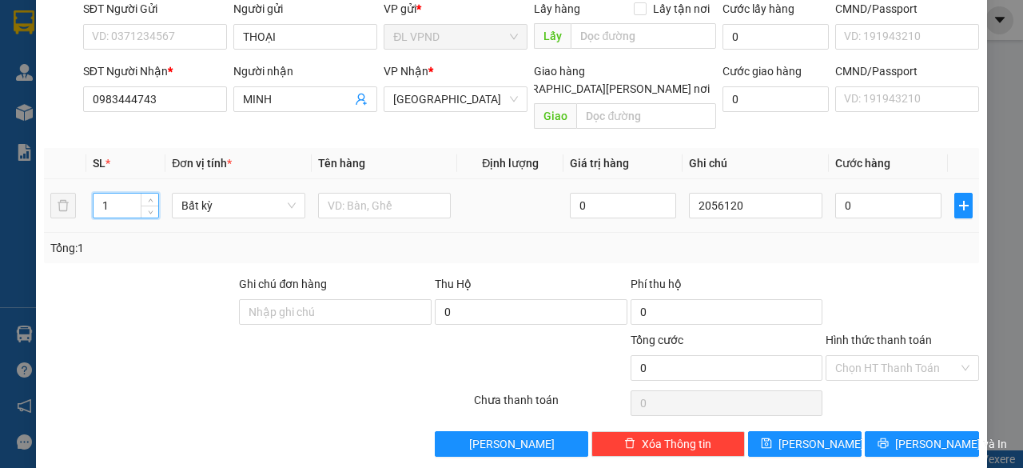
drag, startPoint x: 110, startPoint y: 185, endPoint x: 22, endPoint y: 205, distance: 89.2
click at [24, 205] on div "TẠO ĐƠN HÀNG Yêu cầu xuất hóa đơn điện tử Transit Pickup Surcharge Ids Transit …" at bounding box center [511, 234] width 1023 height 468
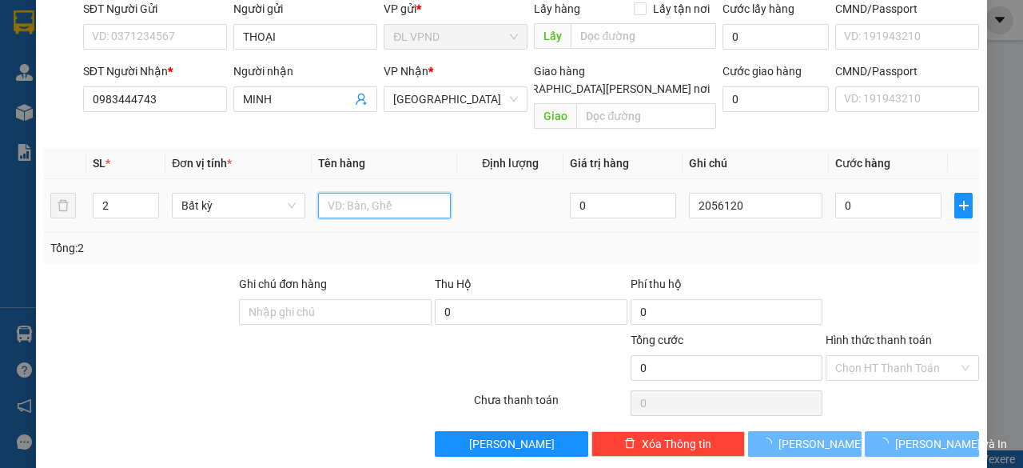
click at [343, 193] on input "text" at bounding box center [385, 206] width 134 height 26
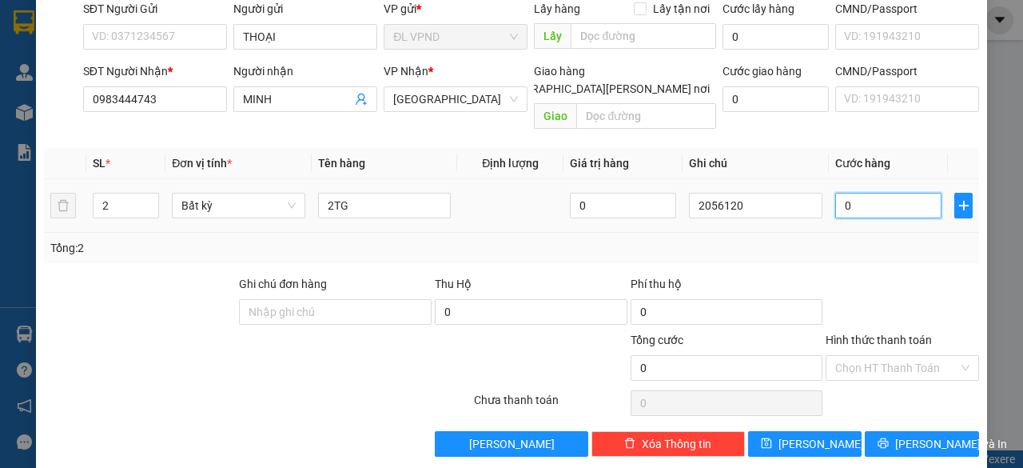
click at [864, 193] on input "0" at bounding box center [888, 206] width 106 height 26
click at [876, 362] on div "Hình thức thanh toán Chọn HT Thanh Toán" at bounding box center [902, 359] width 153 height 56
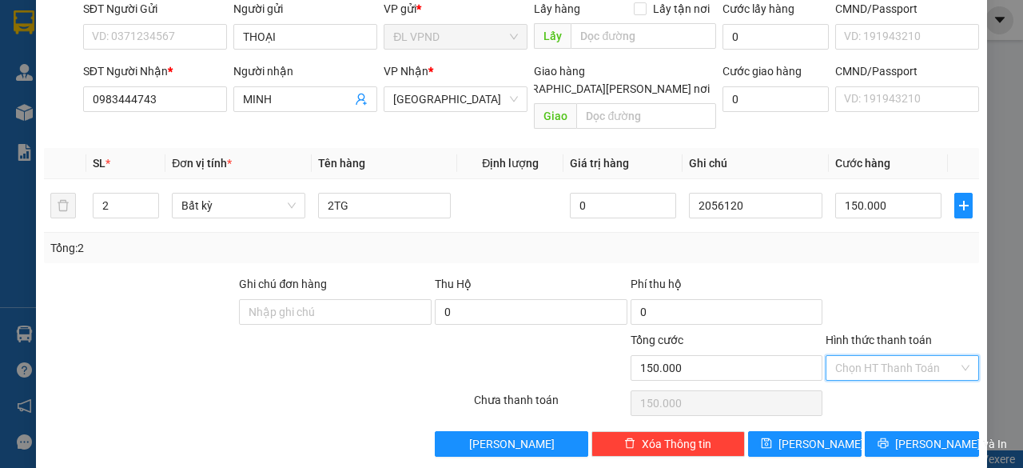
click at [889, 356] on input "Hình thức thanh toán" at bounding box center [896, 368] width 123 height 24
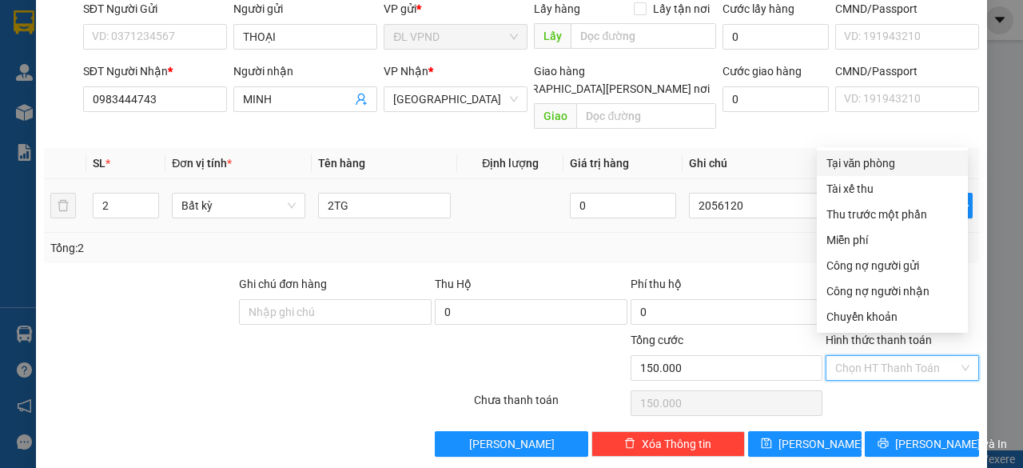
click at [865, 155] on div "Tại văn phòng" at bounding box center [893, 163] width 132 height 18
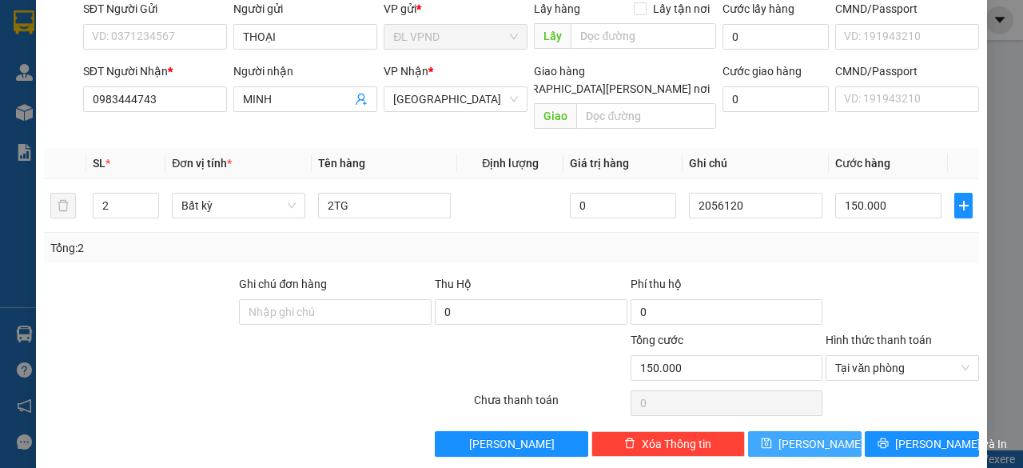
click at [770, 431] on button "Lưu" at bounding box center [805, 444] width 114 height 26
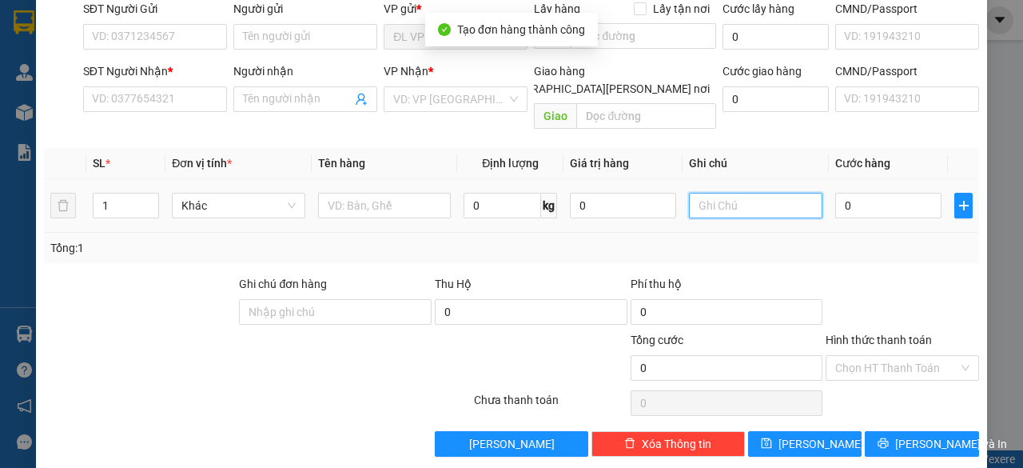
click at [759, 193] on input "text" at bounding box center [756, 206] width 134 height 26
paste input "205612"
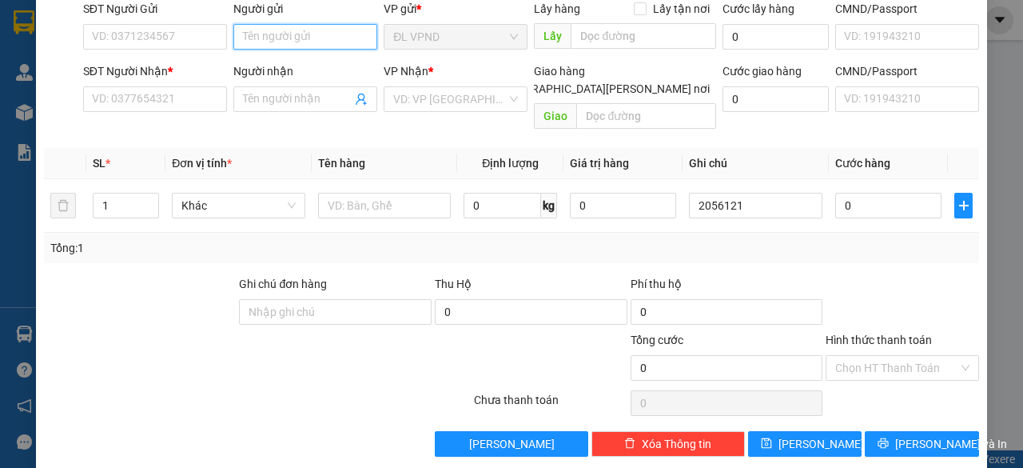
click at [278, 40] on input "Người gửi" at bounding box center [305, 37] width 144 height 26
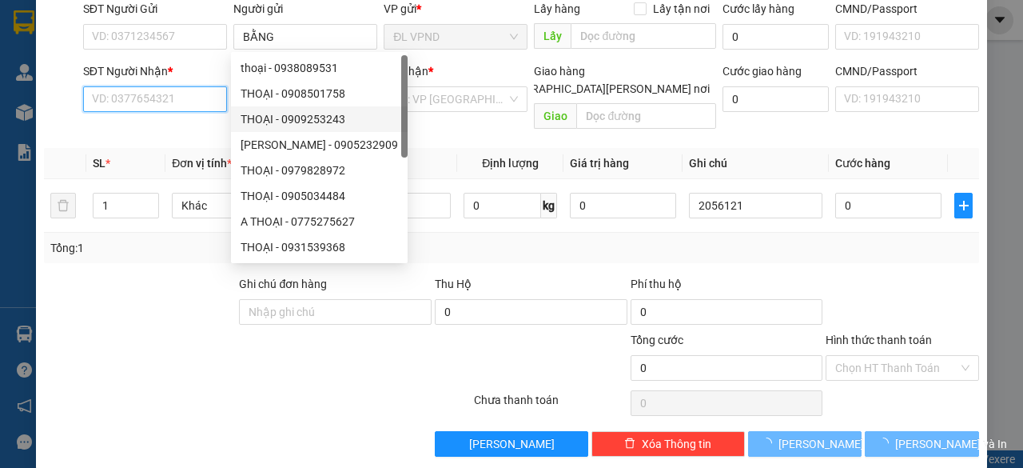
click at [201, 105] on input "SĐT Người Nhận *" at bounding box center [155, 99] width 144 height 26
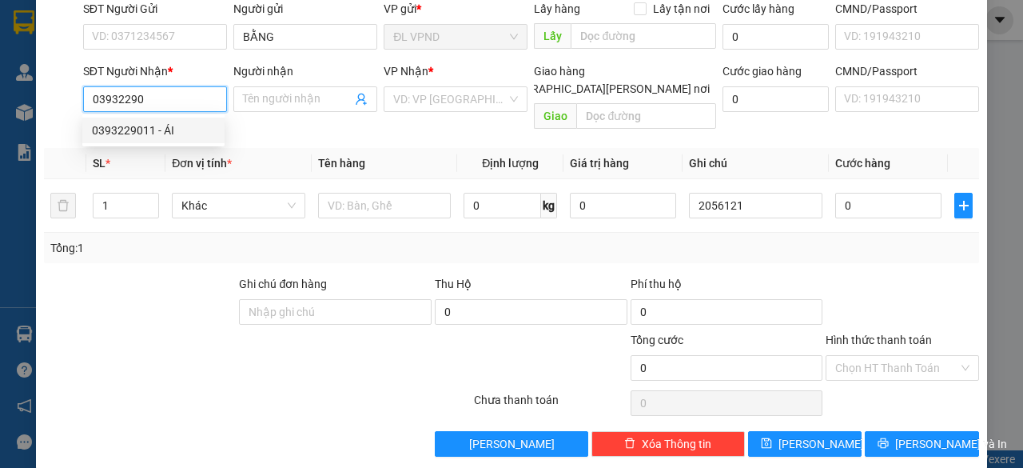
click at [164, 126] on div "0393229011 - ÁI" at bounding box center [153, 131] width 123 height 18
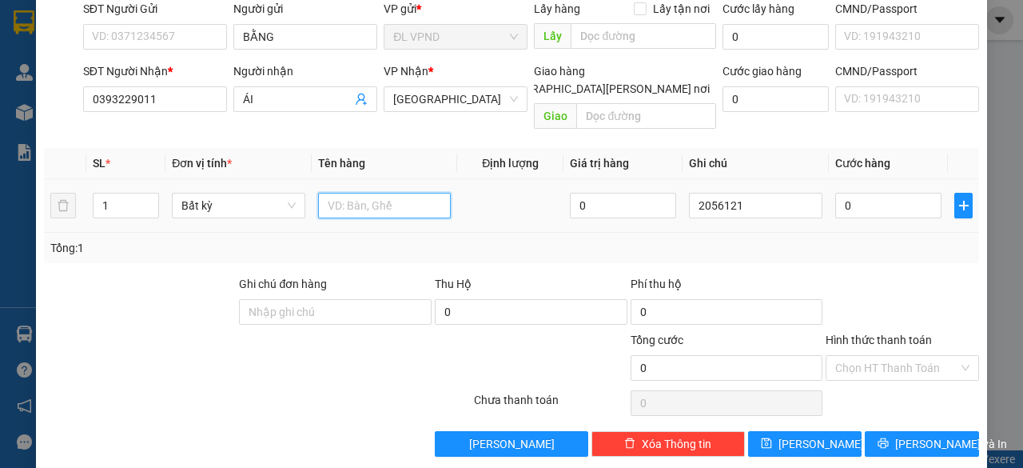
click at [344, 193] on input "text" at bounding box center [385, 206] width 134 height 26
click at [898, 193] on input "0" at bounding box center [888, 206] width 106 height 26
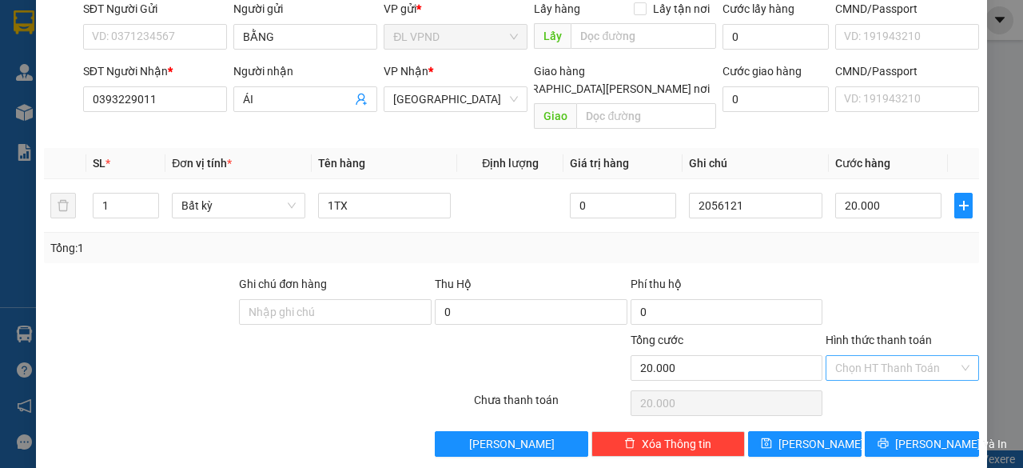
click at [835, 356] on input "Hình thức thanh toán" at bounding box center [896, 368] width 123 height 24
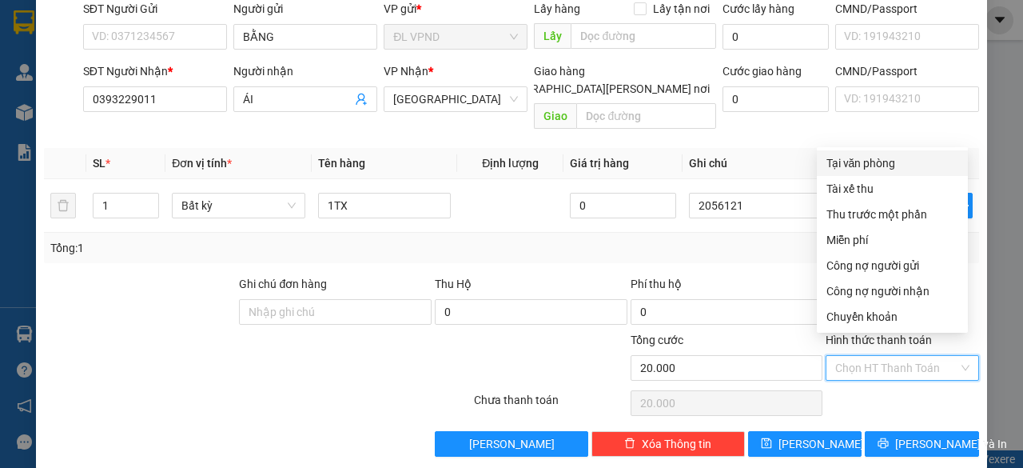
click at [886, 168] on div "Tại văn phòng" at bounding box center [893, 163] width 132 height 18
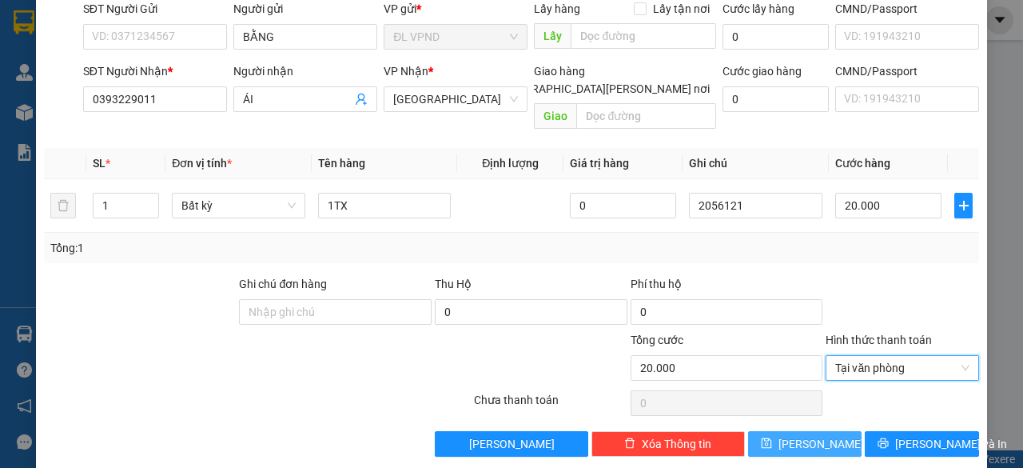
click at [817, 431] on button "Lưu" at bounding box center [805, 444] width 114 height 26
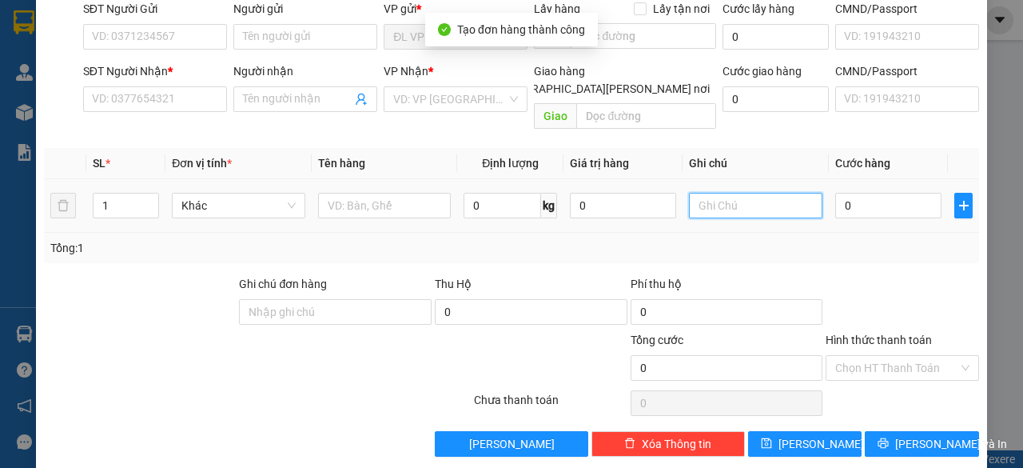
click at [752, 193] on input "text" at bounding box center [756, 206] width 134 height 26
paste input "205612"
